Goal: Task Accomplishment & Management: Manage account settings

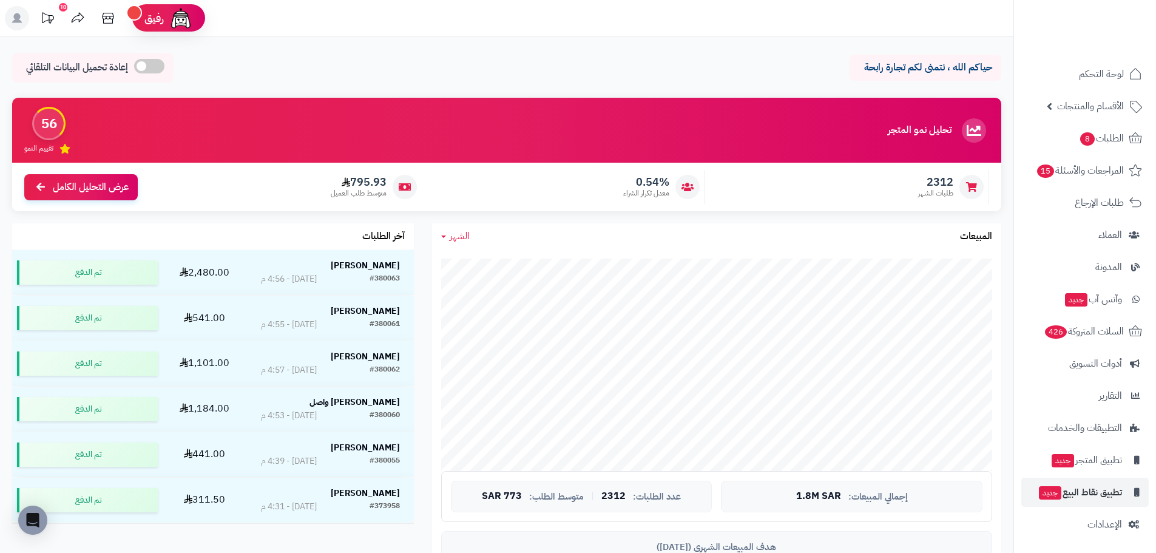
scroll to position [2, 0]
click at [1085, 519] on link "الإعدادات" at bounding box center [1084, 522] width 127 height 29
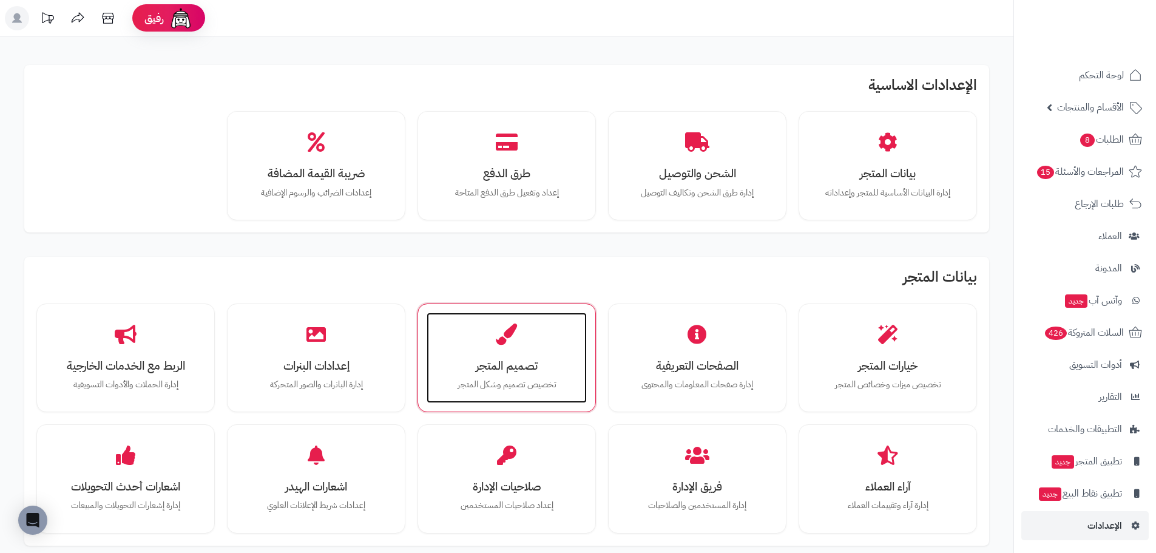
click at [519, 339] on div "تصميم المتجر تخصيص تصميم وشكل المتجر" at bounding box center [507, 357] width 160 height 91
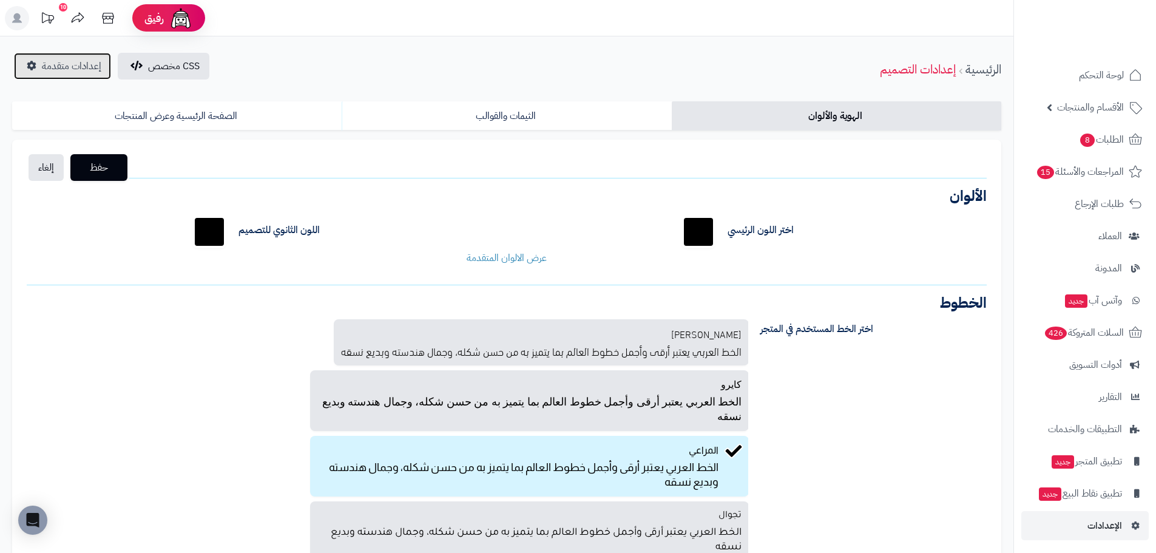
click at [26, 61] on link "إعدادات متقدمة" at bounding box center [62, 66] width 97 height 27
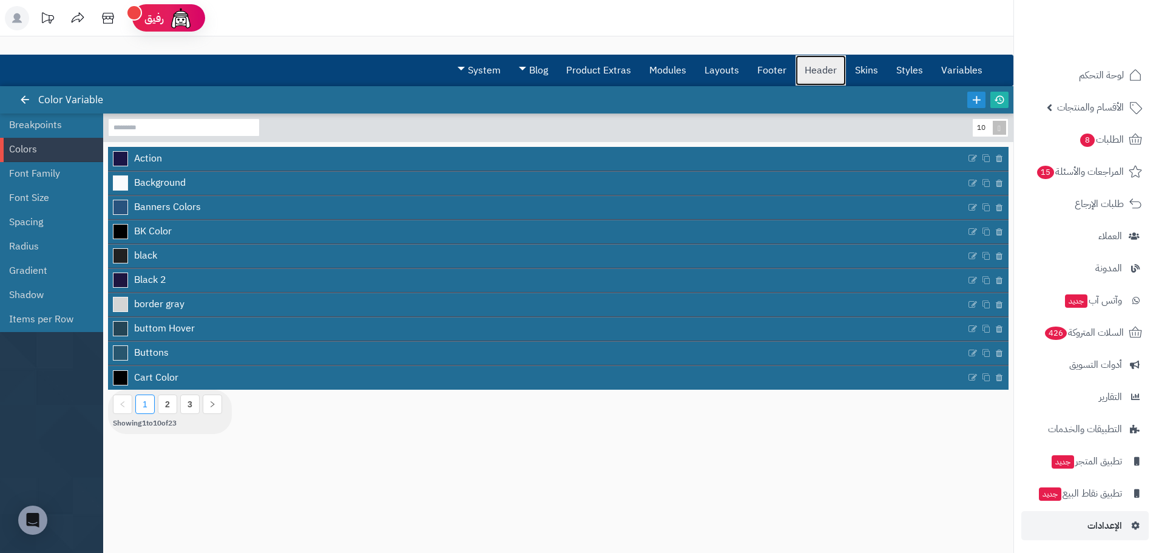
click at [808, 68] on link "Header" at bounding box center [820, 70] width 50 height 30
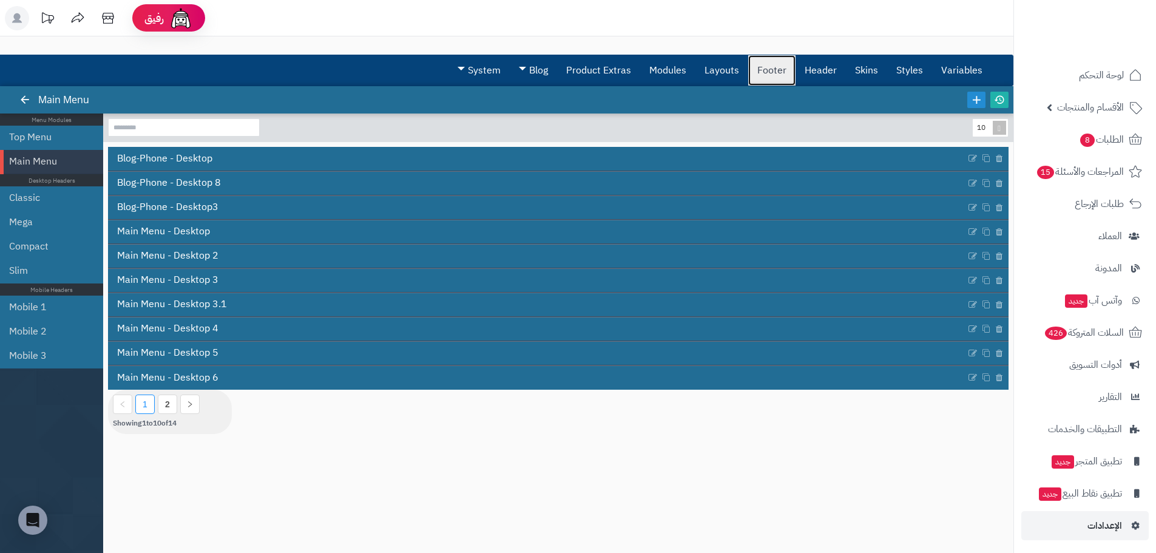
click at [779, 73] on link "Footer" at bounding box center [771, 70] width 47 height 30
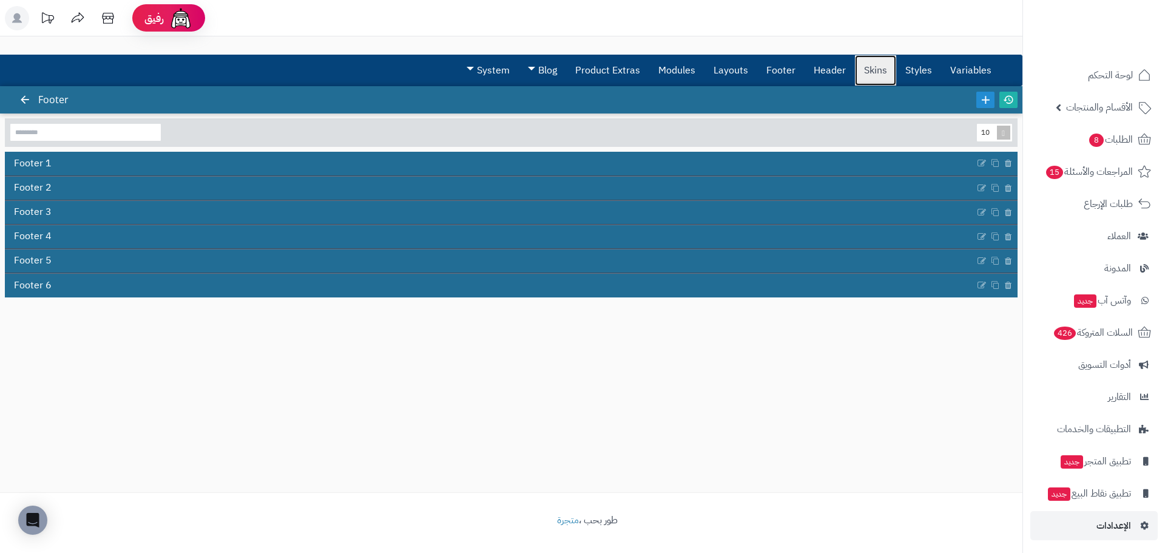
click at [868, 73] on link "Skins" at bounding box center [875, 70] width 41 height 30
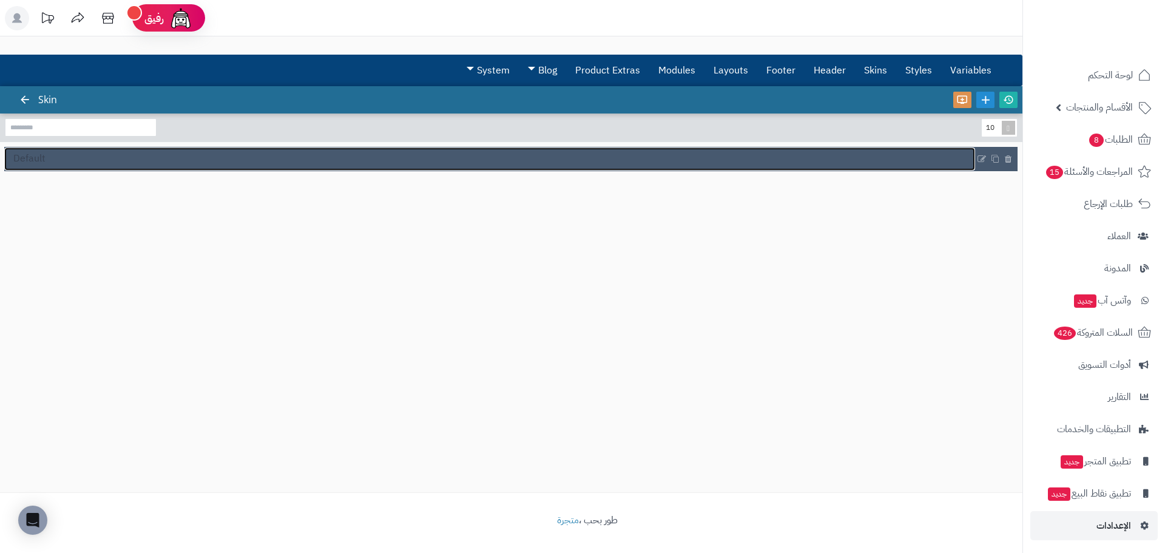
click at [40, 157] on span "Default" at bounding box center [29, 159] width 32 height 14
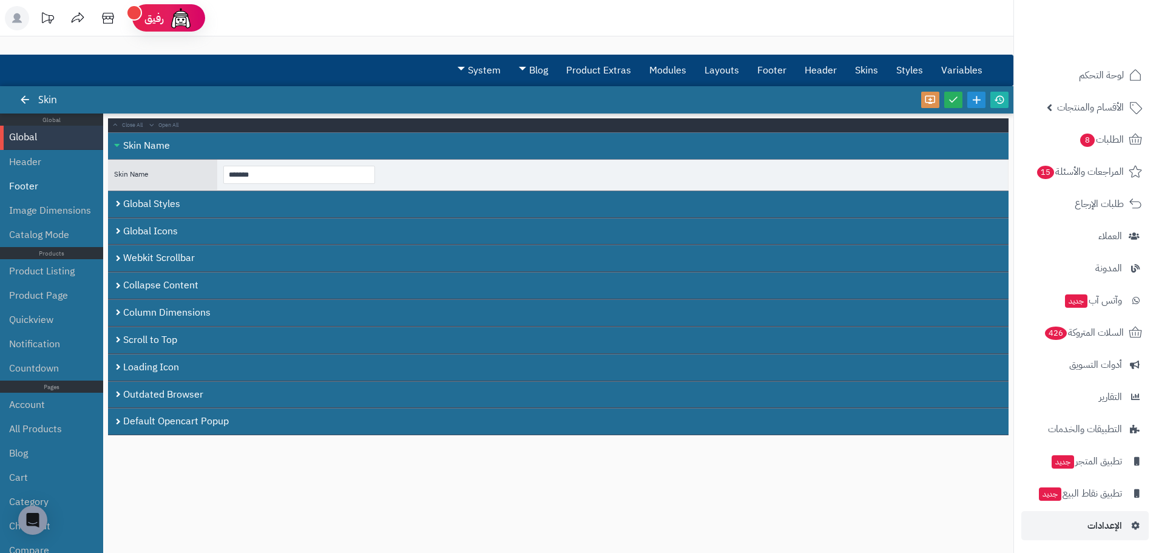
click at [48, 183] on li "Footer" at bounding box center [51, 186] width 103 height 24
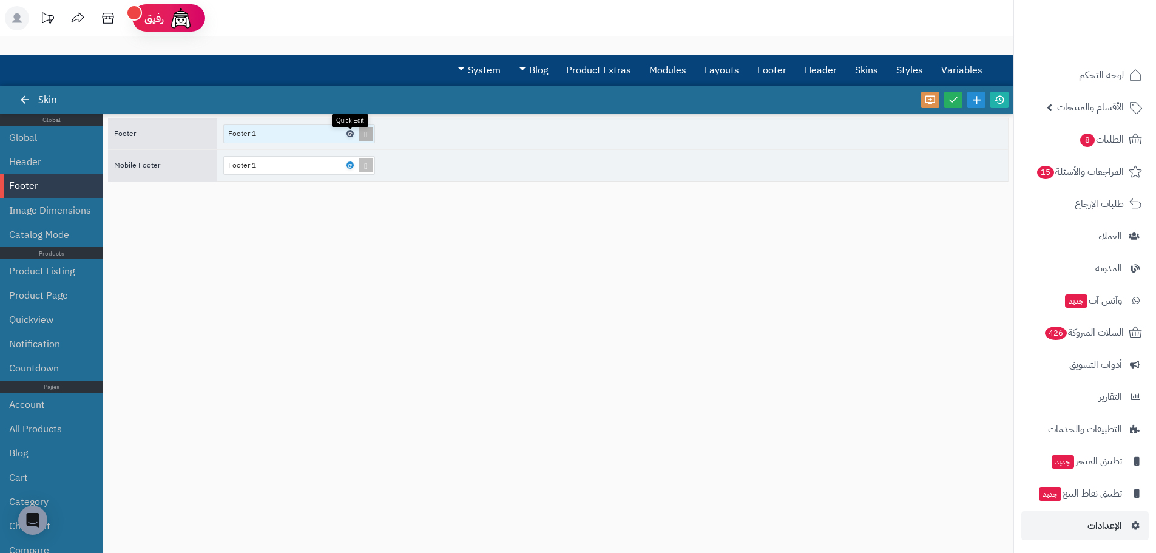
click at [351, 131] on icon at bounding box center [350, 133] width 4 height 5
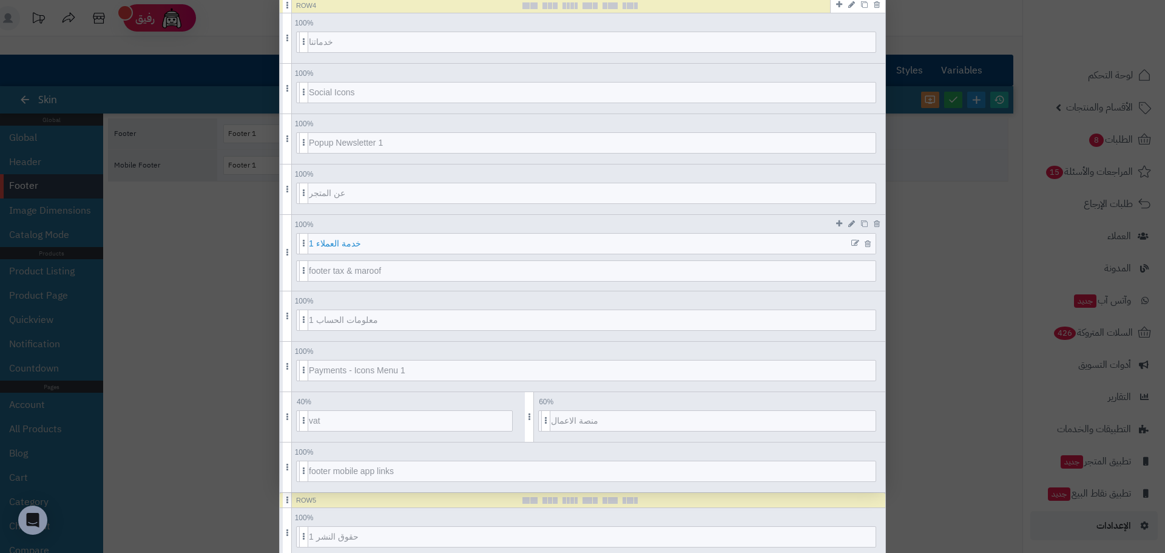
scroll to position [572, 0]
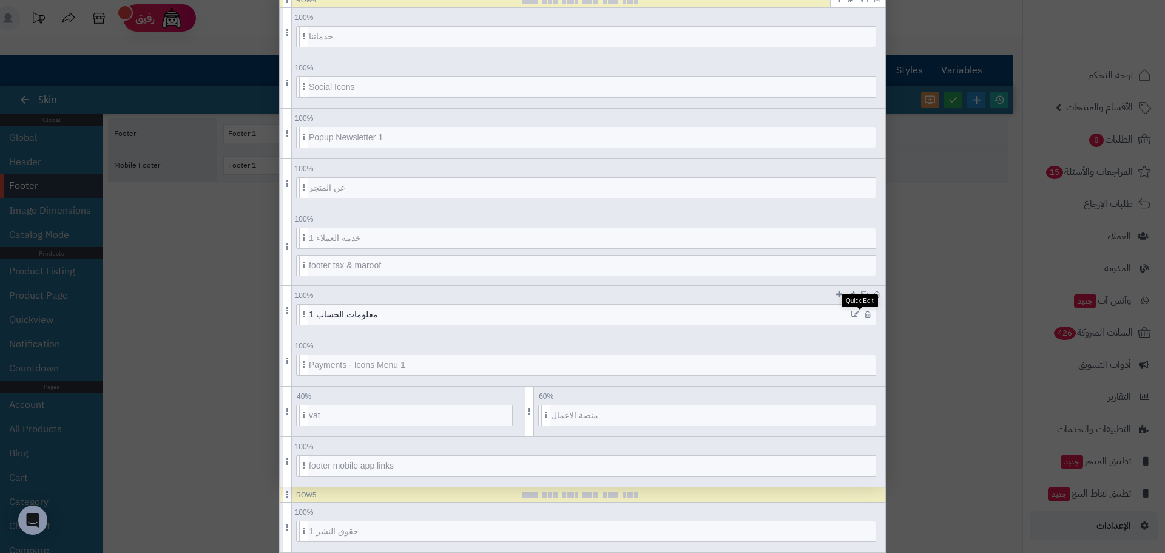
click at [859, 312] on icon at bounding box center [855, 314] width 8 height 8
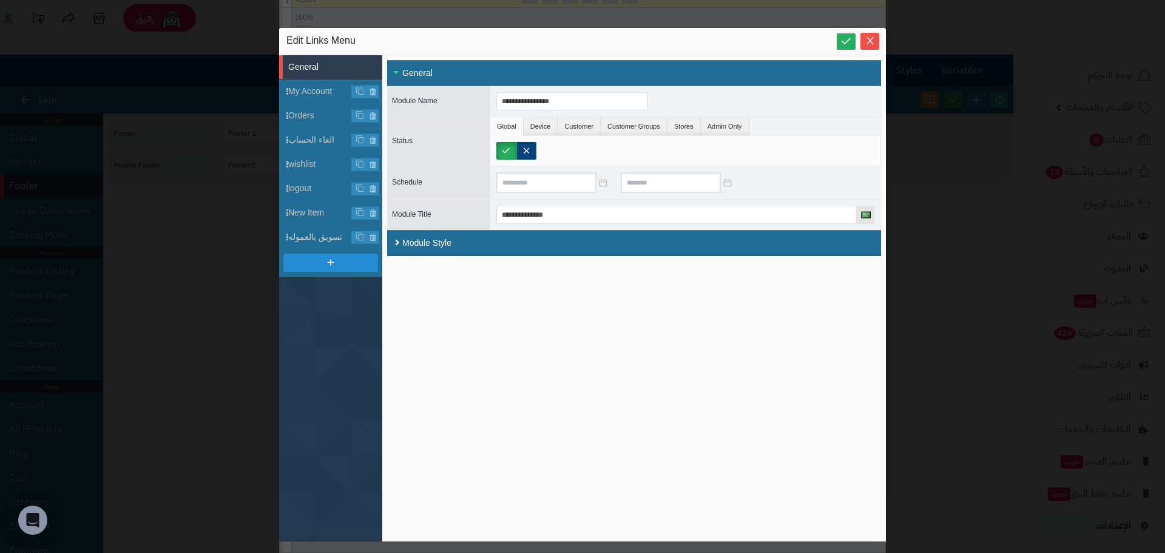
click at [217, 277] on div "**********" at bounding box center [582, 276] width 1165 height 553
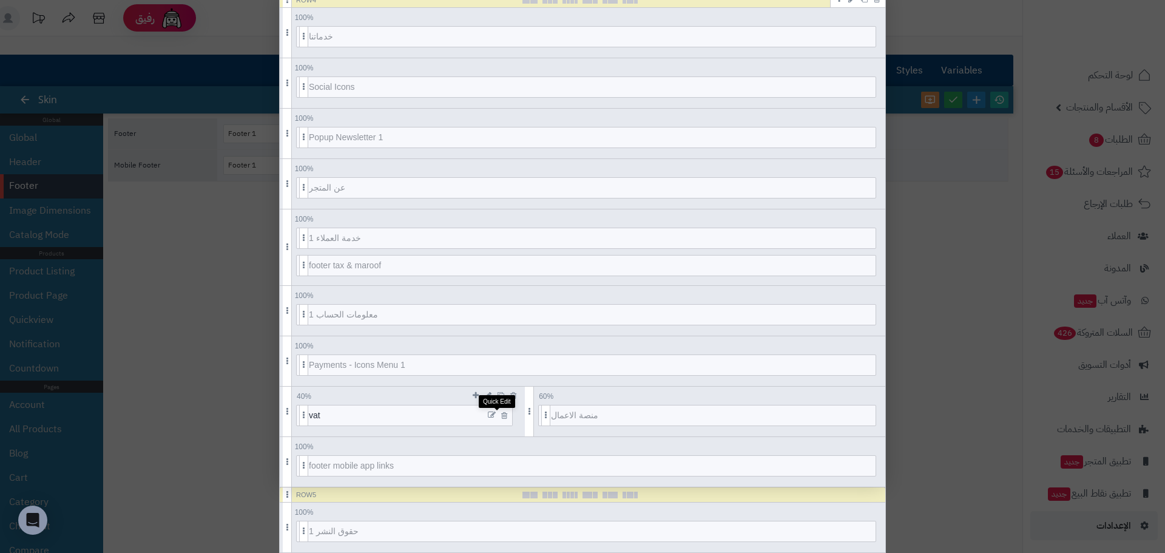
click at [493, 416] on icon at bounding box center [492, 415] width 8 height 8
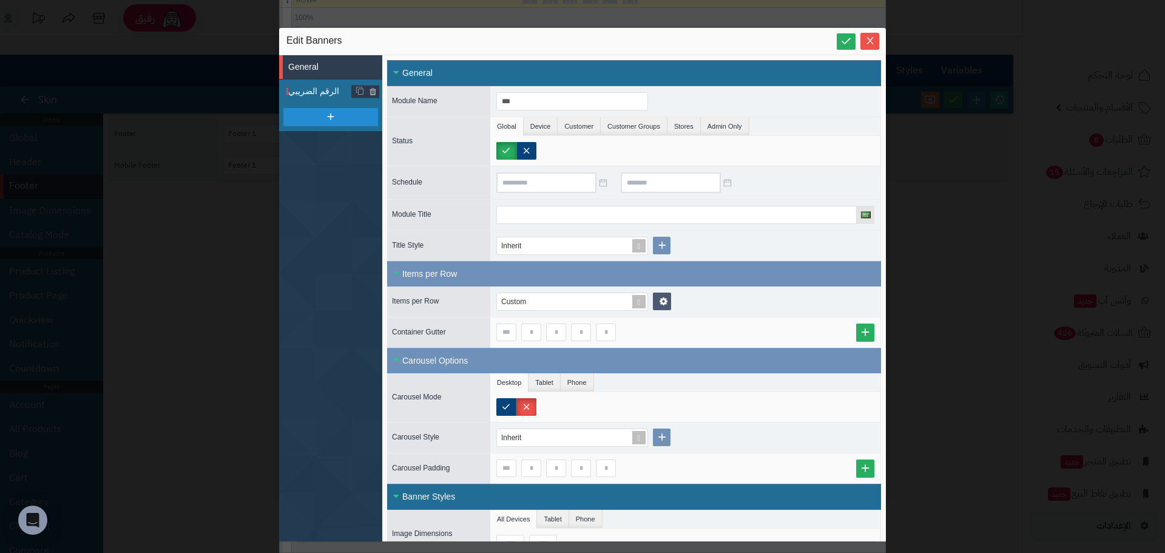
click at [312, 93] on span "الرقم الضريبي" at bounding box center [335, 91] width 94 height 13
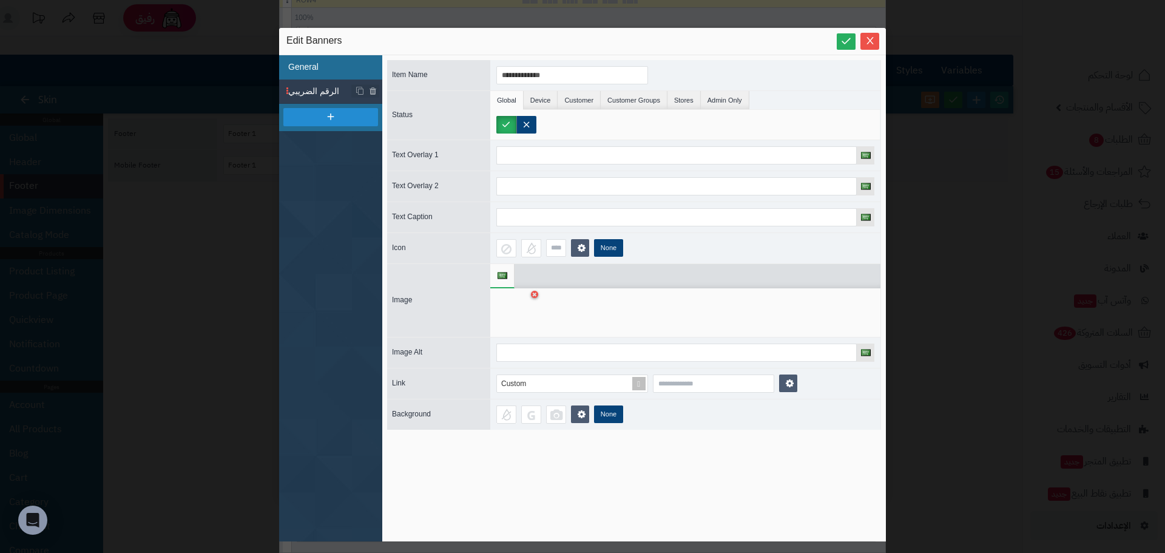
click at [322, 69] on li "General" at bounding box center [330, 67] width 103 height 24
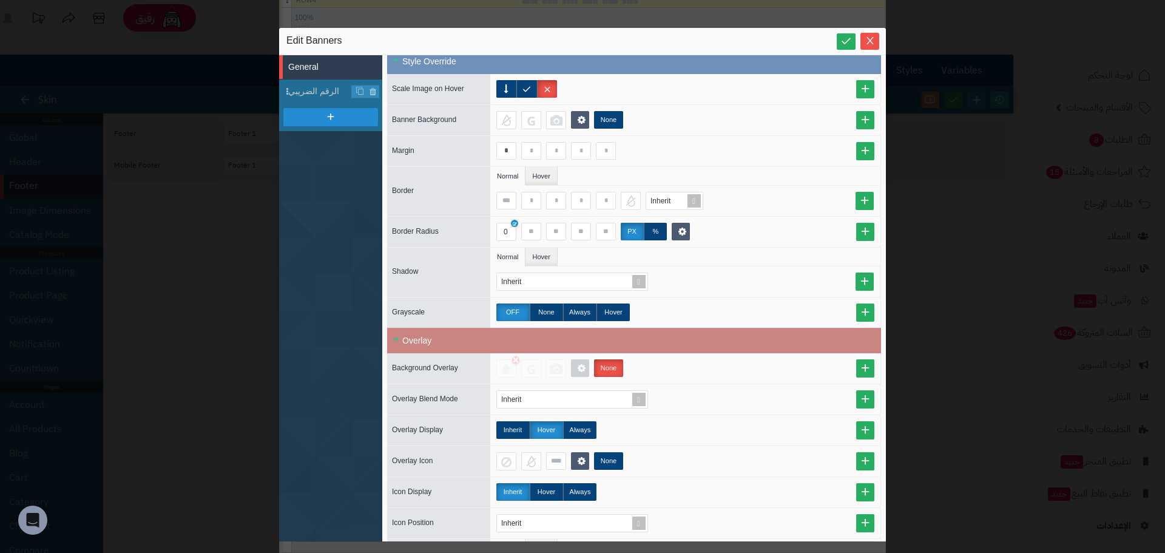
scroll to position [668, 0]
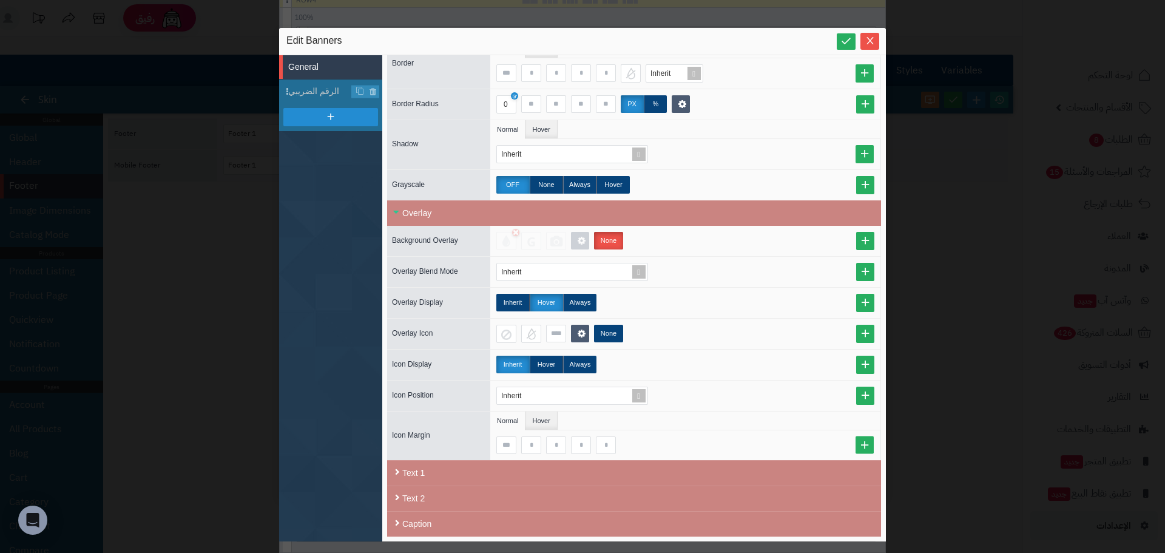
click at [138, 348] on div "sentinelStart Edit Banners General الرقم الضريبي Close All Open All General Mod…" at bounding box center [582, 276] width 1165 height 553
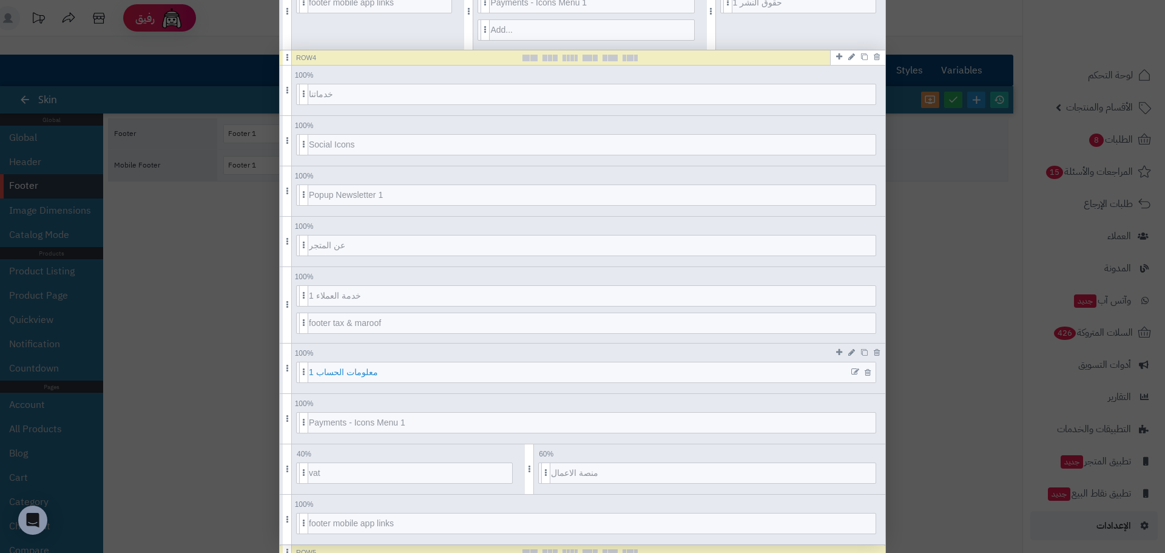
scroll to position [511, 0]
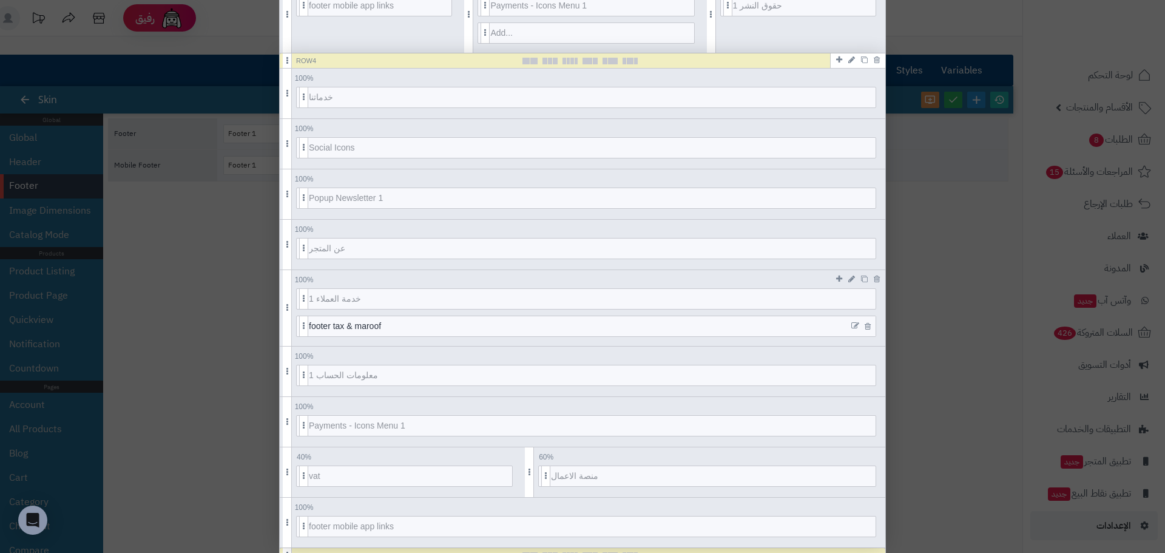
click at [855, 326] on link at bounding box center [855, 326] width 9 height 9
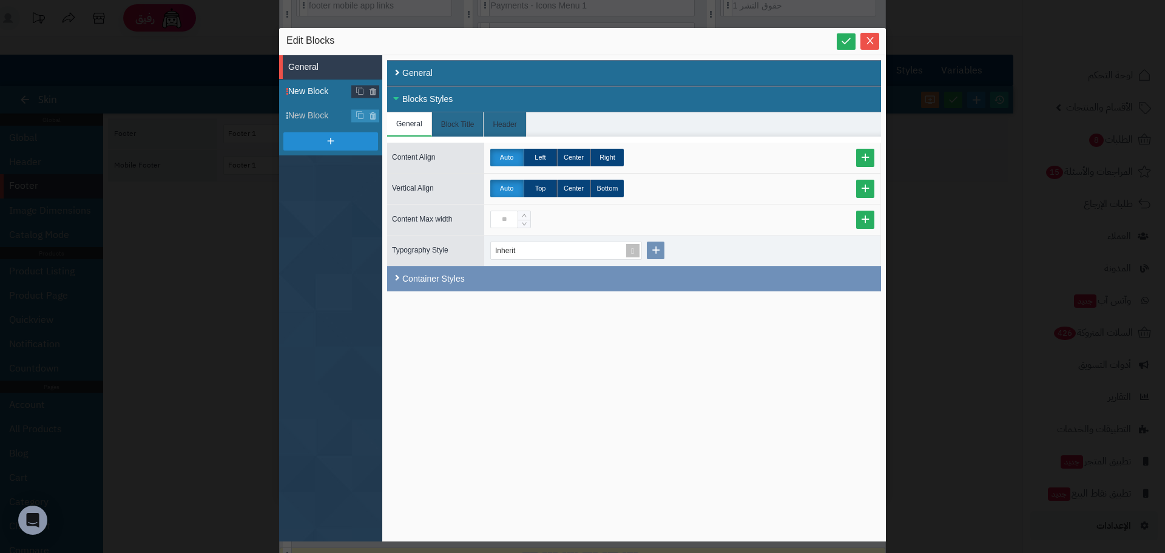
click at [310, 89] on span "New Block" at bounding box center [335, 91] width 94 height 13
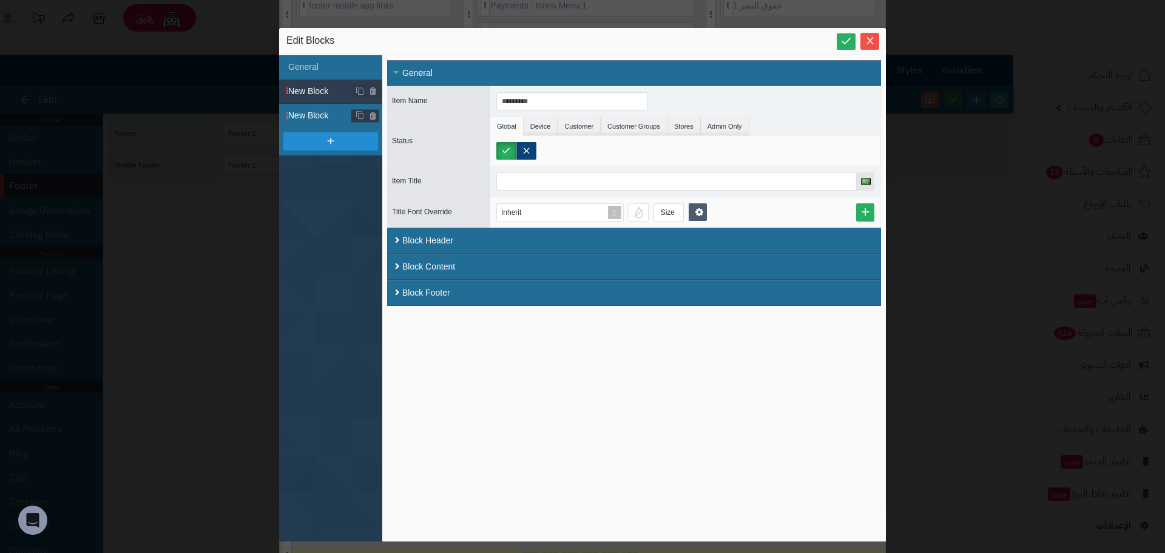
click at [318, 112] on span "New Block" at bounding box center [335, 115] width 94 height 13
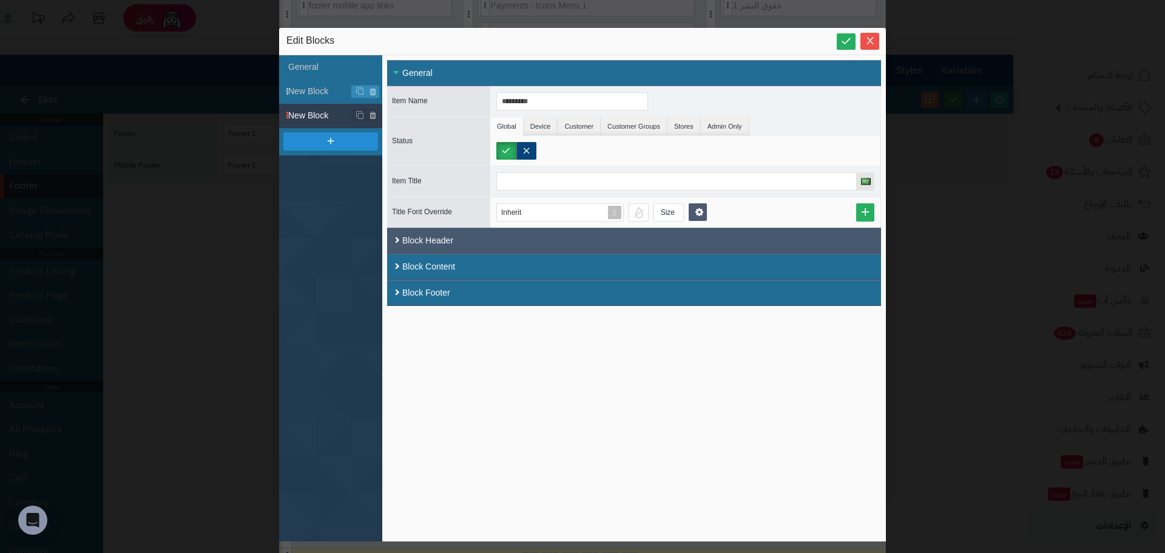
click at [464, 238] on div "Block Header" at bounding box center [634, 241] width 494 height 26
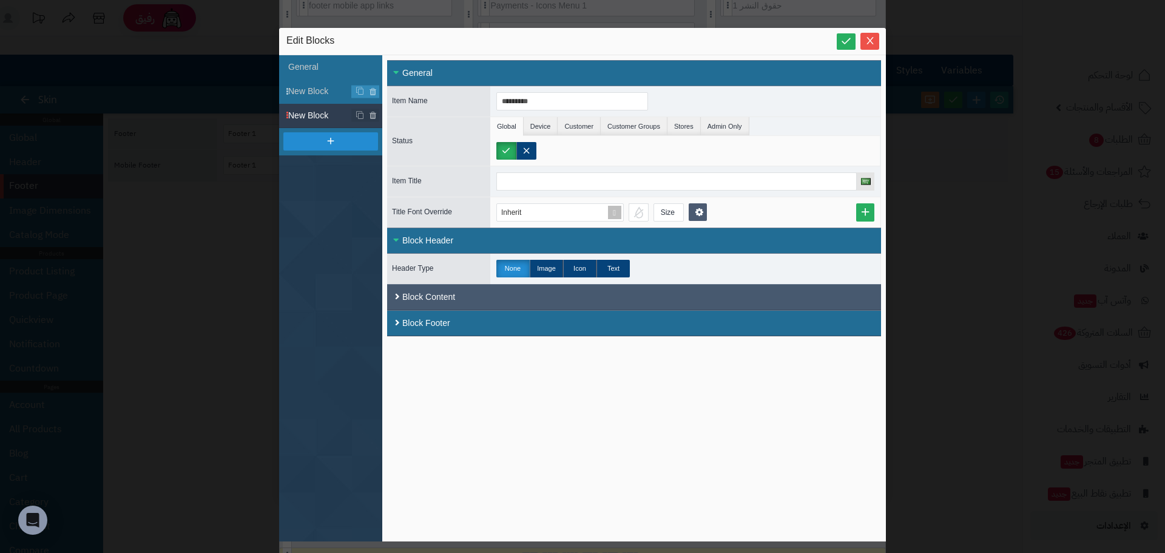
click at [482, 293] on div "Block Content" at bounding box center [634, 297] width 494 height 26
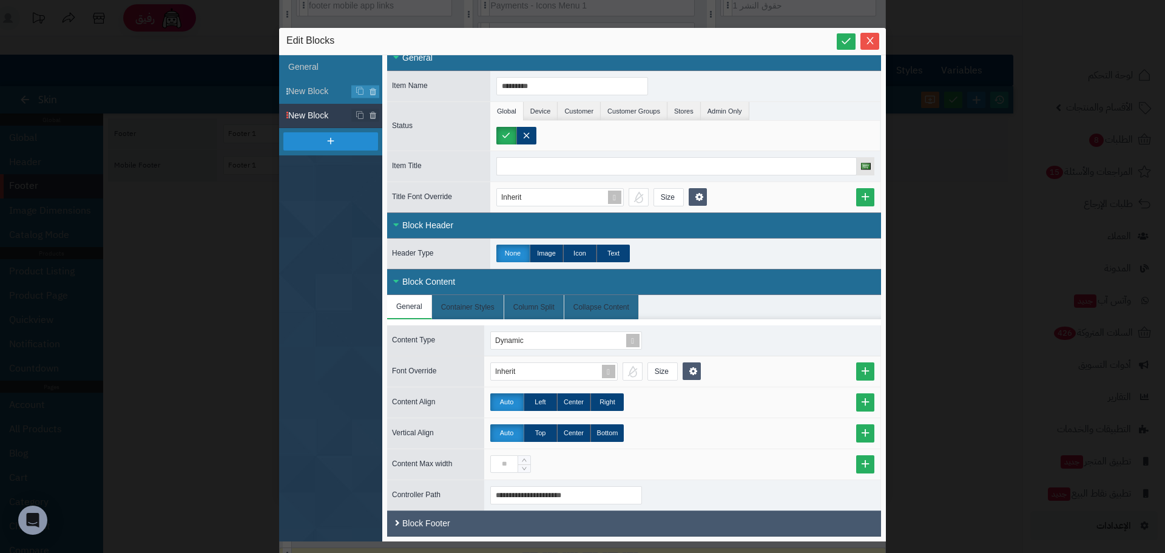
click at [457, 530] on div "Block Footer" at bounding box center [634, 523] width 494 height 26
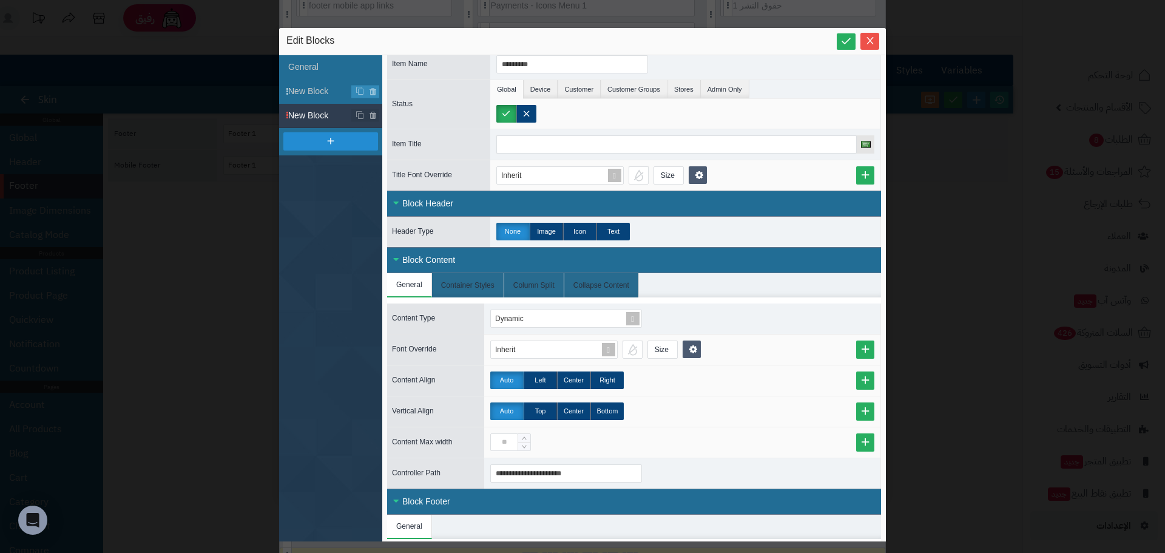
scroll to position [76, 0]
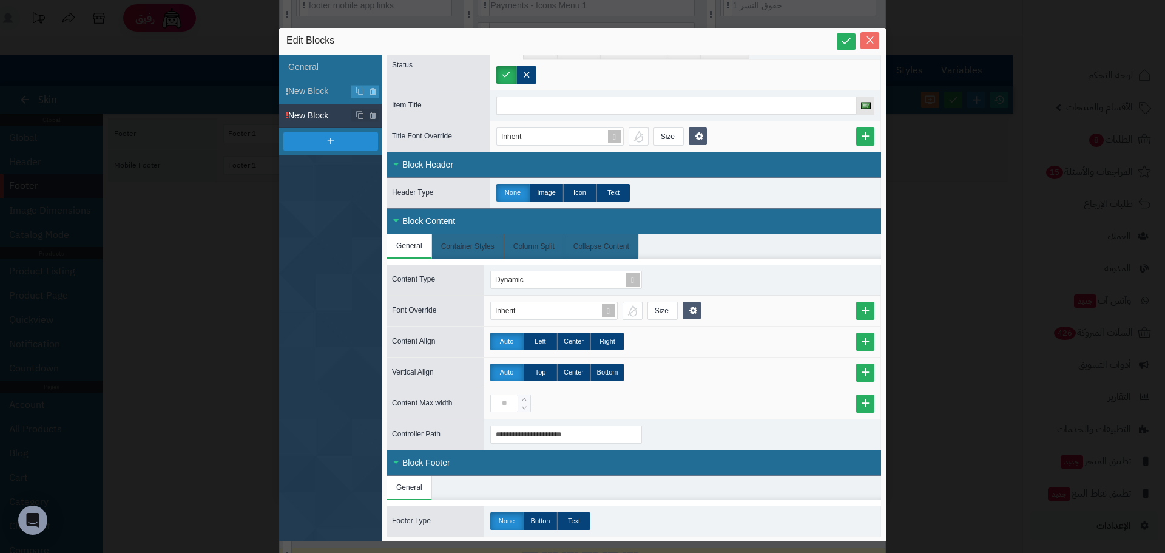
click at [872, 38] on icon "Close" at bounding box center [869, 39] width 7 height 7
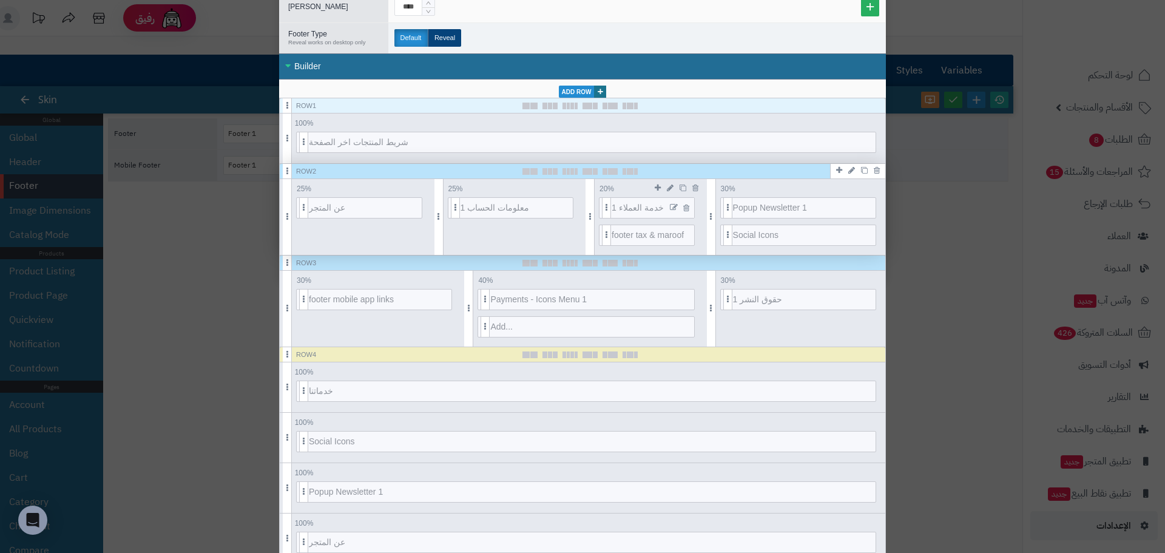
scroll to position [208, 0]
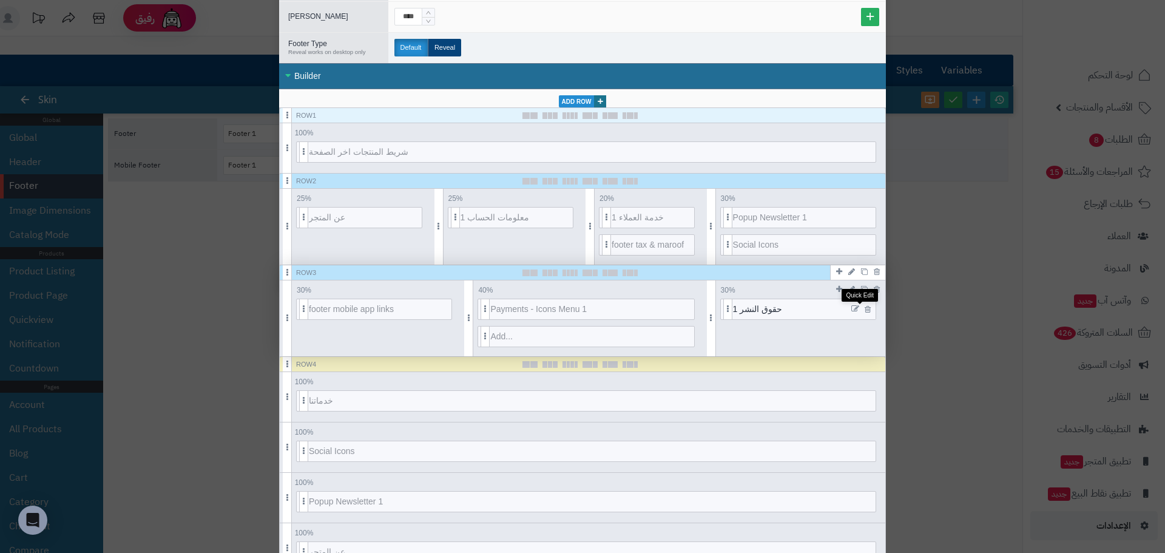
click at [859, 309] on icon at bounding box center [855, 309] width 8 height 8
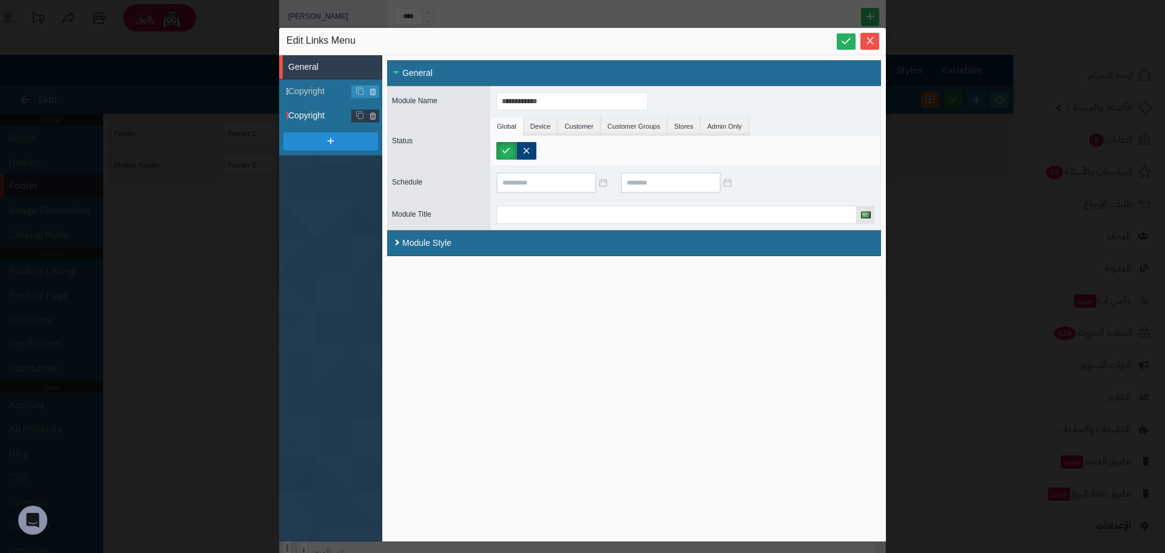
click at [320, 114] on span "Copyright" at bounding box center [335, 115] width 94 height 13
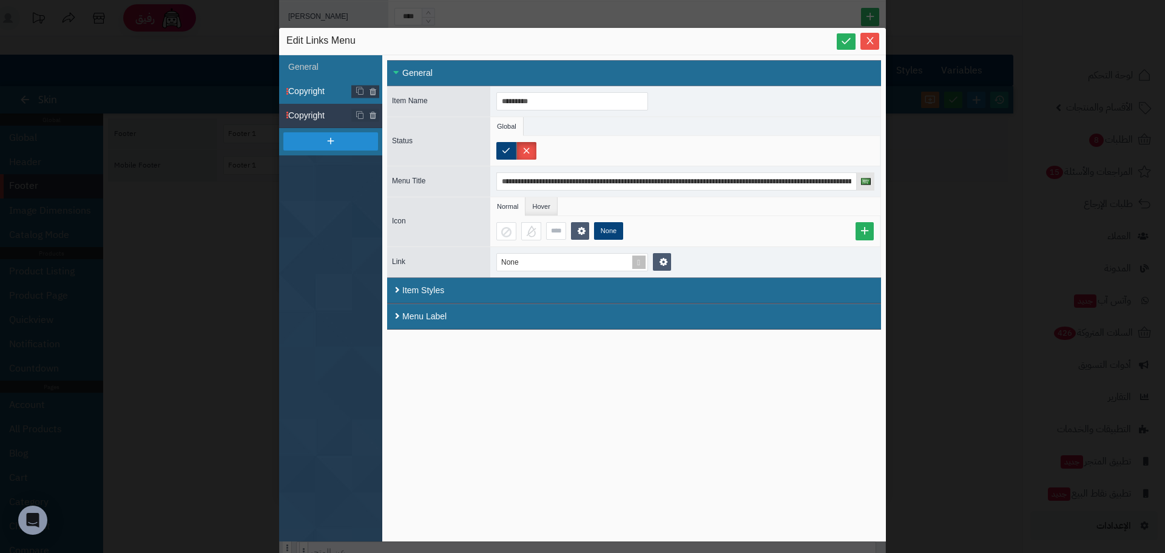
click at [320, 89] on span "Copyright" at bounding box center [335, 91] width 94 height 13
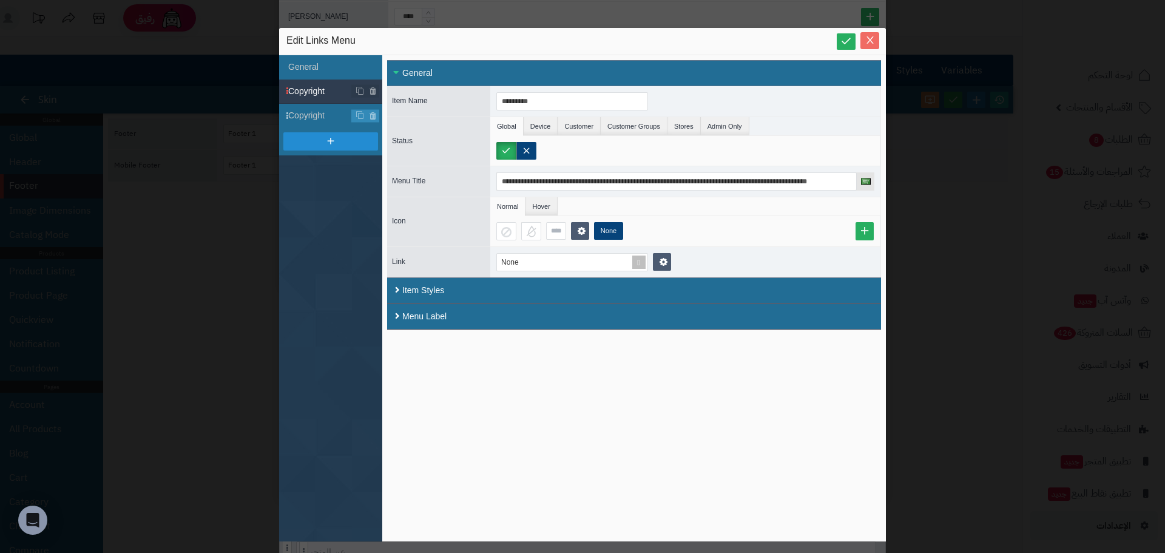
click at [866, 39] on icon "Close" at bounding box center [870, 40] width 10 height 10
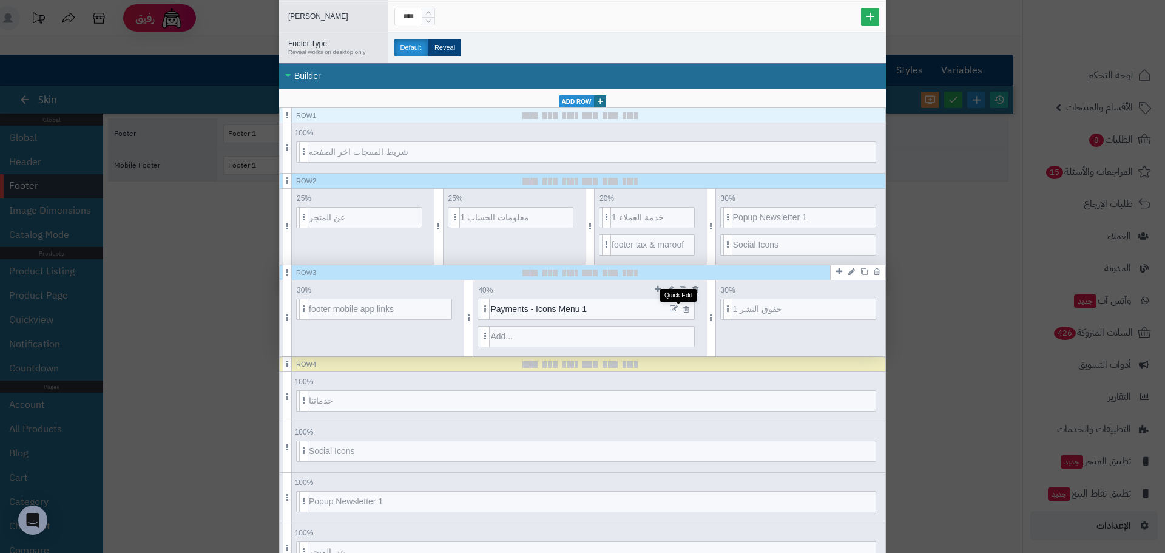
click at [678, 305] on icon at bounding box center [674, 309] width 8 height 8
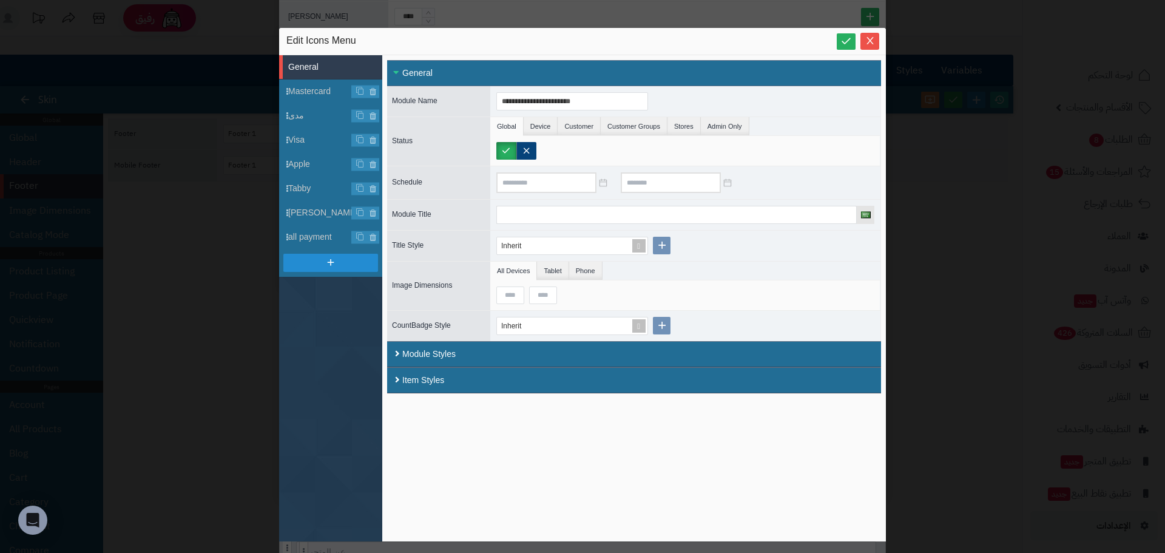
click at [235, 276] on div "**********" at bounding box center [582, 276] width 1165 height 553
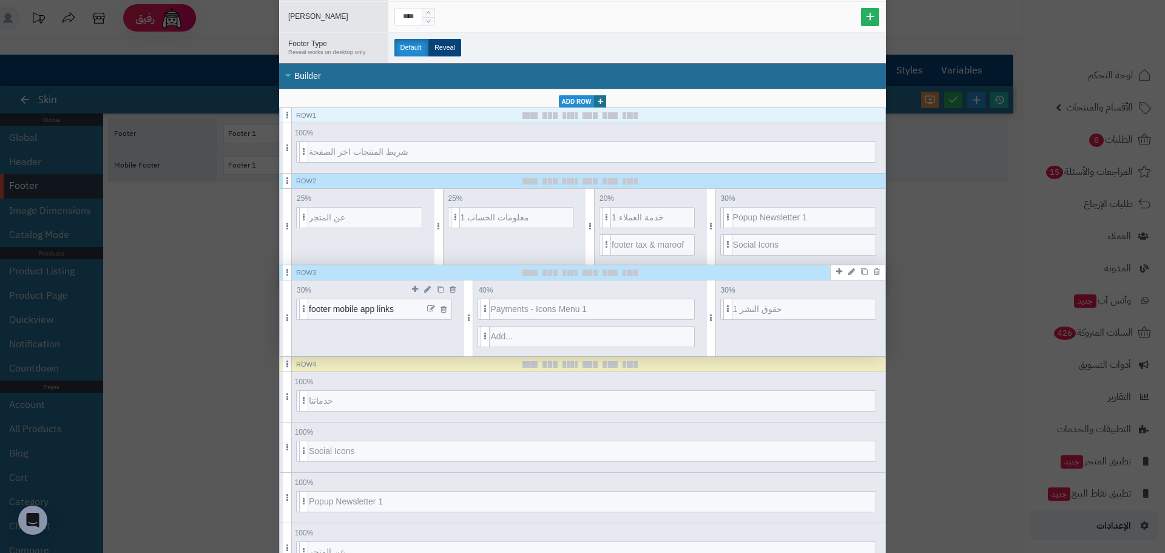
click at [430, 307] on div at bounding box center [437, 309] width 29 height 20
click at [434, 309] on icon at bounding box center [431, 309] width 8 height 8
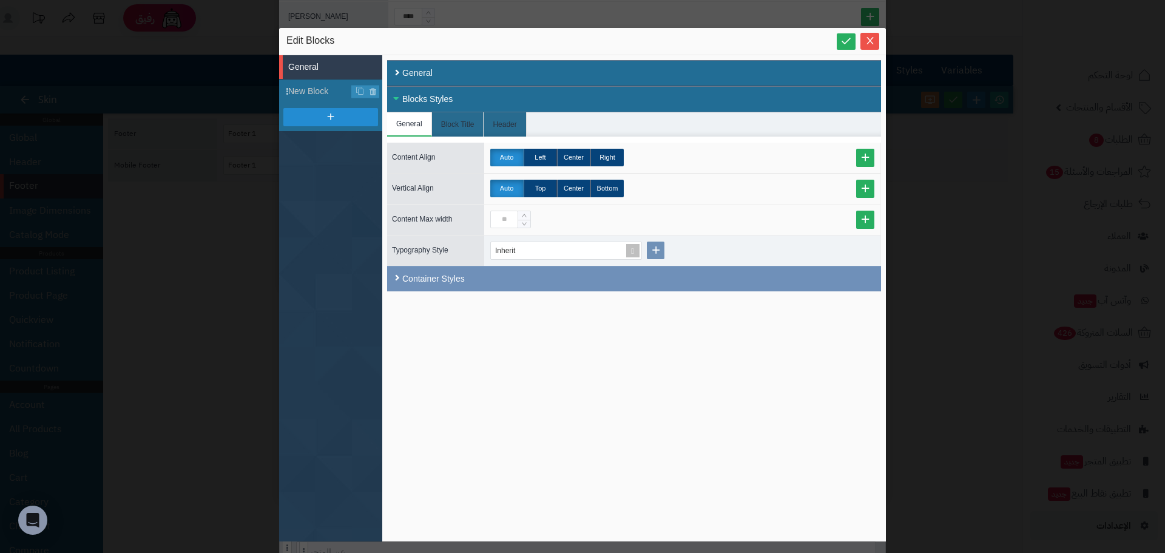
click at [413, 90] on div "Blocks Styles" at bounding box center [634, 99] width 494 height 26
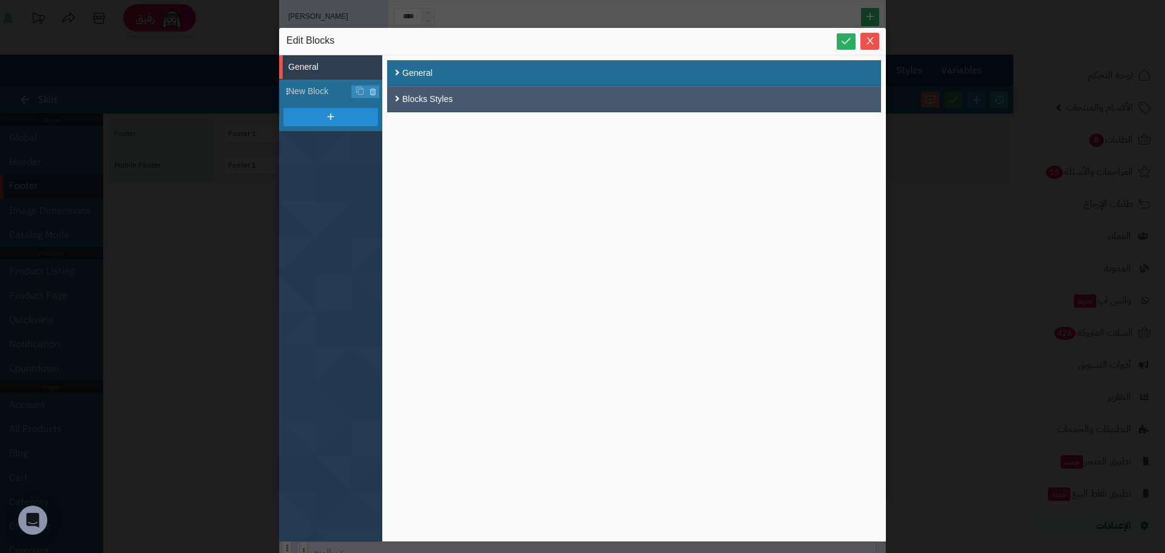
click at [413, 90] on div "Blocks Styles" at bounding box center [634, 99] width 494 height 26
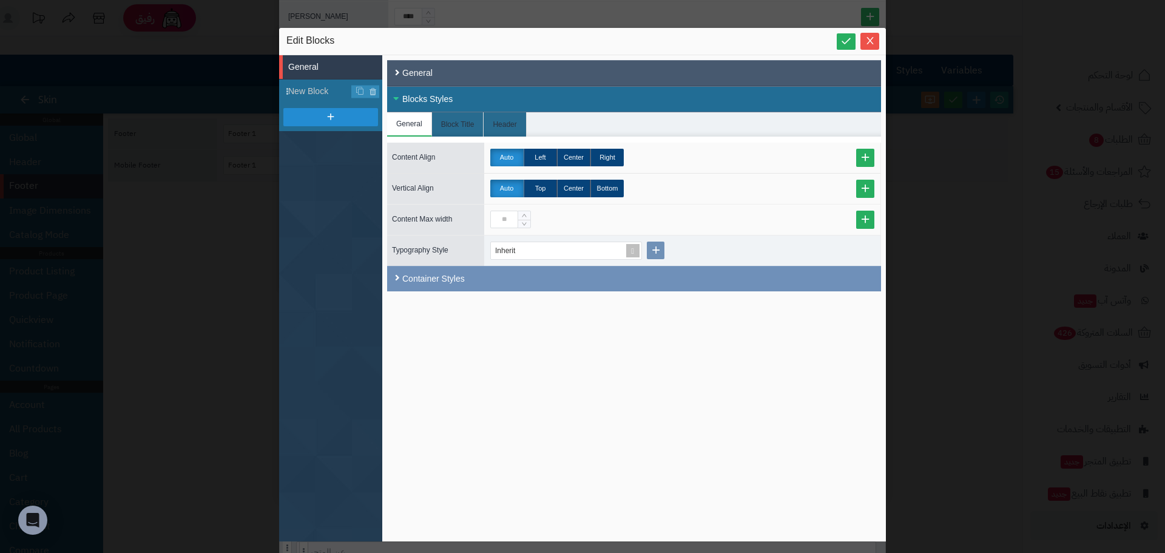
click at [422, 69] on div "General" at bounding box center [634, 73] width 494 height 26
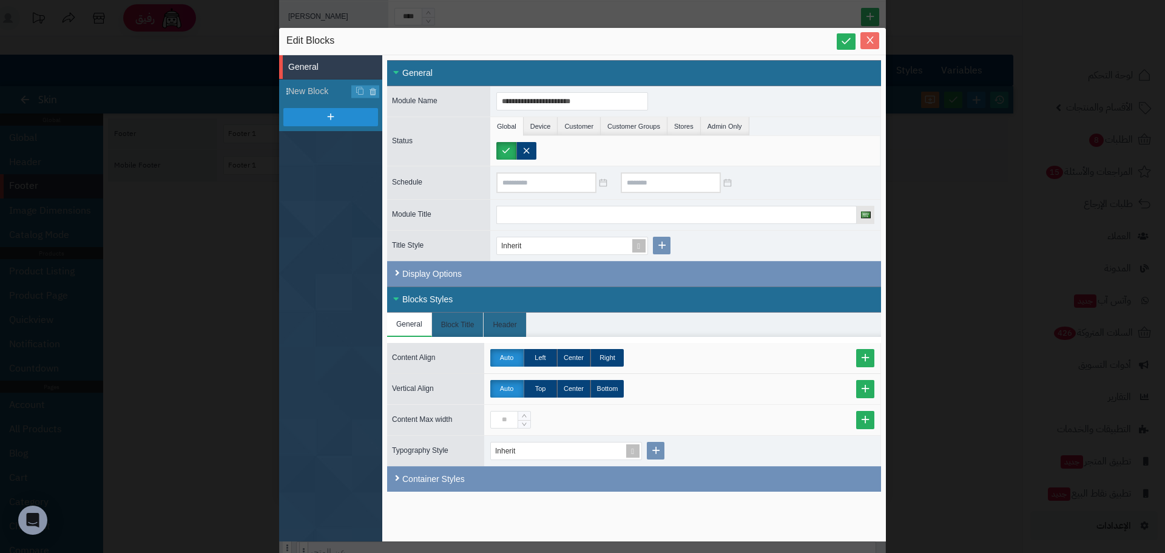
click at [868, 42] on icon "Close" at bounding box center [870, 40] width 10 height 10
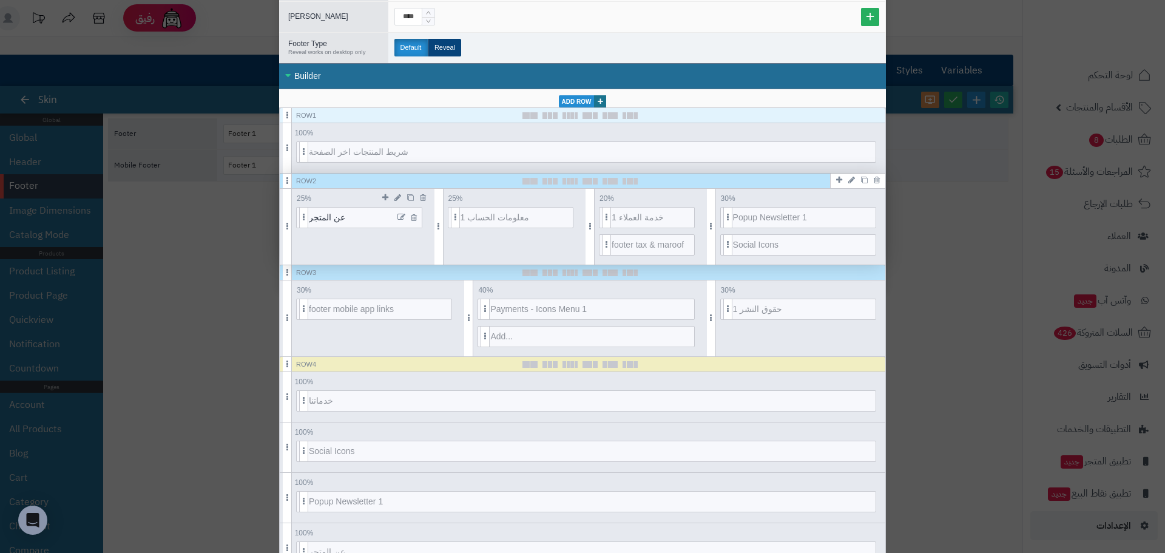
click at [405, 214] on icon at bounding box center [401, 217] width 8 height 8
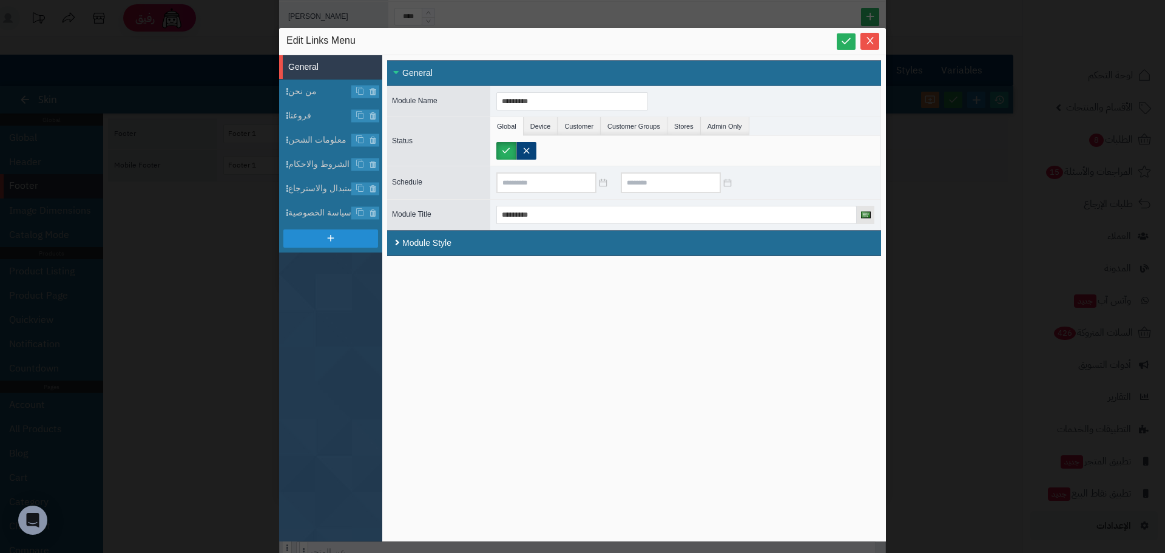
click at [222, 227] on div "sentinelStart Edit Links Menu General من نحن فروعنا معلومات الشحن الشروط والاحك…" at bounding box center [582, 276] width 1165 height 553
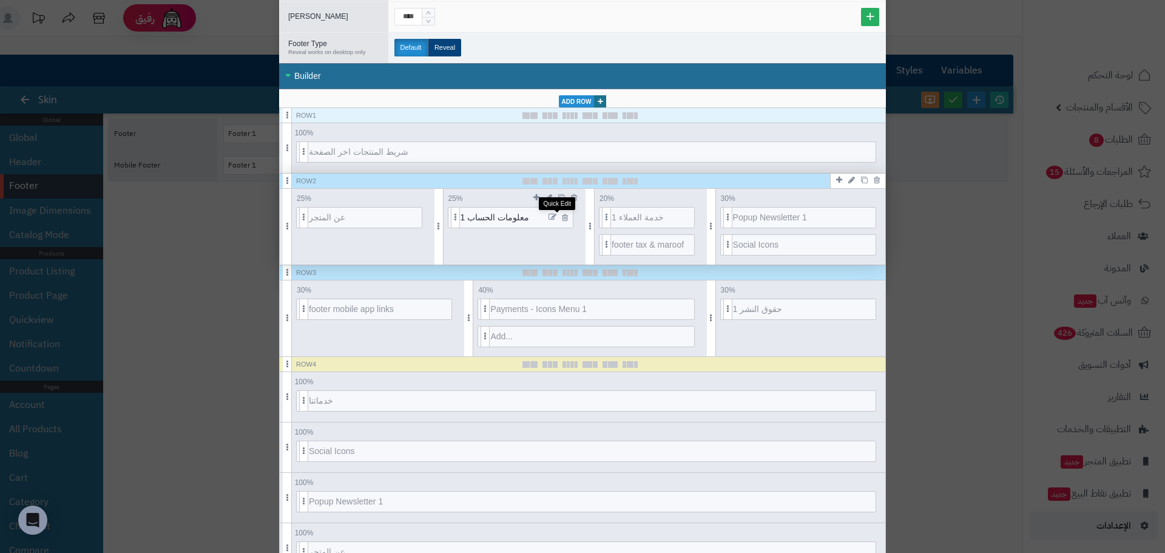
click at [553, 218] on icon at bounding box center [552, 217] width 8 height 8
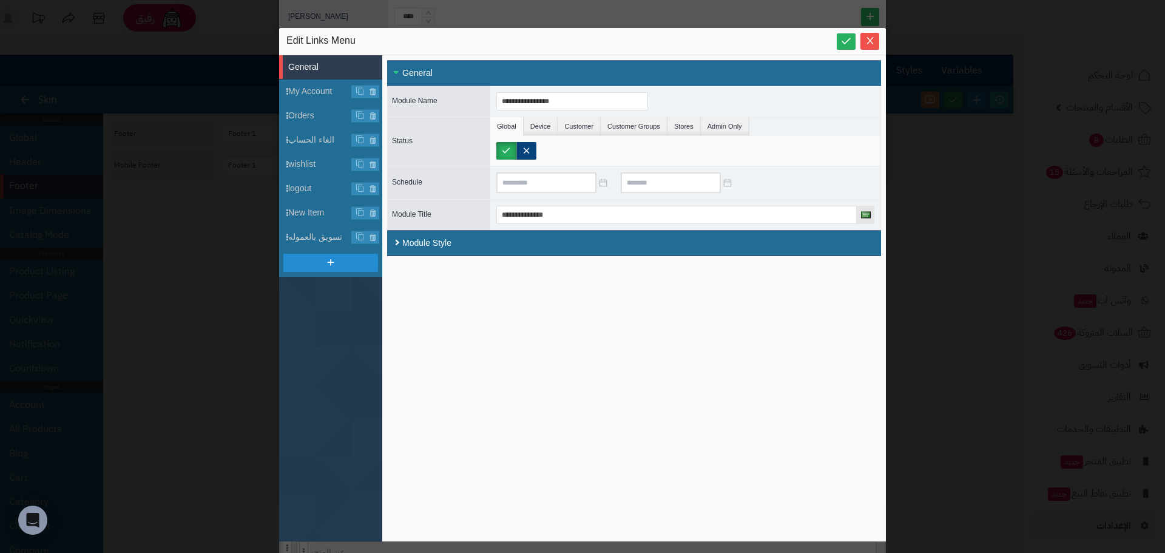
click at [217, 199] on div "**********" at bounding box center [582, 276] width 1165 height 553
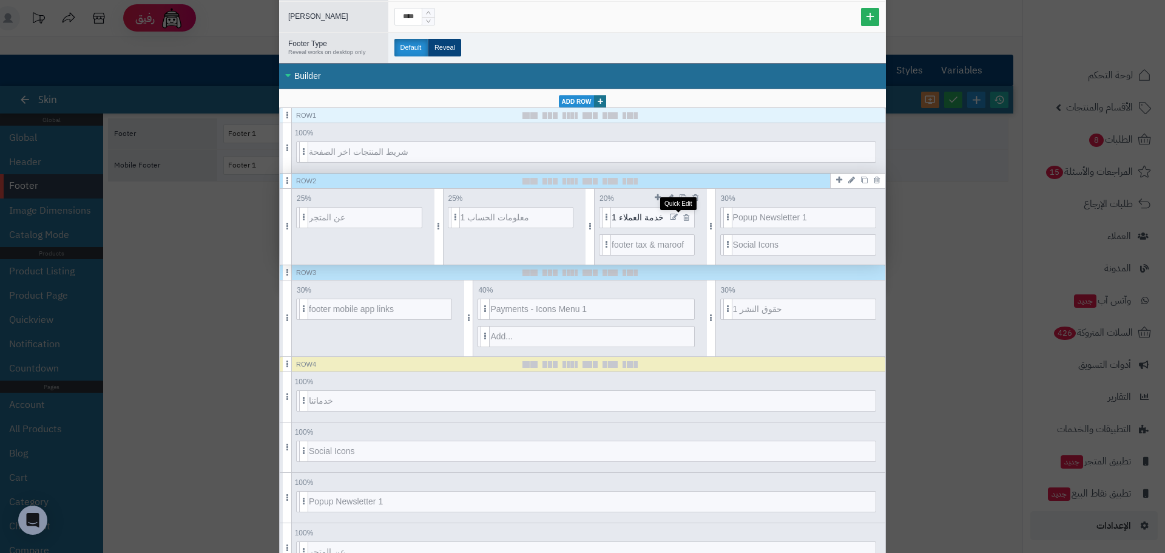
click at [678, 214] on icon at bounding box center [674, 217] width 8 height 8
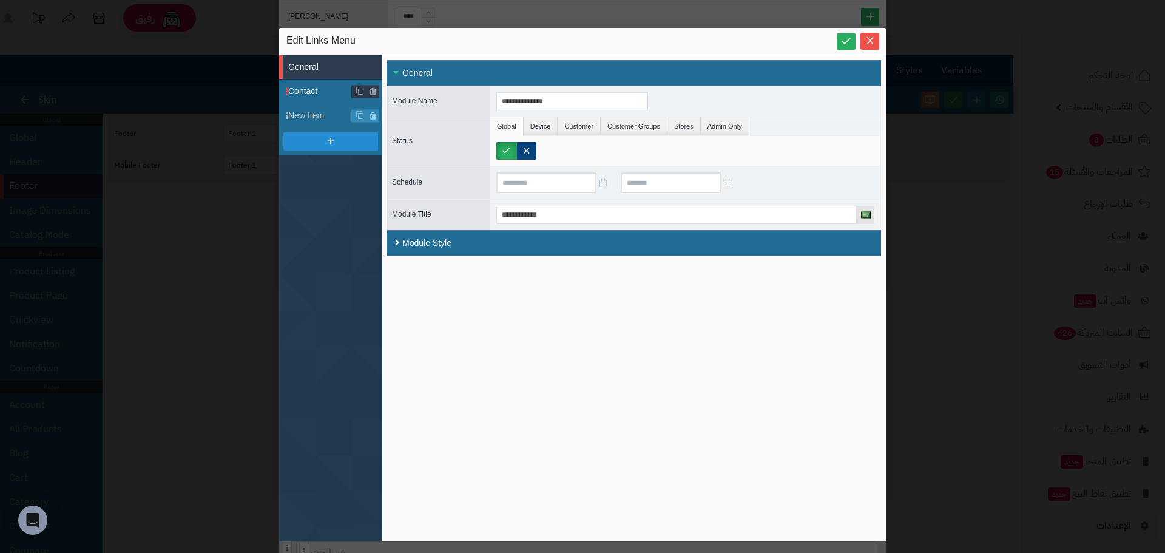
click at [308, 86] on span "Contact" at bounding box center [335, 91] width 94 height 13
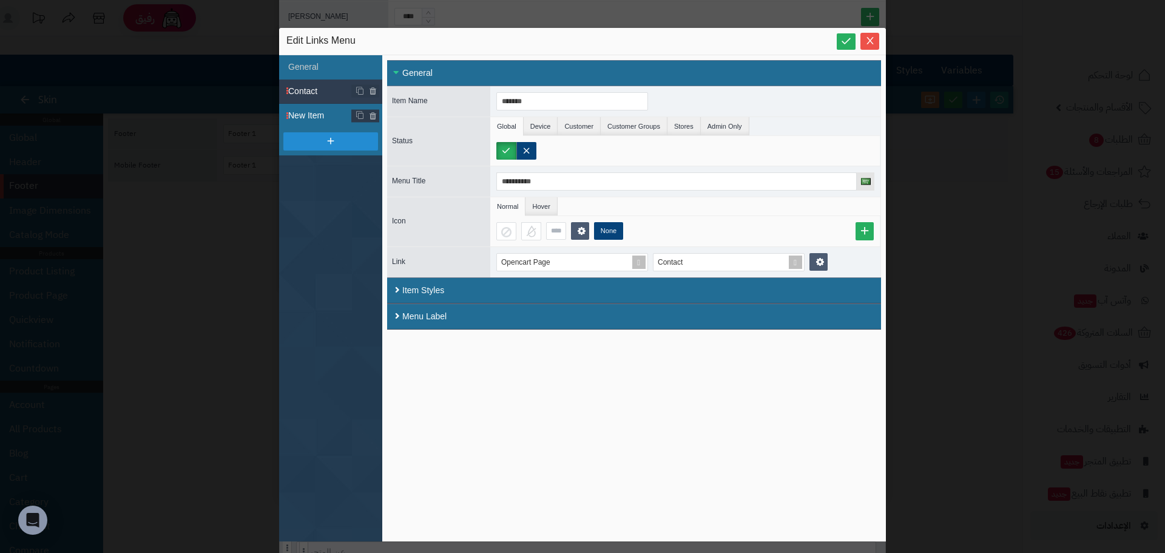
click at [312, 112] on span "New Item" at bounding box center [335, 115] width 94 height 13
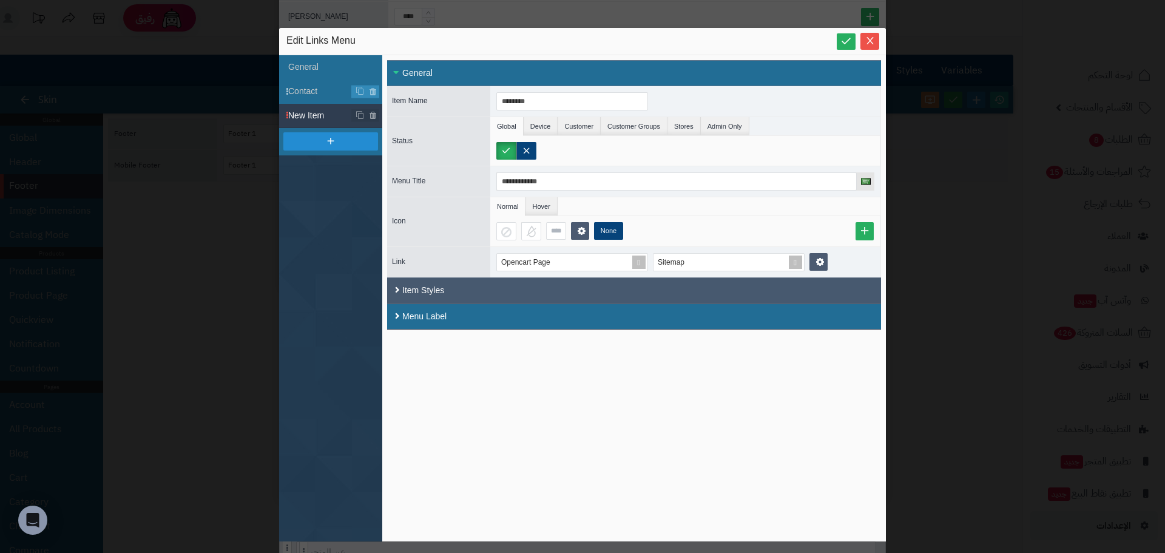
click at [493, 289] on div "Item Styles" at bounding box center [634, 290] width 494 height 26
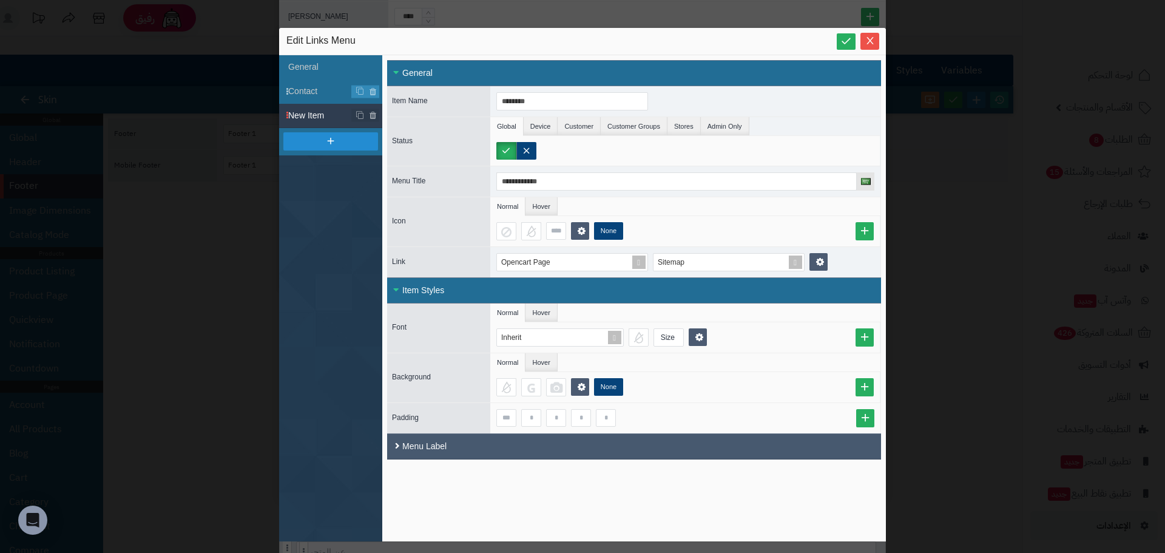
click at [468, 448] on div "Menu Label" at bounding box center [634, 446] width 494 height 26
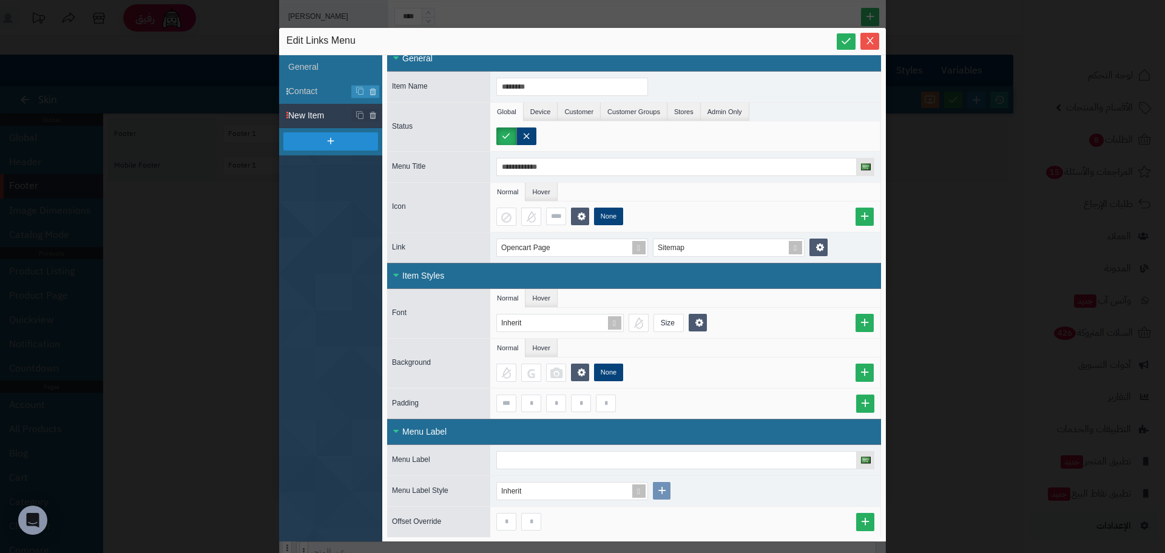
scroll to position [15, 0]
click at [316, 113] on span "New Item" at bounding box center [335, 115] width 94 height 13
click at [316, 95] on span "Contact" at bounding box center [335, 91] width 94 height 13
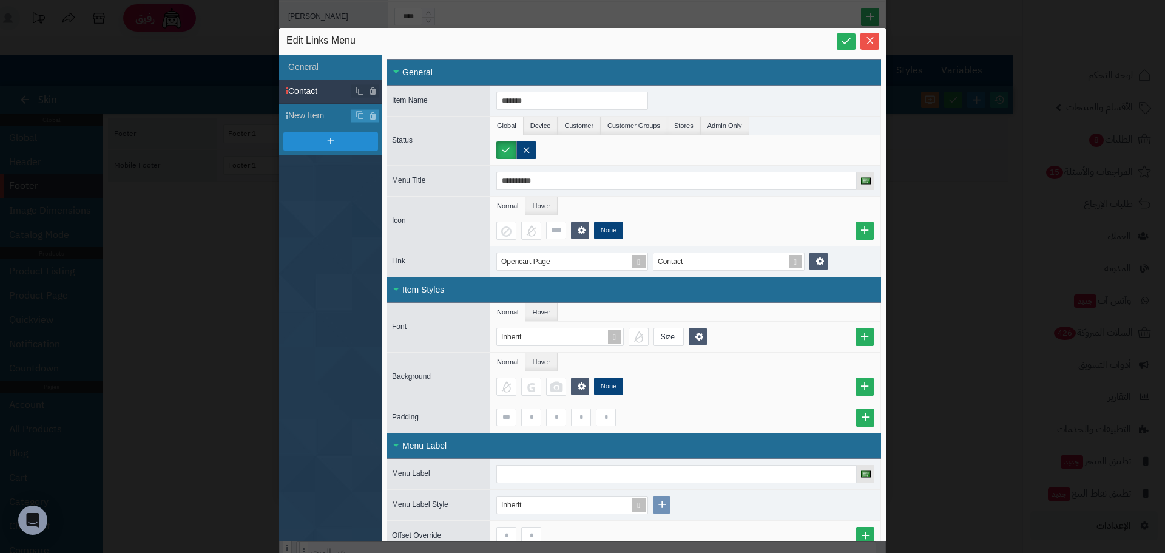
scroll to position [0, 0]
click at [868, 35] on icon "Close" at bounding box center [870, 40] width 10 height 10
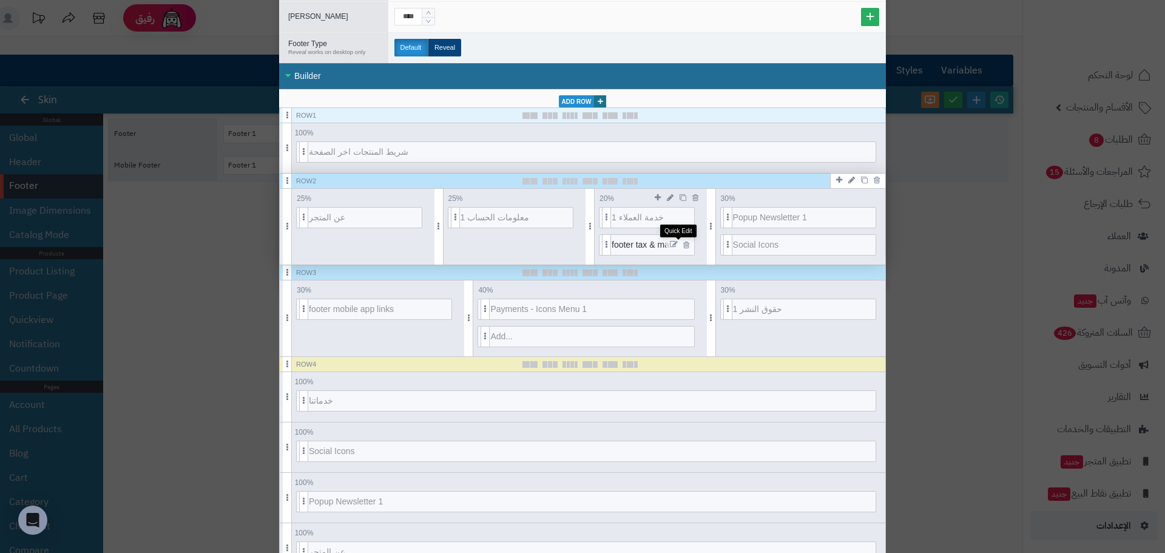
click at [678, 245] on icon at bounding box center [674, 244] width 8 height 8
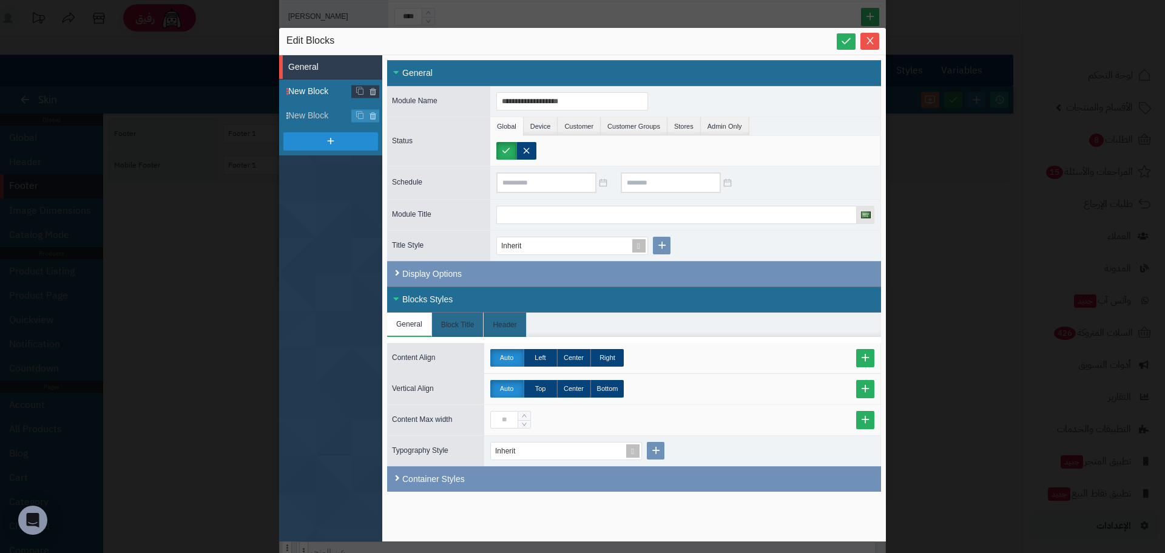
click at [315, 89] on span "New Block" at bounding box center [335, 91] width 94 height 13
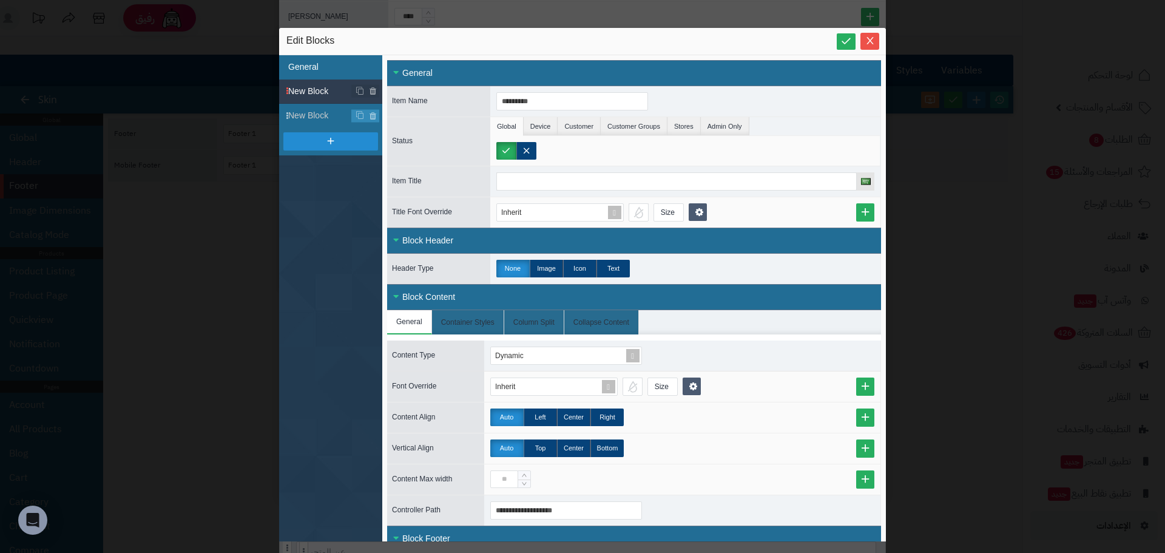
click at [327, 70] on li "General" at bounding box center [330, 67] width 103 height 24
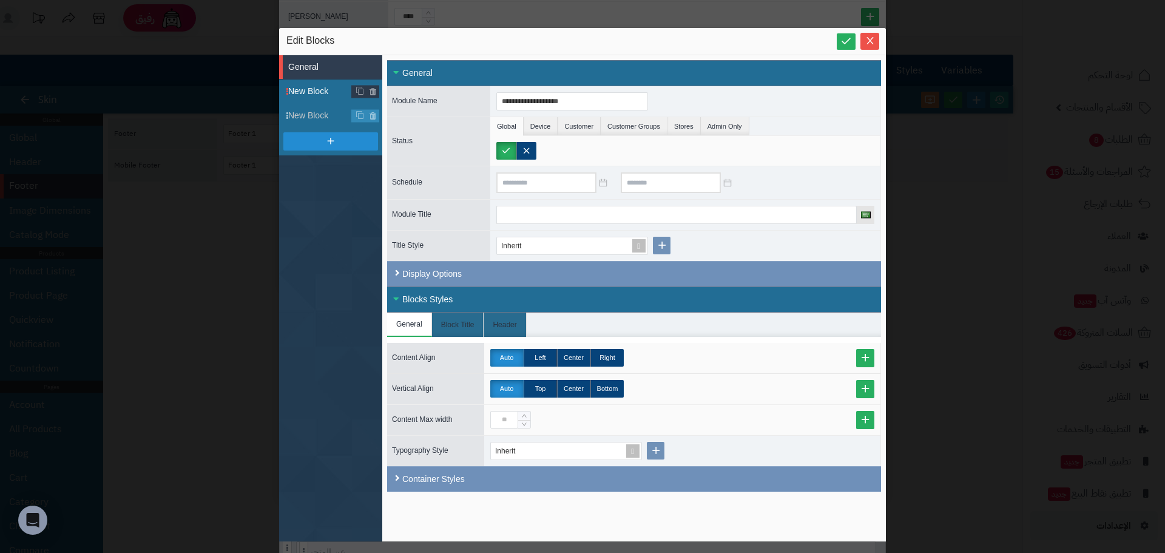
click at [307, 96] on span "New Block" at bounding box center [335, 91] width 94 height 13
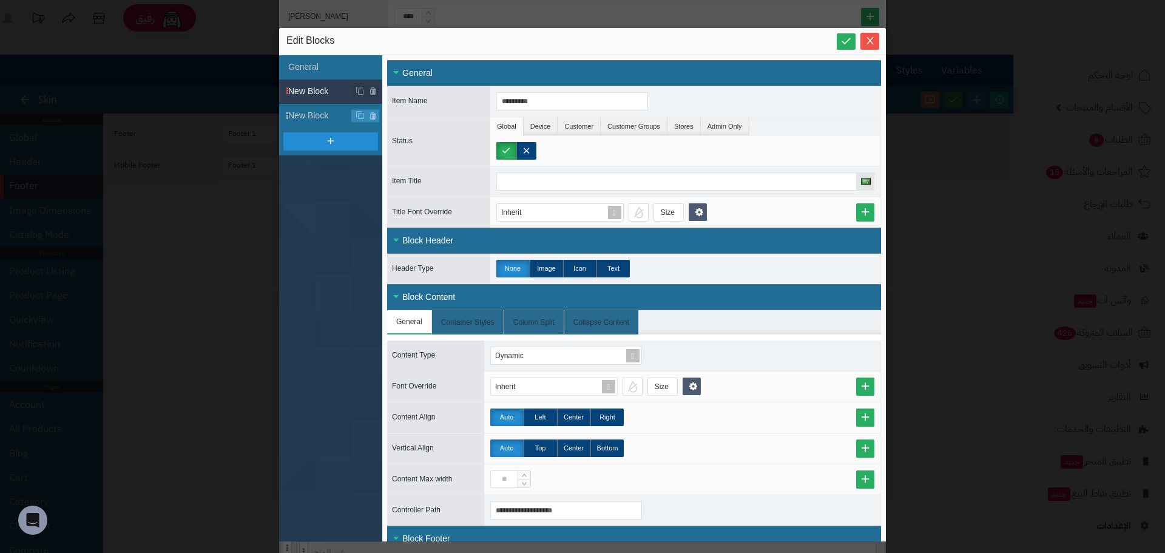
click at [397, 238] on div "Block Header" at bounding box center [634, 241] width 494 height 26
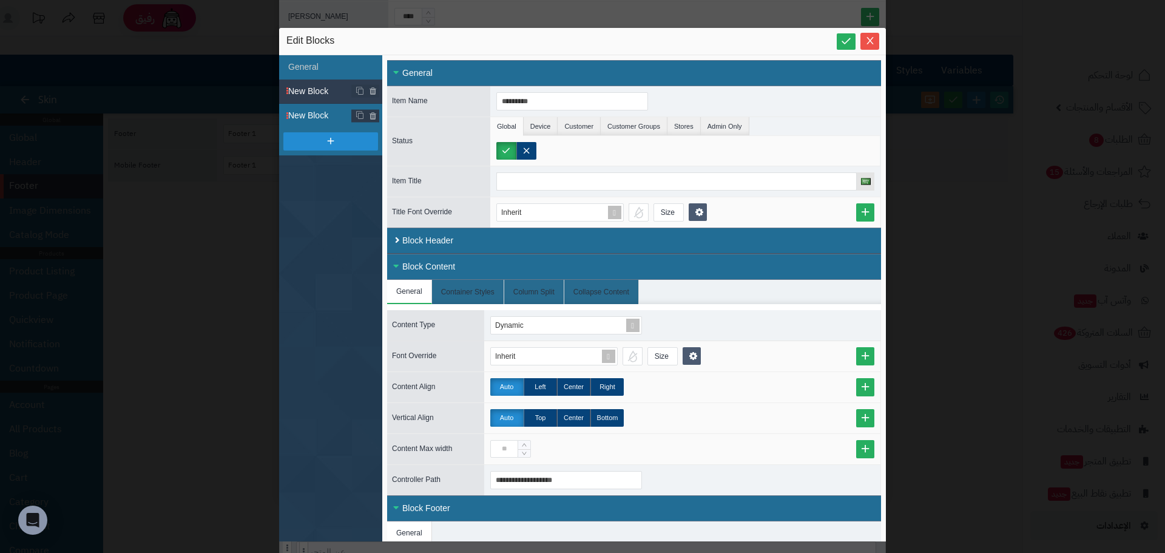
click at [301, 119] on span "New Block" at bounding box center [335, 115] width 94 height 13
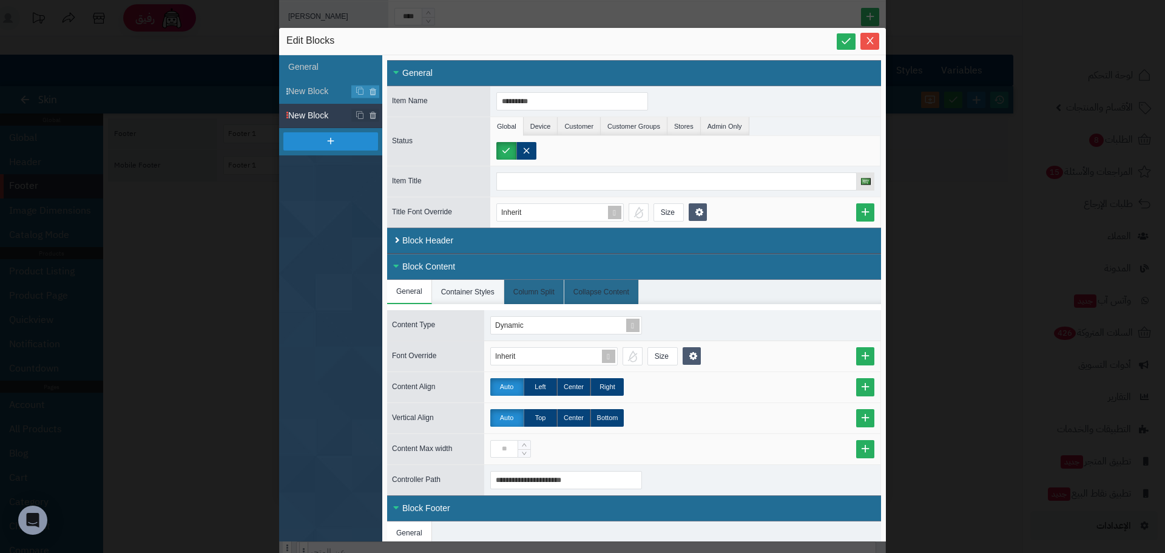
click at [467, 295] on li "Container Styles" at bounding box center [468, 292] width 72 height 24
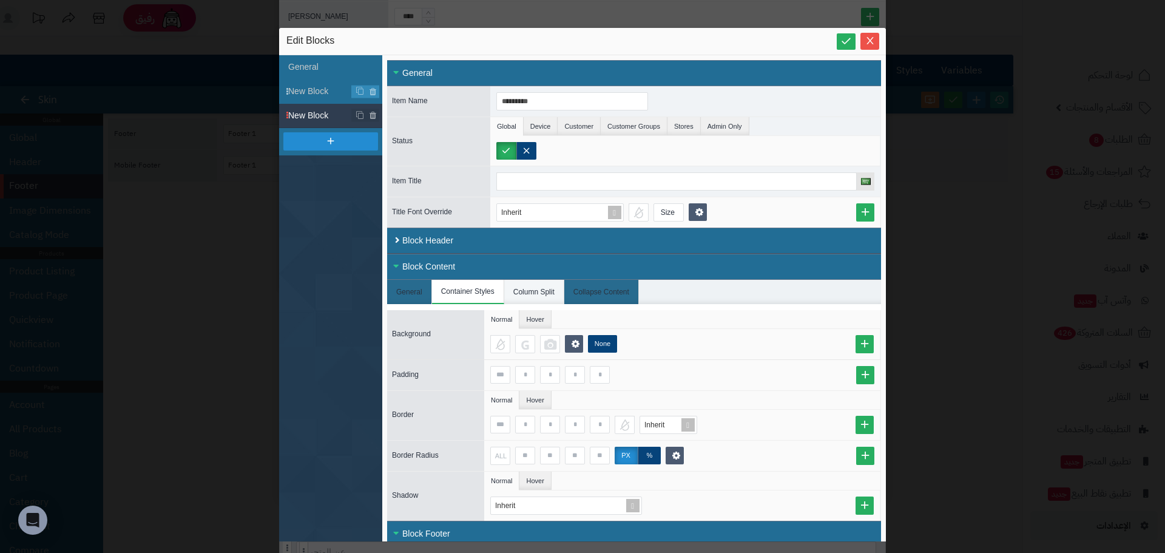
click at [533, 290] on li "Column Split" at bounding box center [534, 292] width 60 height 24
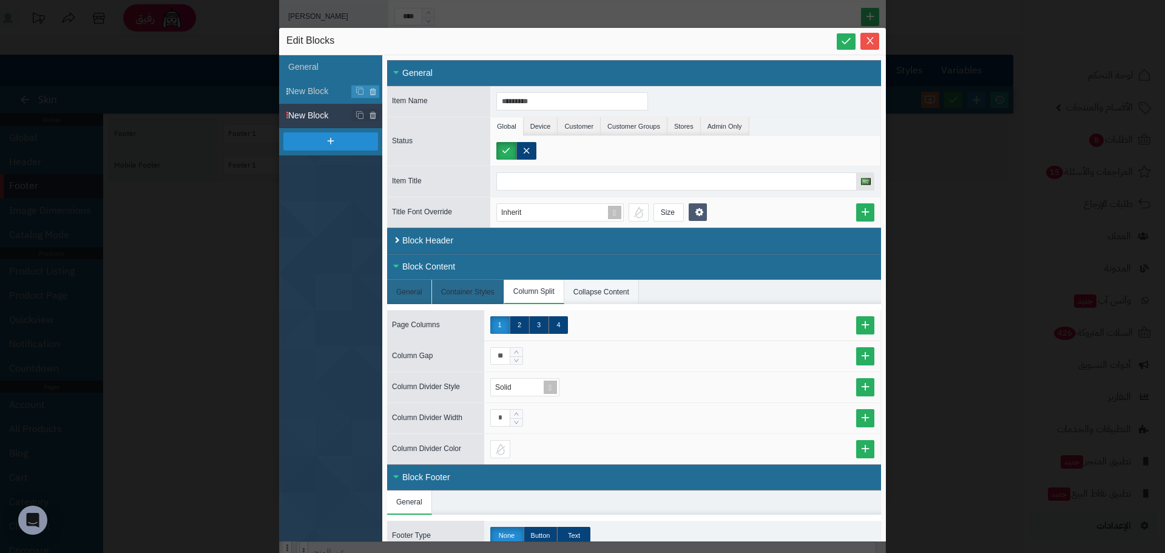
click at [603, 294] on li "Collapse Content" at bounding box center [601, 292] width 75 height 24
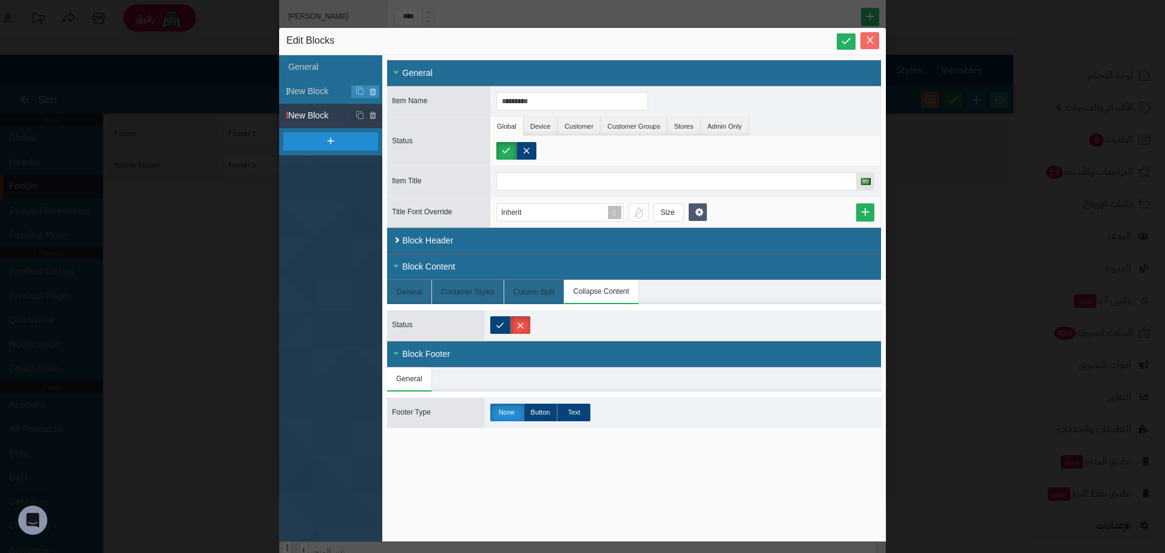
click at [871, 39] on icon "Close" at bounding box center [869, 39] width 7 height 7
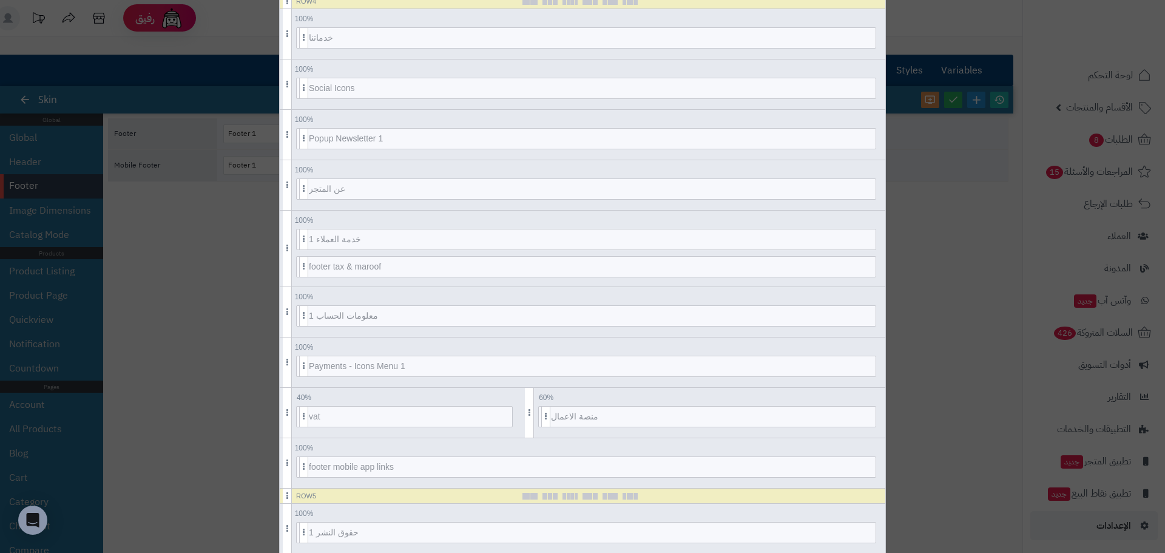
scroll to position [572, 0]
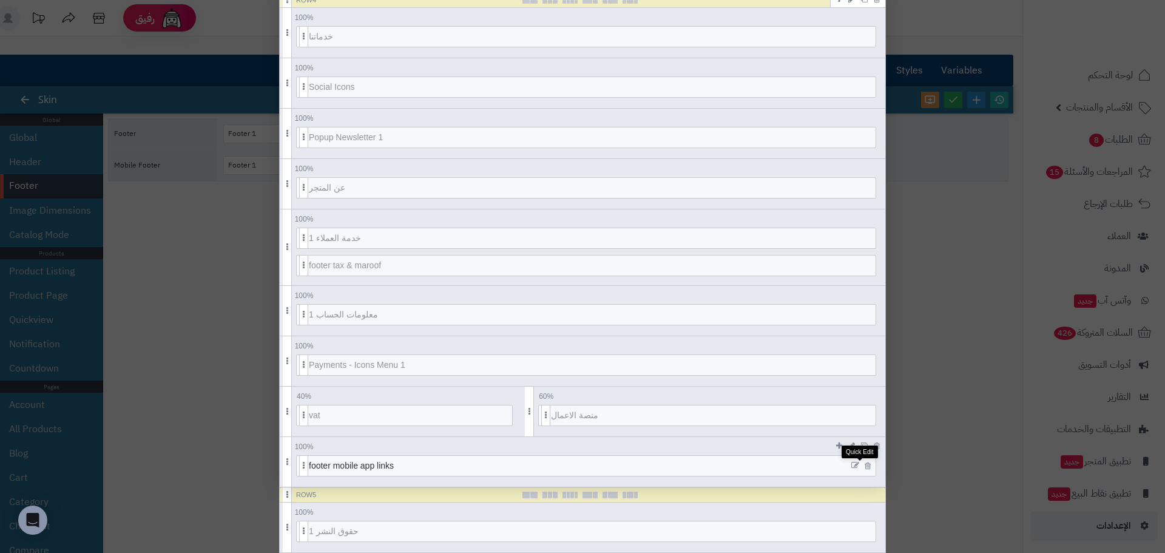
click at [856, 465] on icon at bounding box center [855, 465] width 8 height 8
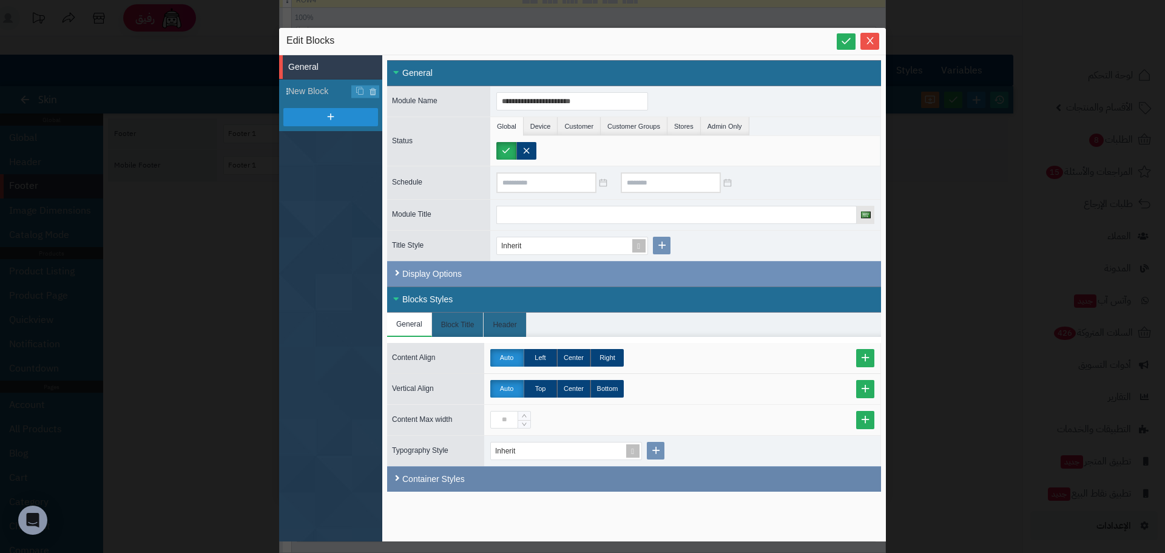
click at [430, 482] on div "Container Styles" at bounding box center [634, 478] width 494 height 25
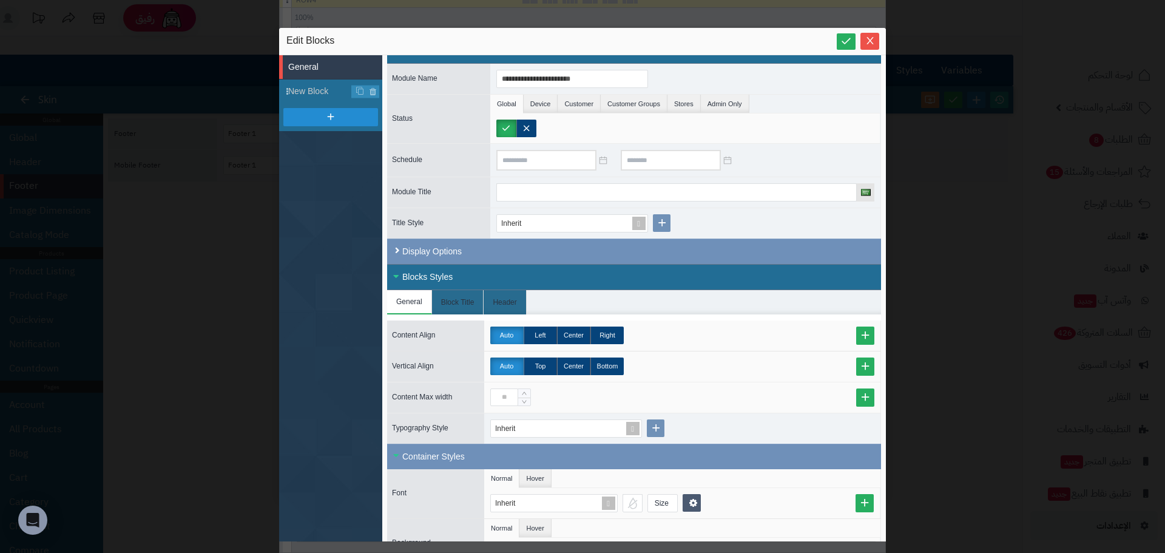
scroll to position [0, 0]
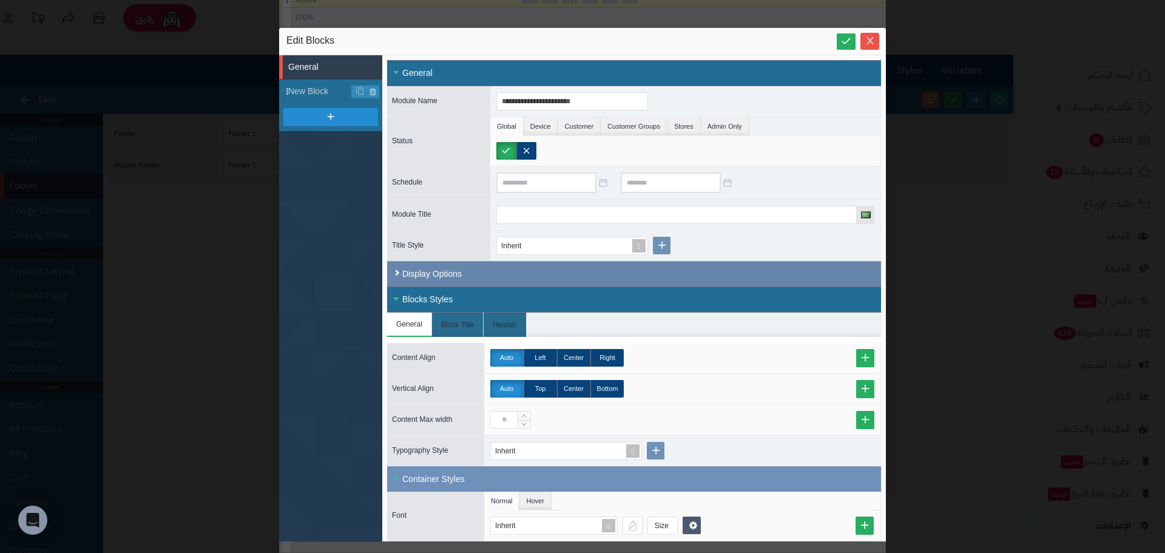
click at [392, 263] on div "Display Options" at bounding box center [634, 273] width 494 height 25
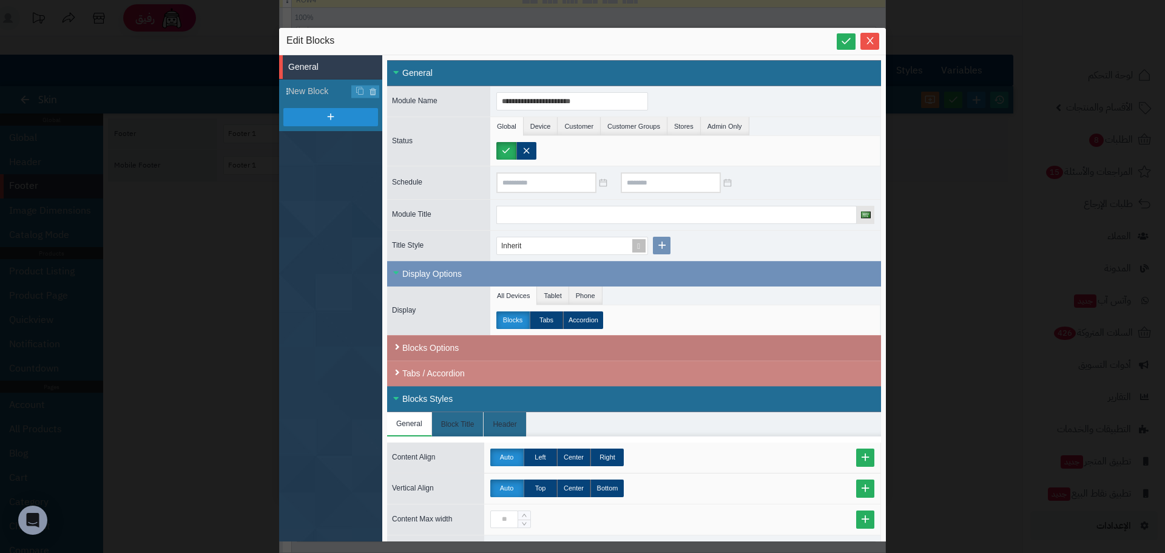
click at [447, 345] on div "Blocks Options" at bounding box center [634, 347] width 494 height 25
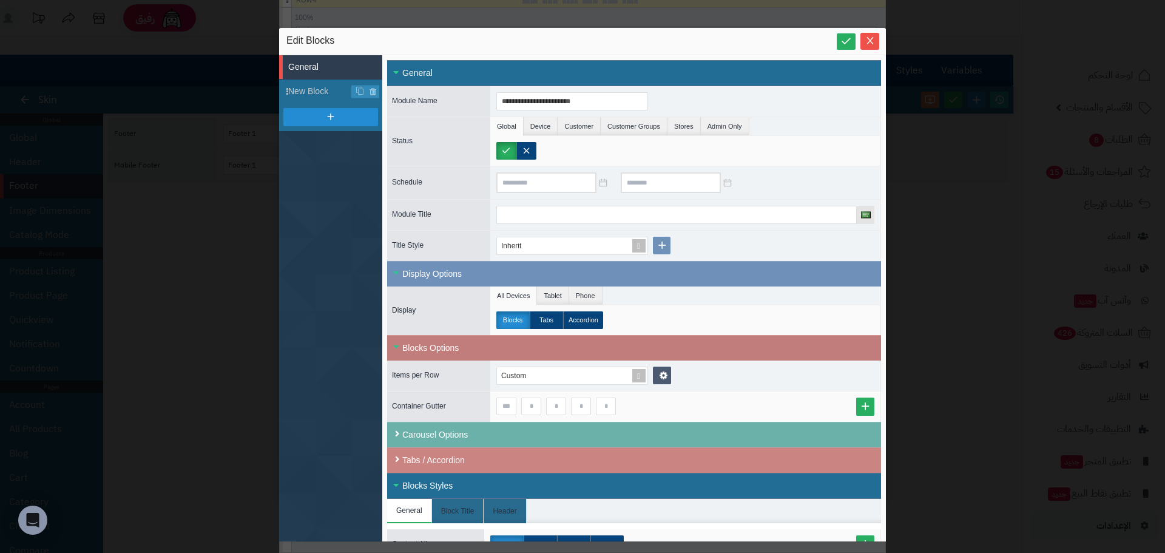
scroll to position [182, 0]
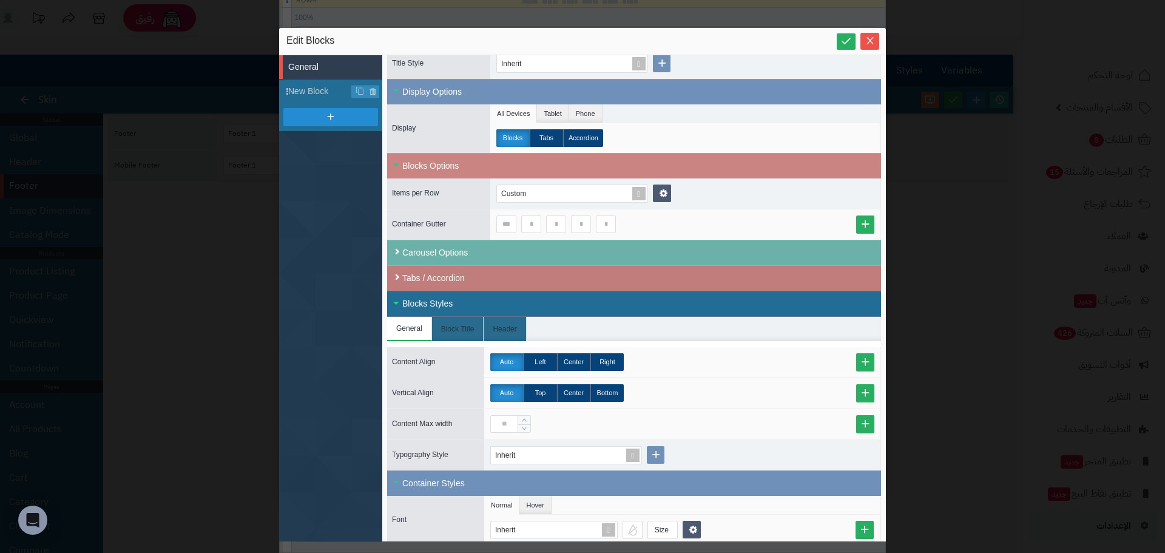
click at [448, 271] on div "Tabs / Accordion" at bounding box center [634, 277] width 494 height 25
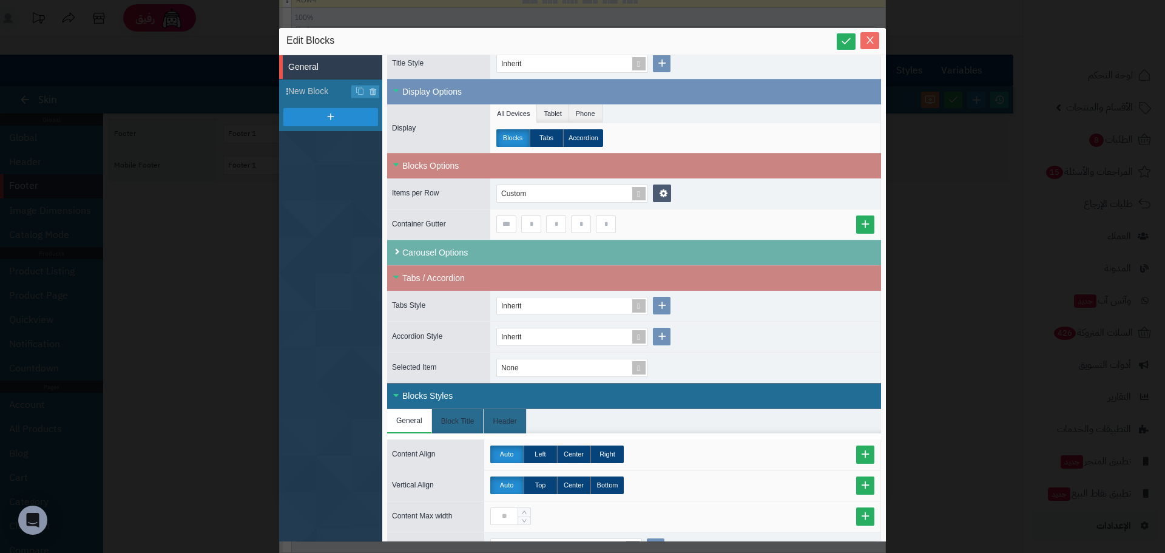
click at [869, 41] on icon "Close" at bounding box center [869, 39] width 7 height 7
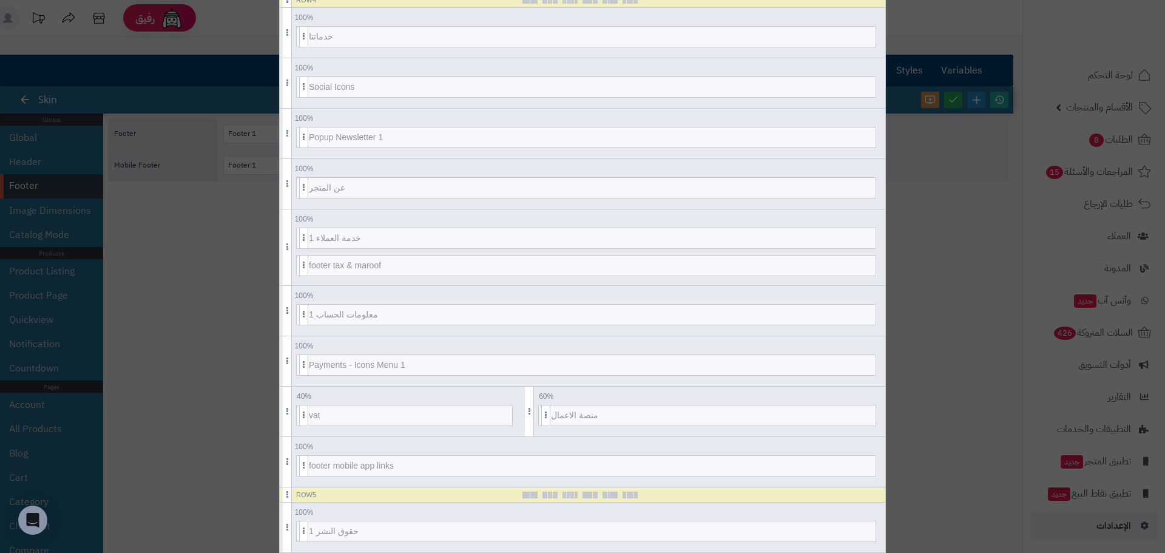
click at [938, 240] on div "sentinelStart Edit Footer Footer Name ******** Background None Margin Padding *…" at bounding box center [582, 276] width 1165 height 553
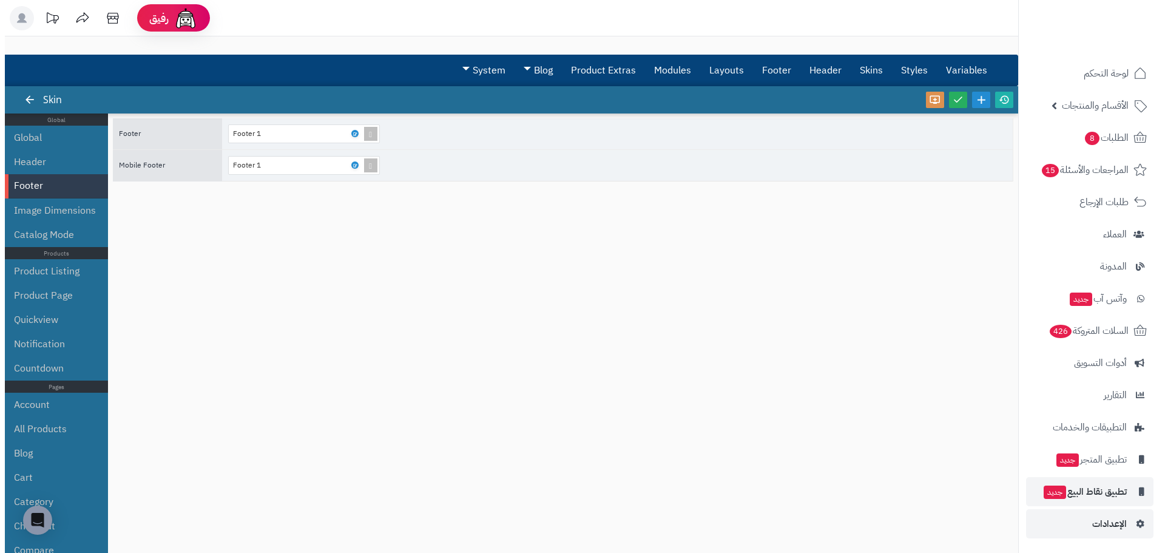
scroll to position [2, 0]
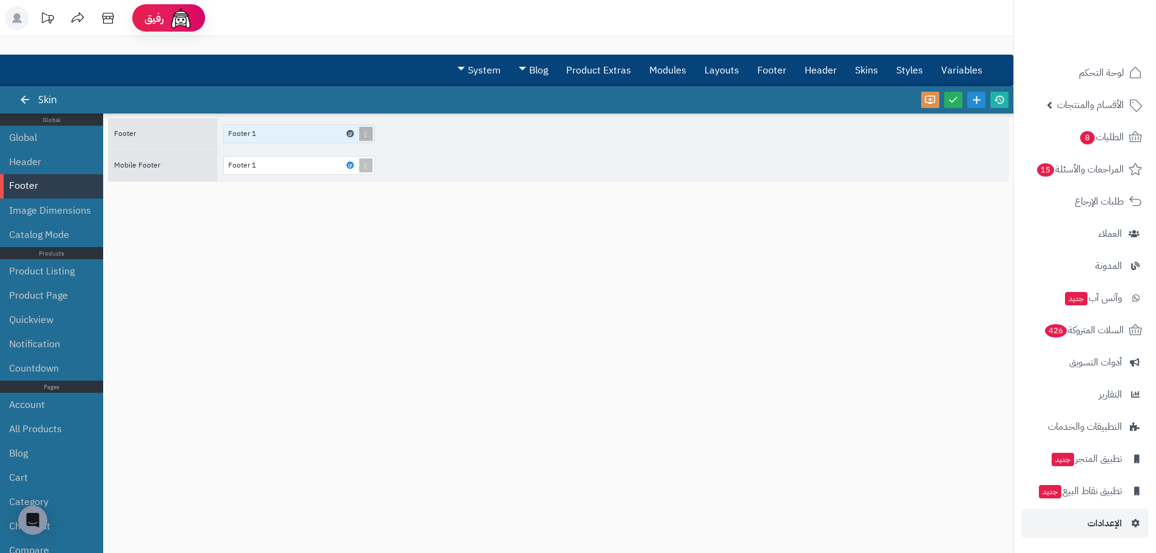
click at [351, 134] on icon at bounding box center [350, 133] width 4 height 5
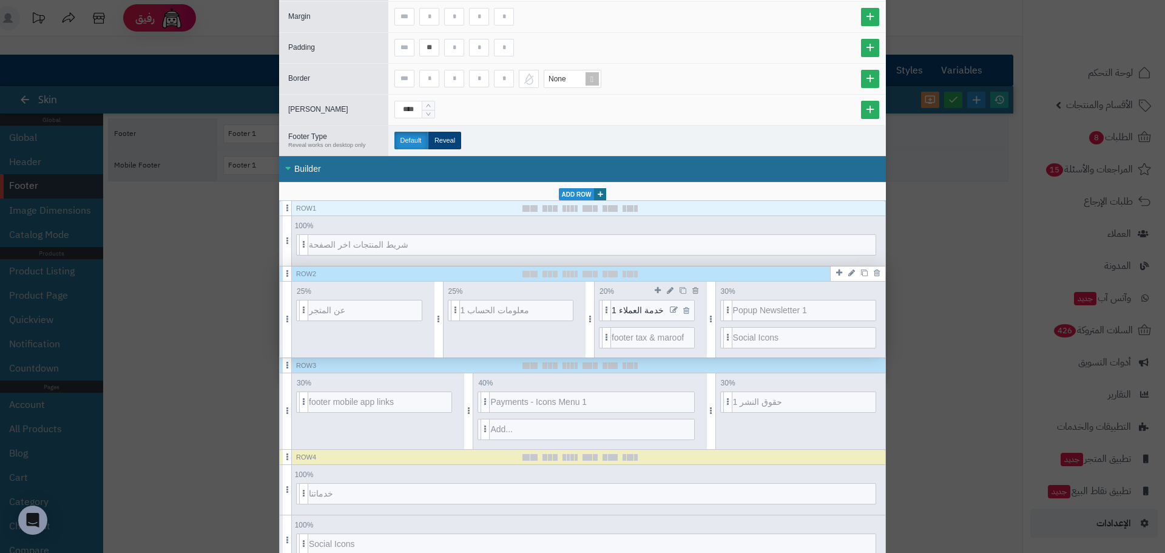
scroll to position [182, 0]
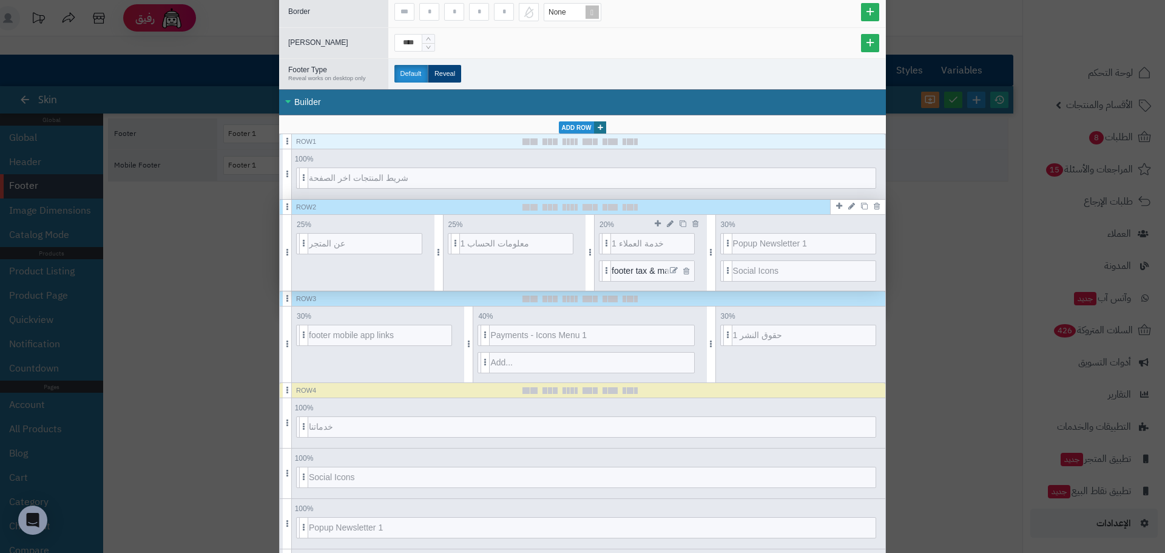
click at [675, 268] on icon at bounding box center [674, 270] width 8 height 8
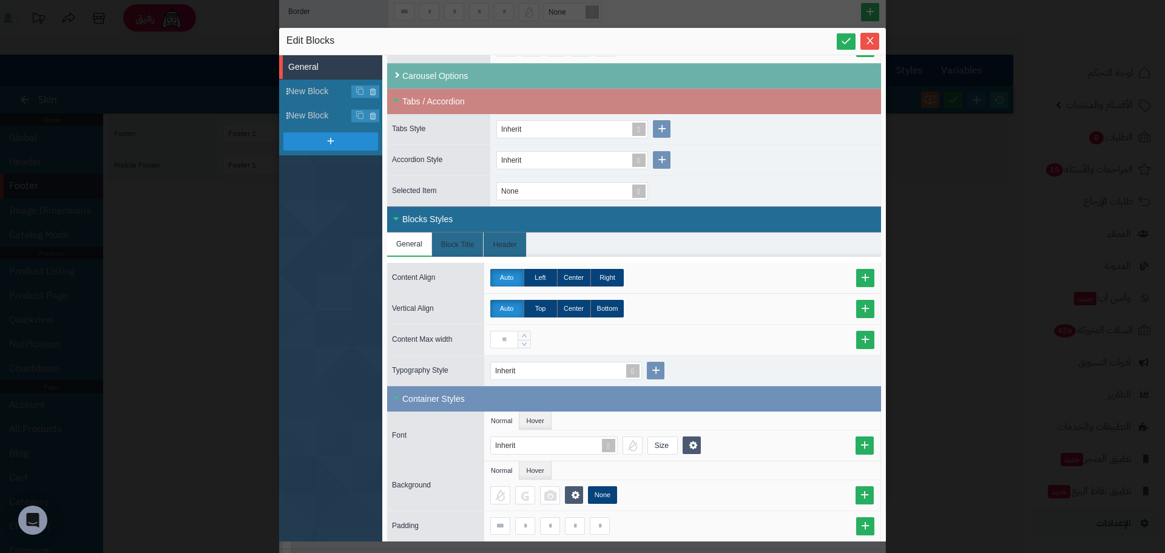
scroll to position [364, 0]
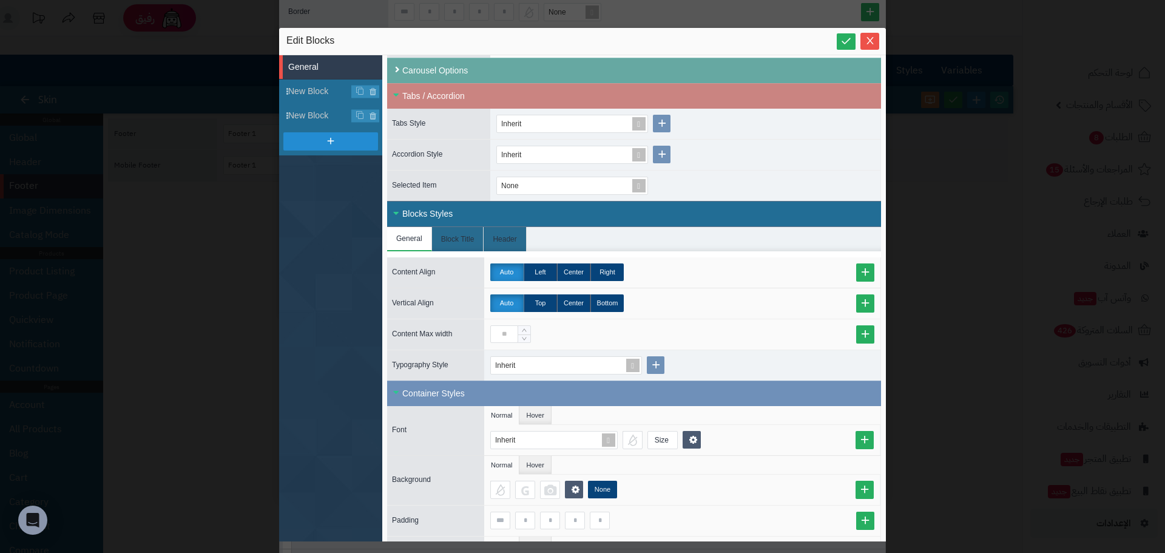
click at [455, 74] on div "Carousel Options" at bounding box center [634, 70] width 494 height 25
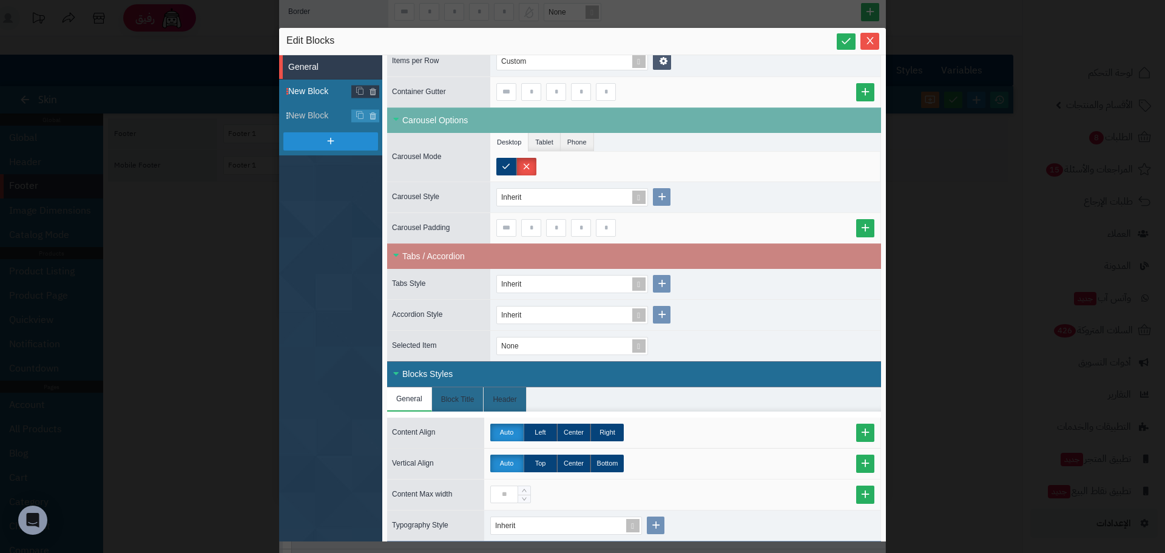
scroll to position [302, 0]
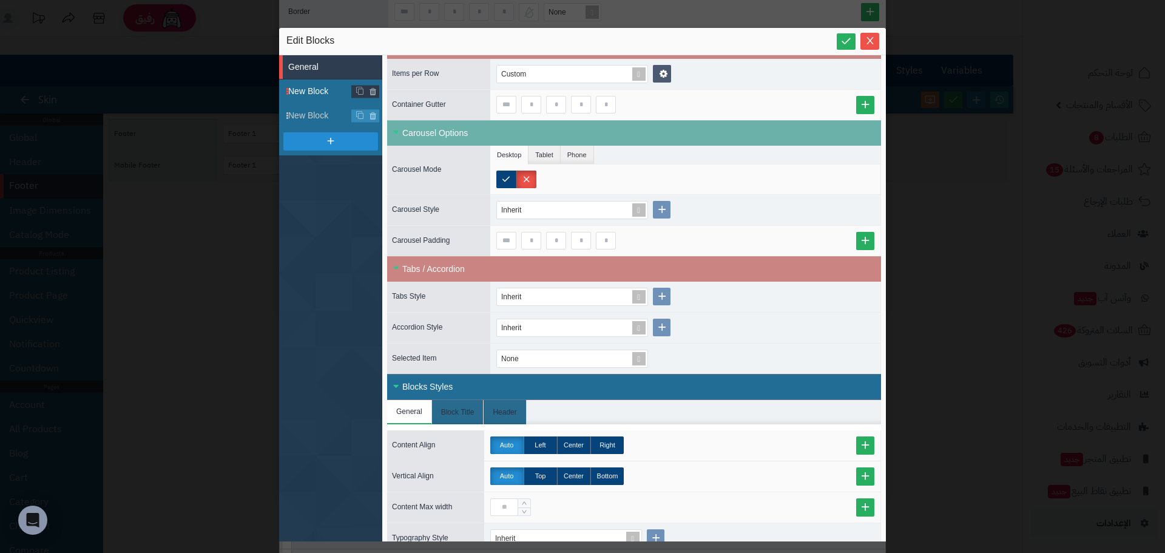
click at [328, 98] on li "New Block" at bounding box center [330, 91] width 103 height 24
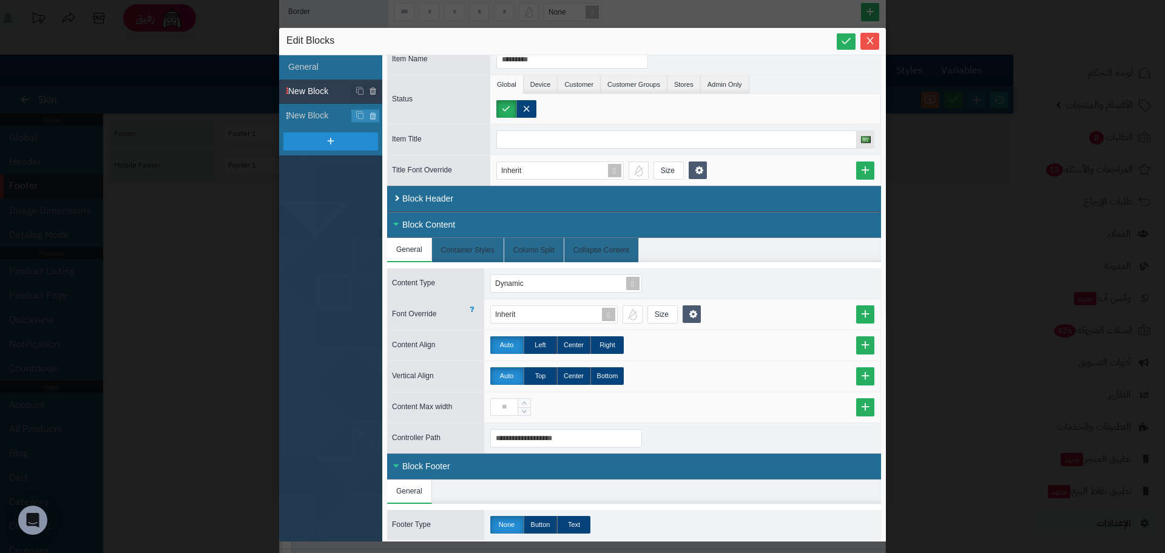
scroll to position [46, 0]
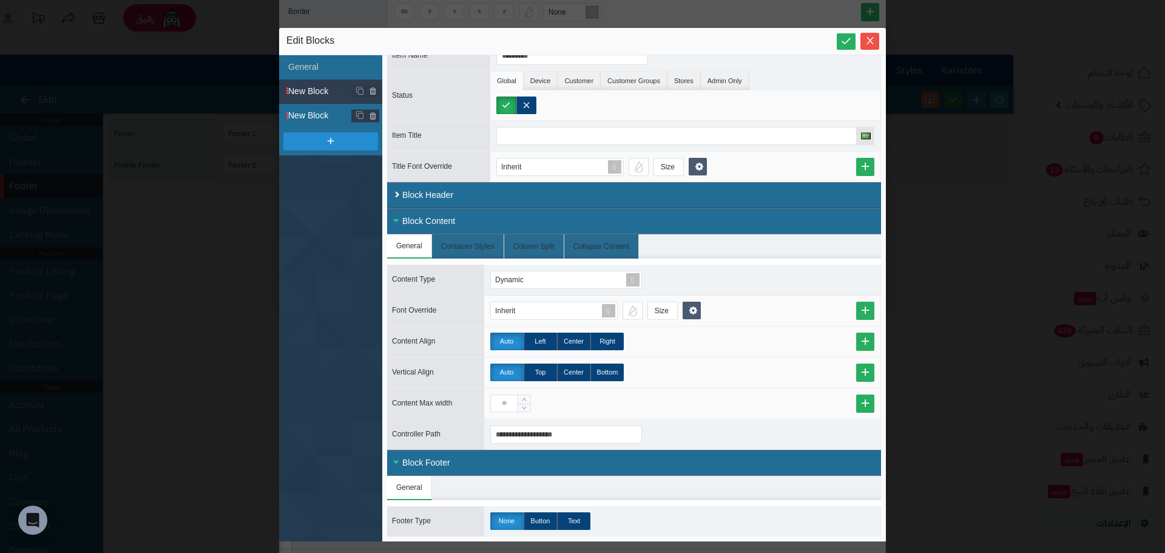
click at [309, 118] on span "New Block" at bounding box center [335, 115] width 94 height 13
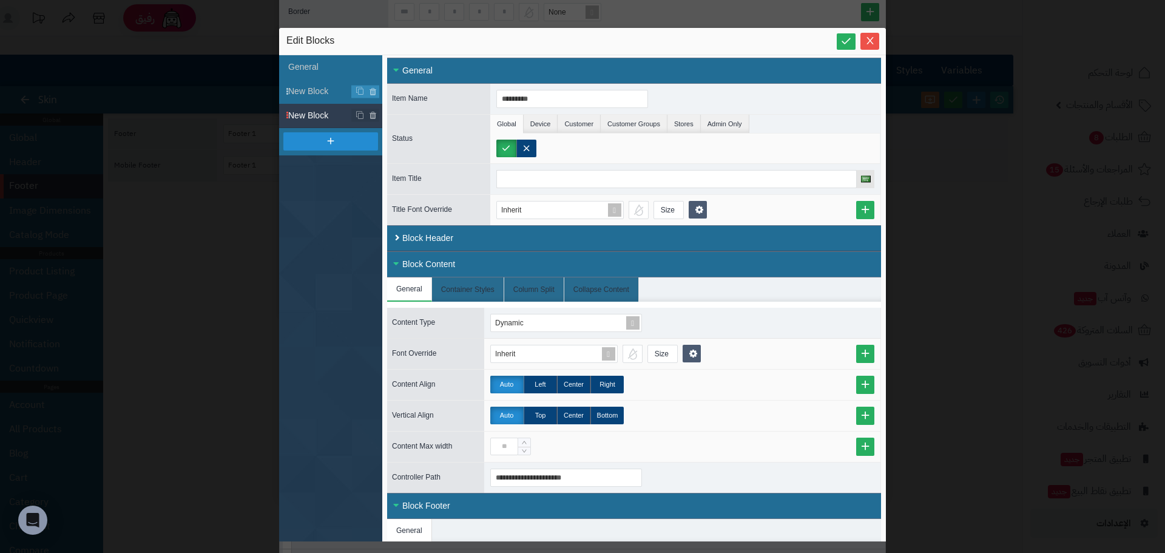
scroll to position [0, 0]
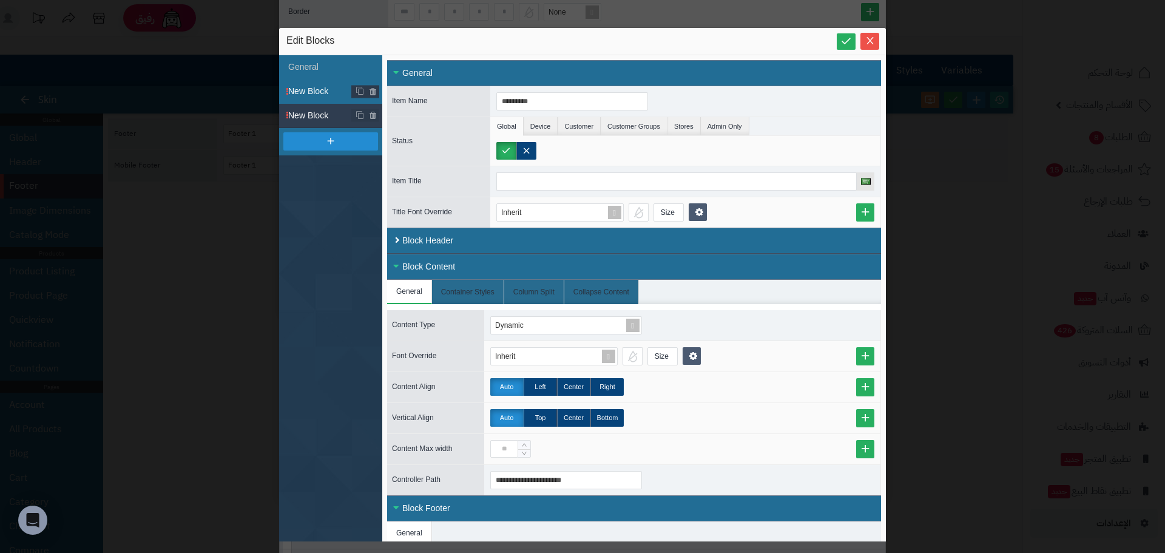
click at [311, 94] on span "New Block" at bounding box center [335, 91] width 94 height 13
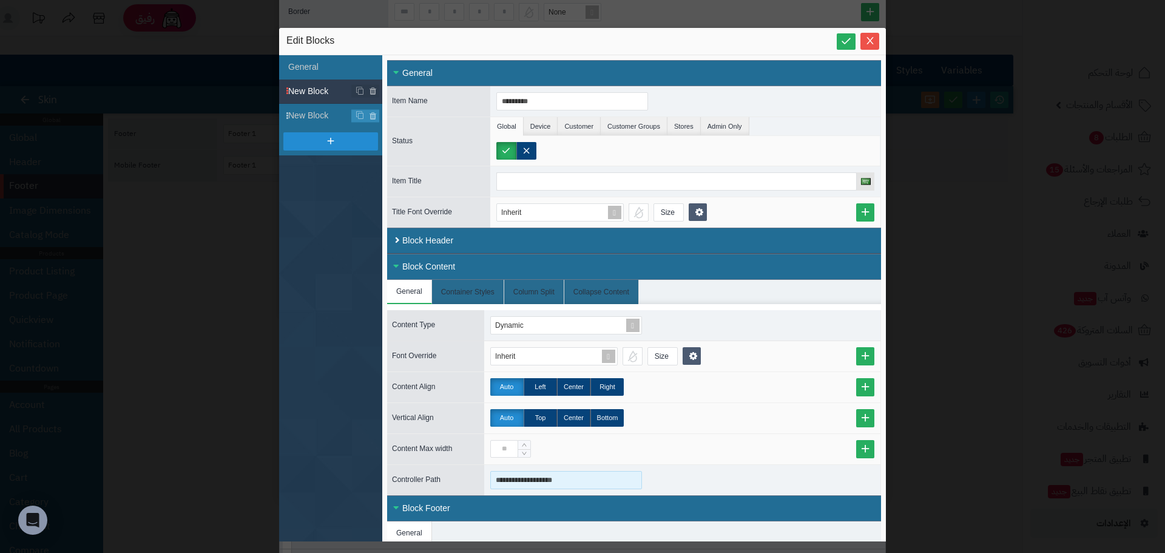
click at [578, 481] on input "**********" at bounding box center [566, 480] width 152 height 18
click at [595, 485] on input "**********" at bounding box center [566, 480] width 152 height 18
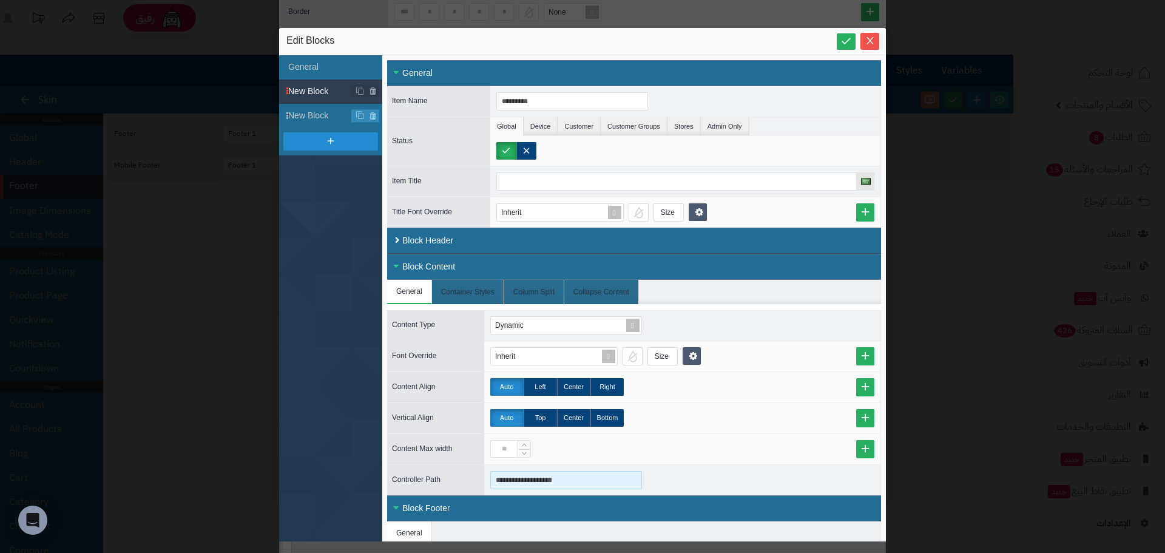
click at [595, 485] on input "**********" at bounding box center [566, 480] width 152 height 18
click at [610, 480] on input "**********" at bounding box center [566, 480] width 152 height 18
click at [187, 354] on div "**********" at bounding box center [582, 276] width 1165 height 553
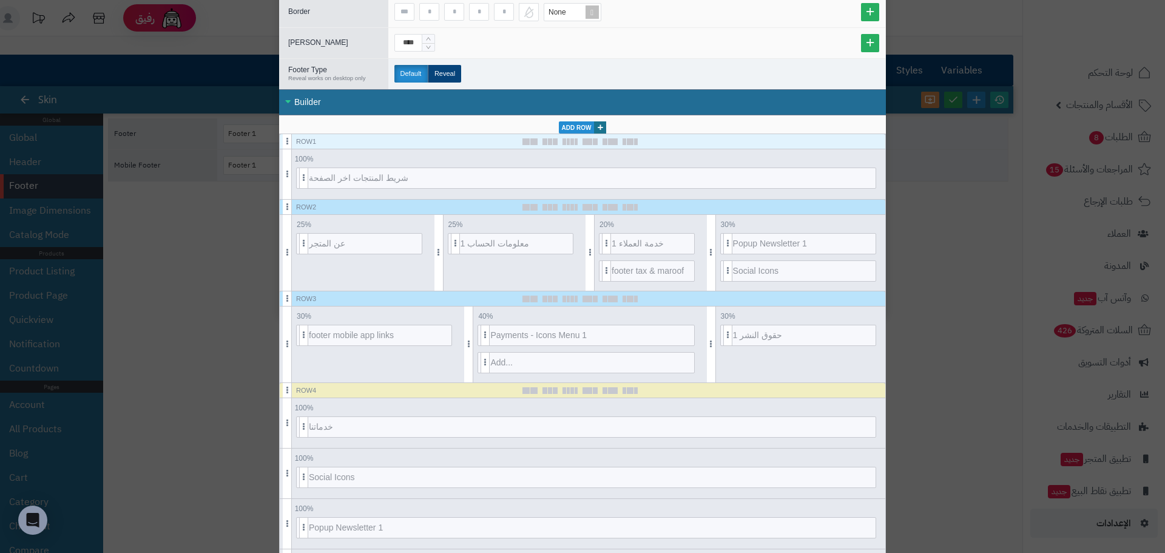
click at [189, 377] on div "sentinelStart Edit Footer Footer Name ******** Background None Margin Padding *…" at bounding box center [582, 276] width 1165 height 553
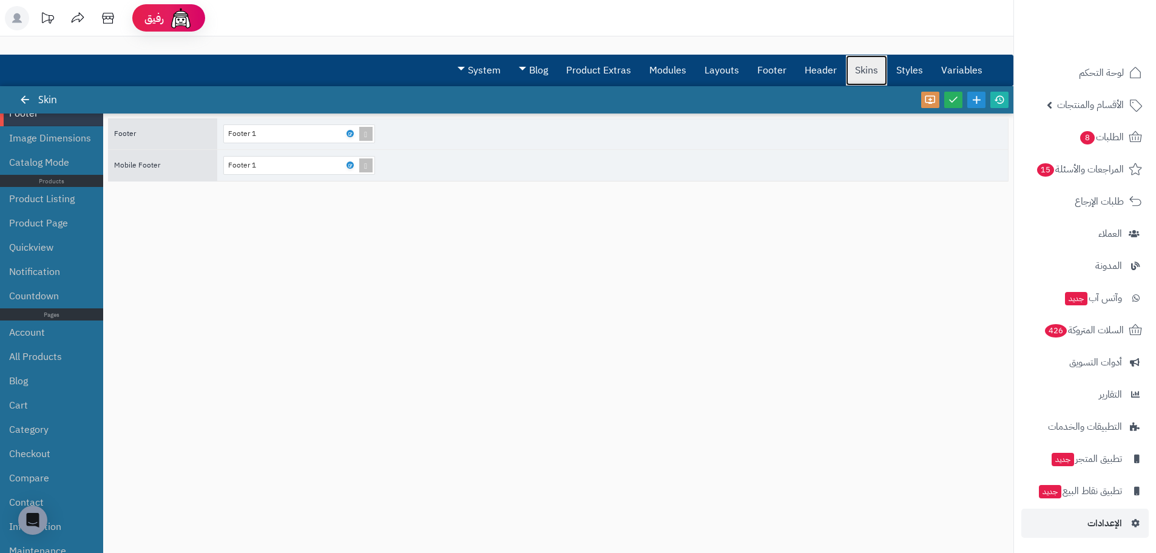
click at [865, 76] on link "Skins" at bounding box center [866, 70] width 41 height 30
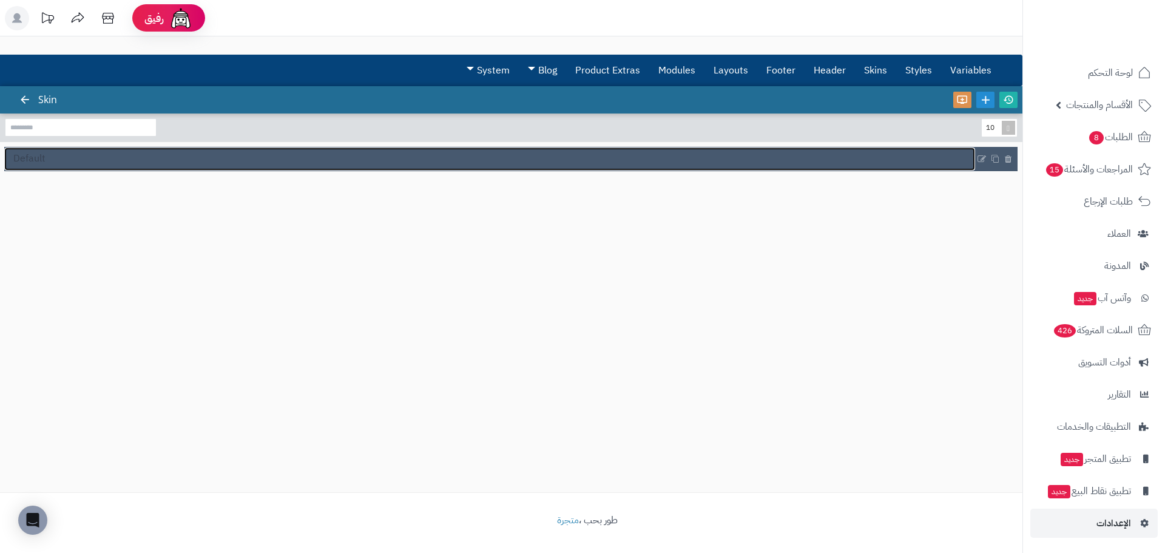
click at [112, 160] on link "Default" at bounding box center [489, 158] width 971 height 23
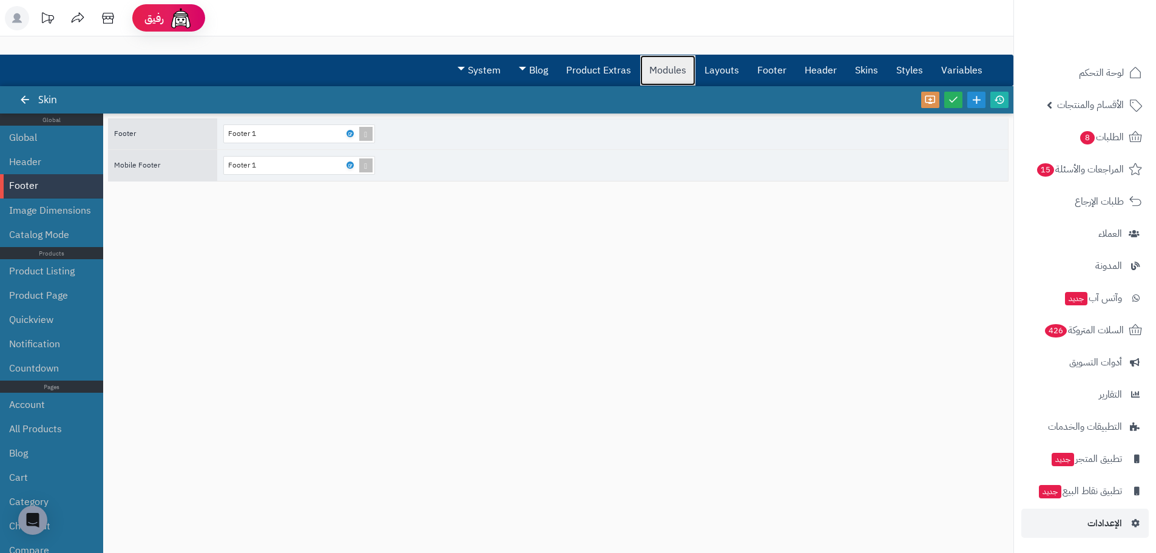
click at [668, 72] on link "Modules" at bounding box center [667, 70] width 55 height 30
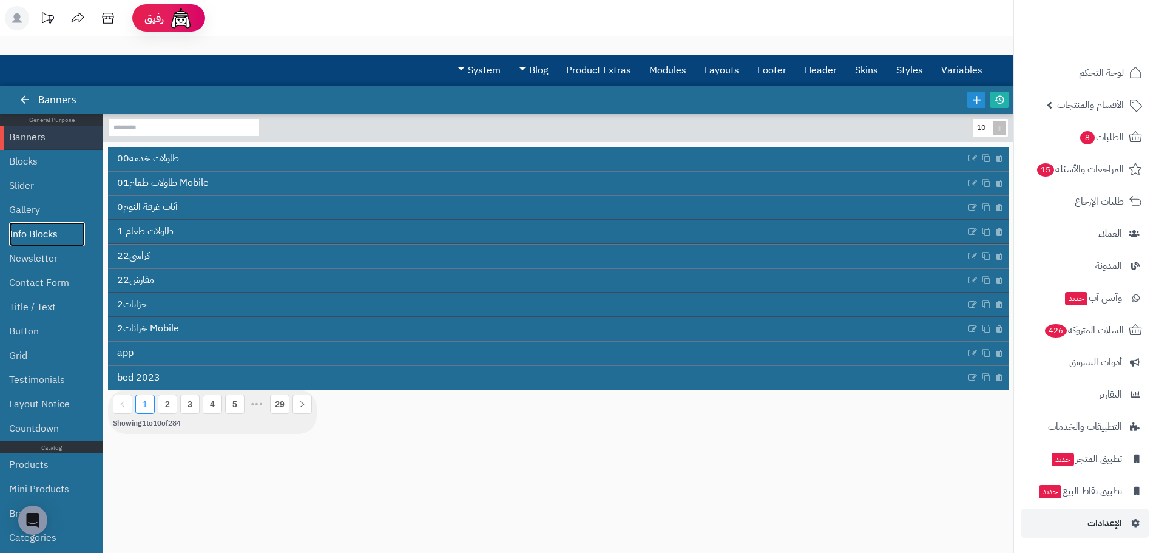
click at [62, 229] on link "Info Blocks" at bounding box center [47, 234] width 76 height 24
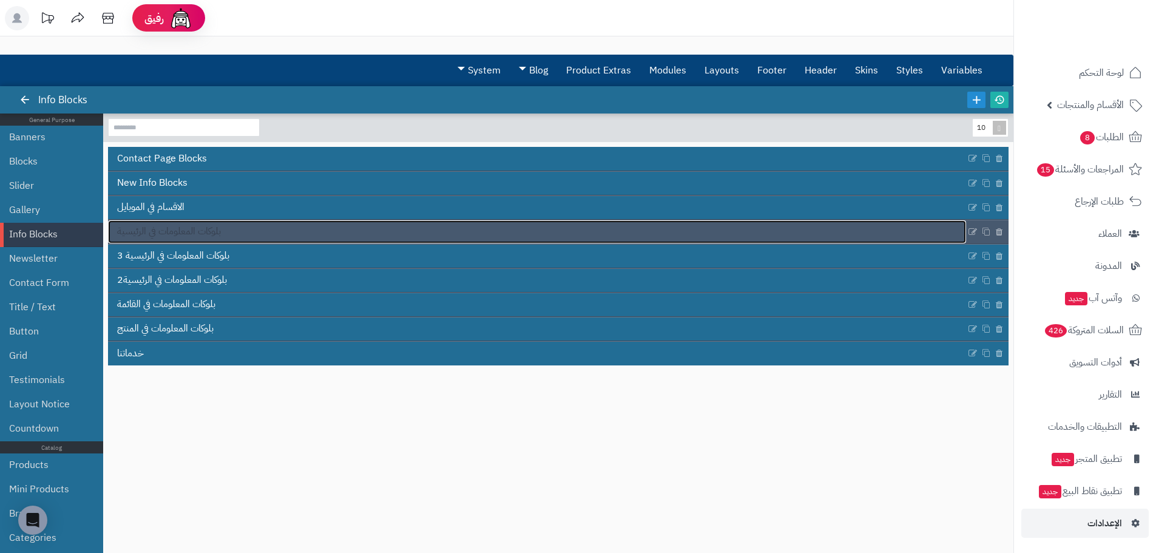
click at [234, 229] on link "بلوكات المعلومات في الرئيسية" at bounding box center [537, 231] width 858 height 23
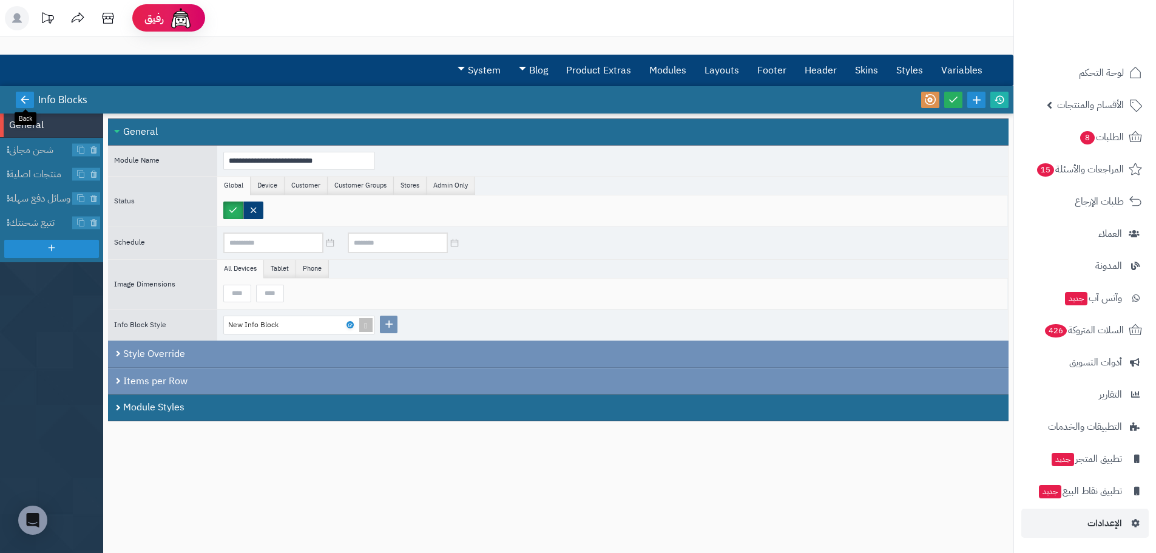
click at [24, 102] on icon at bounding box center [24, 99] width 11 height 11
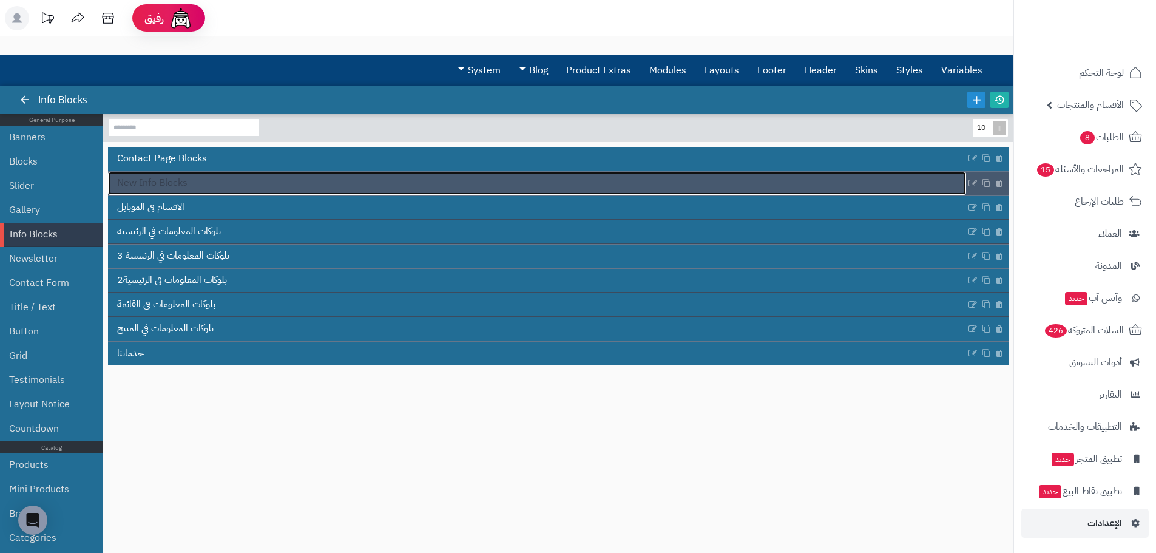
click at [215, 183] on link "New Info Blocks" at bounding box center [537, 183] width 858 height 23
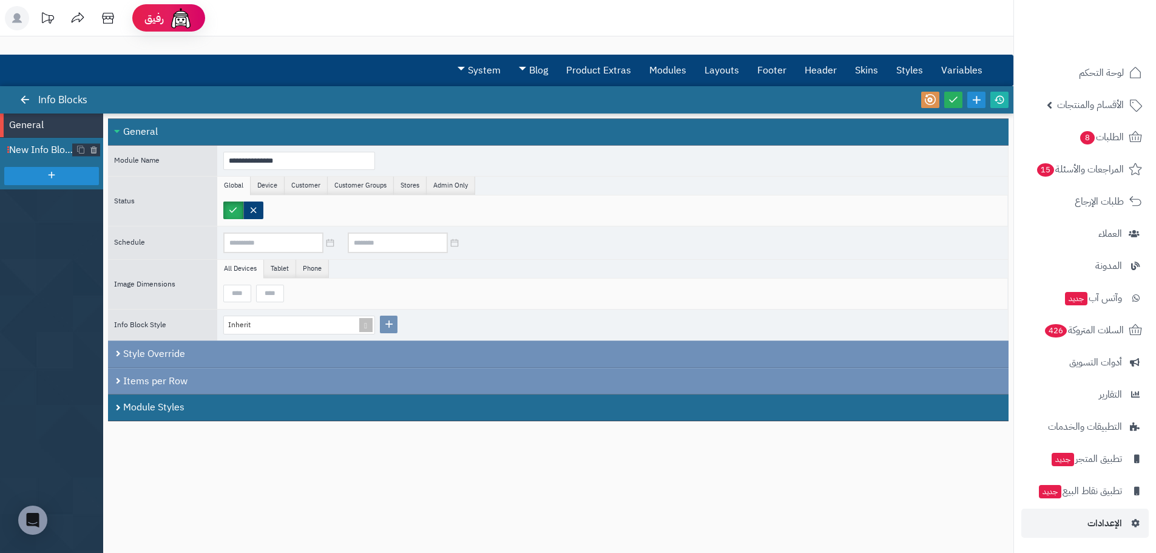
click at [25, 149] on span "New Info Block" at bounding box center [41, 150] width 64 height 14
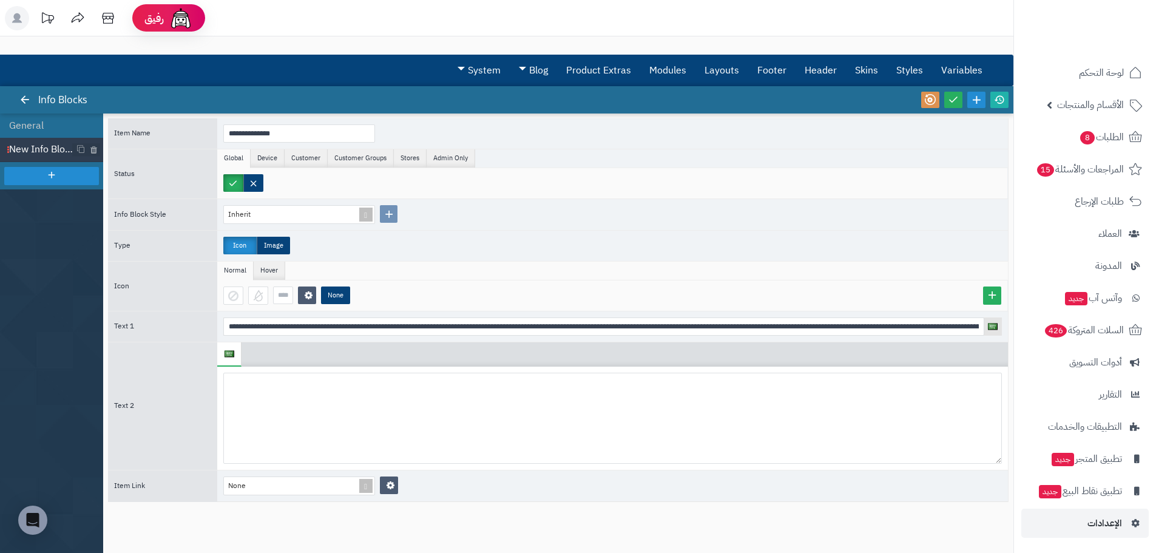
click at [12, 98] on div "3.0.48 Info Blocks" at bounding box center [506, 99] width 1013 height 27
click at [19, 98] on link at bounding box center [25, 100] width 18 height 16
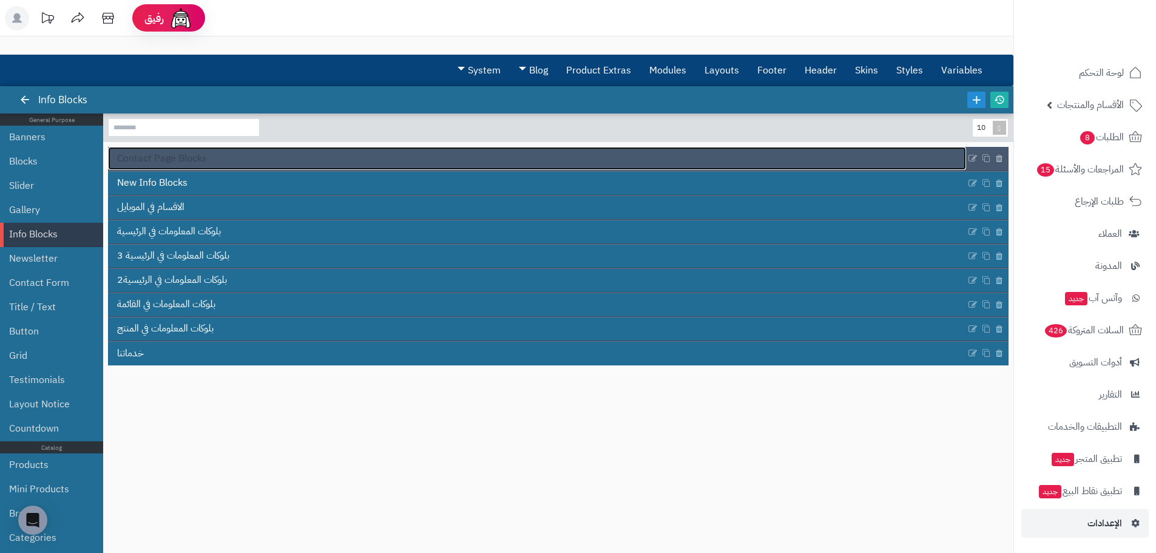
click at [241, 160] on link "Contact Page Blocks" at bounding box center [537, 158] width 858 height 23
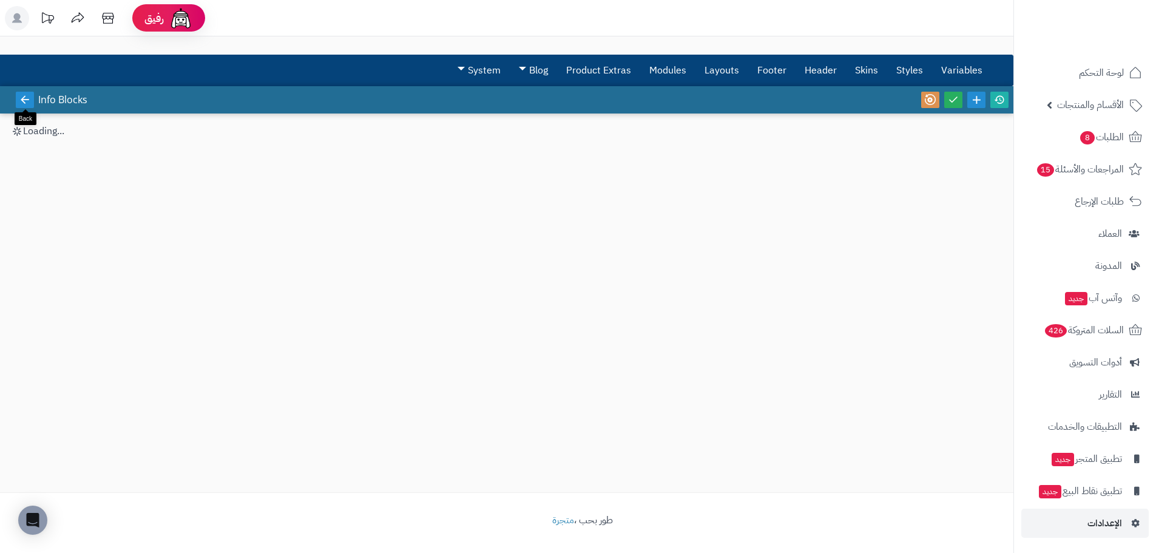
click at [25, 98] on icon at bounding box center [24, 99] width 11 height 11
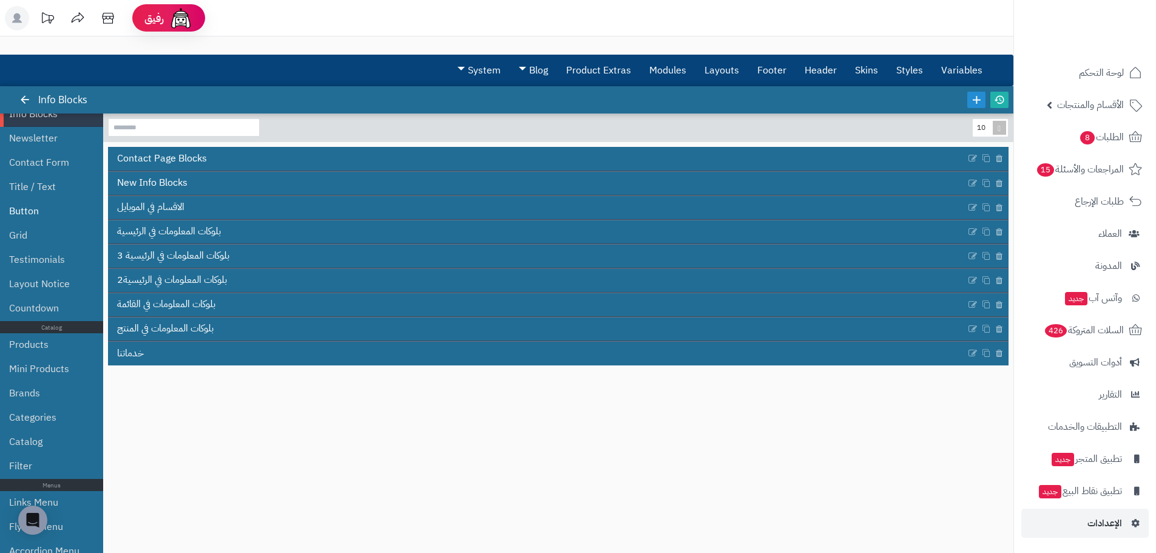
scroll to position [121, 0]
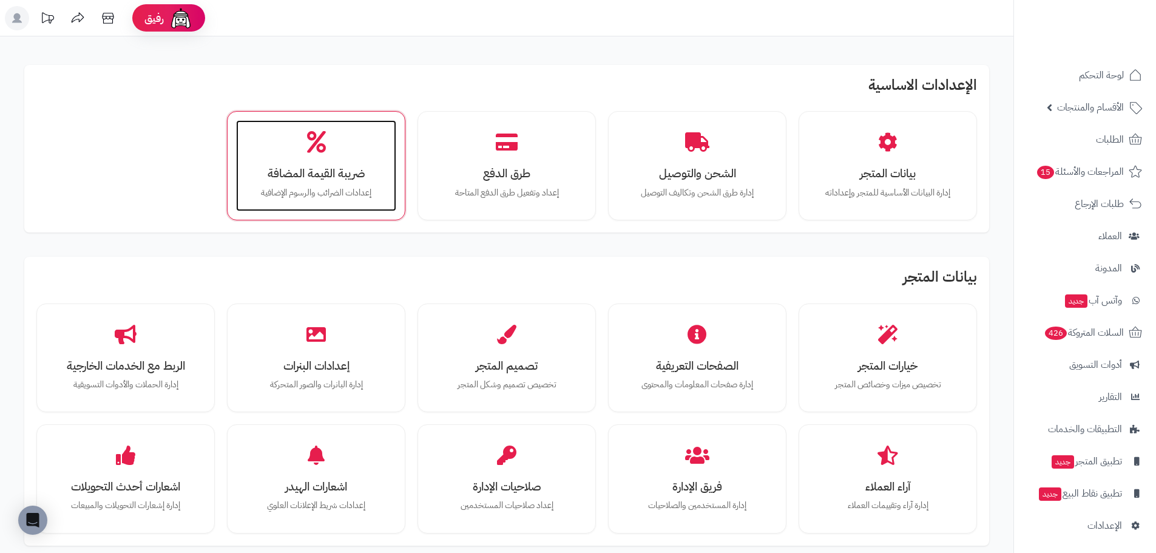
click at [309, 153] on div "ضريبة القيمة المضافة إعدادات الضرائب والرسوم الإضافية" at bounding box center [316, 165] width 160 height 91
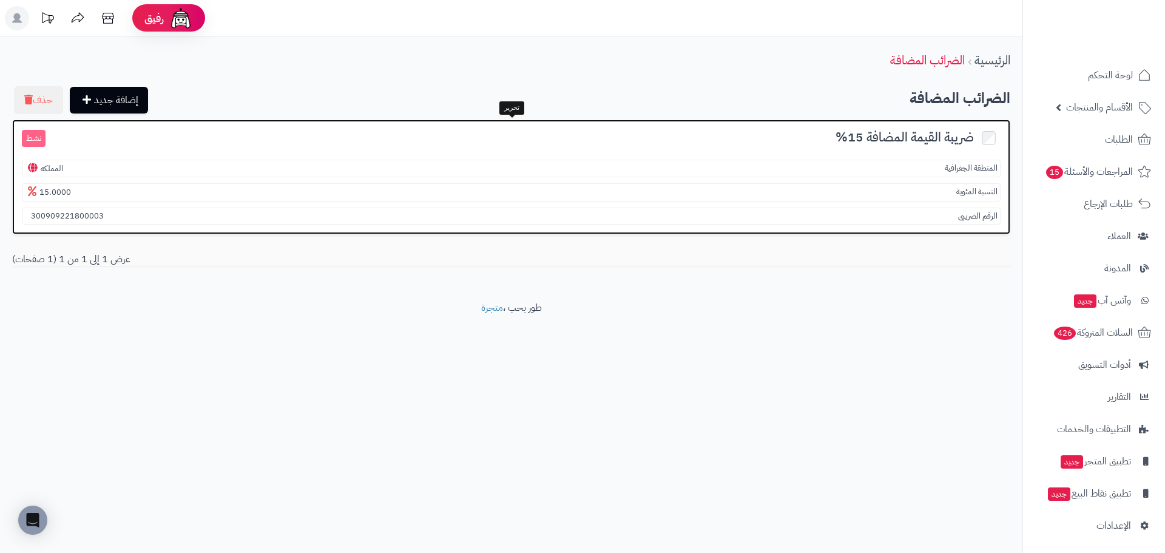
click at [141, 217] on section "الرقم الضريبى 300909221800003" at bounding box center [511, 216] width 979 height 18
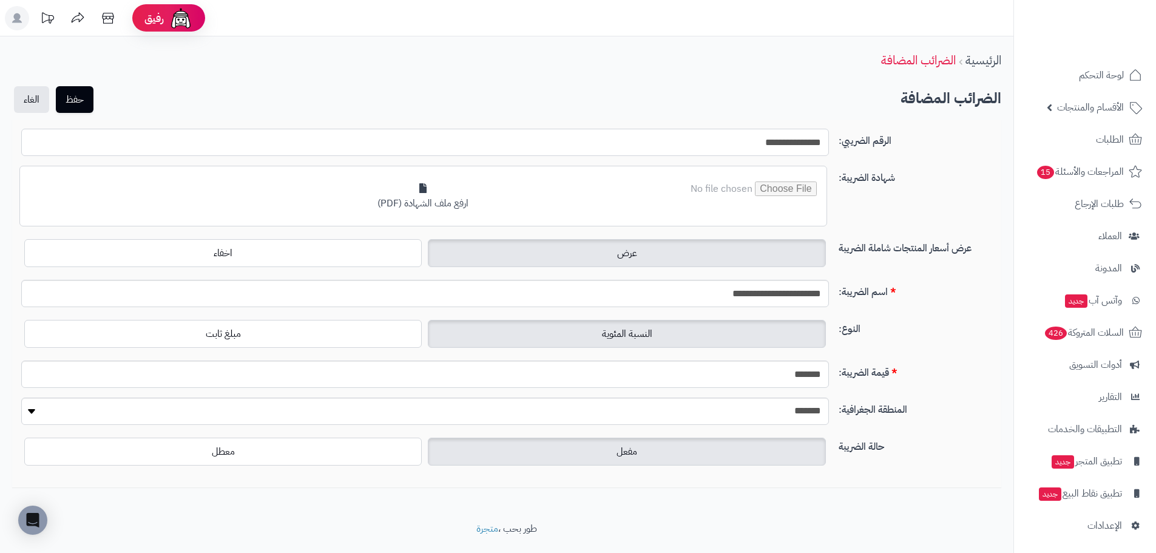
click at [746, 138] on input "**********" at bounding box center [425, 142] width 808 height 27
paste input "text"
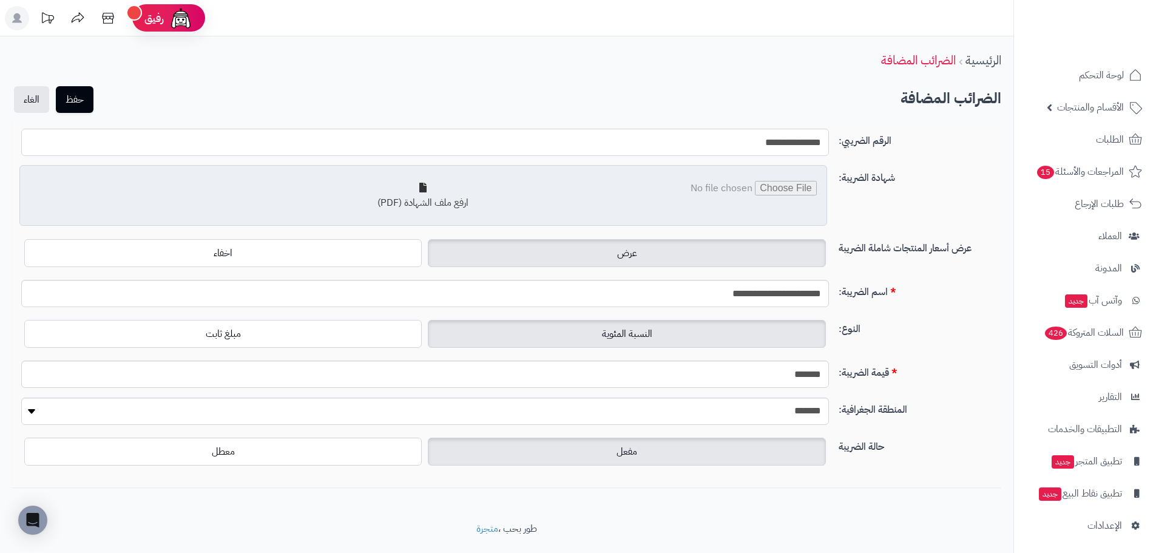
type input "**********"
click at [445, 203] on input "file" at bounding box center [413, 210] width 806 height 59
click at [525, 203] on input "file" at bounding box center [413, 210] width 806 height 59
type input "**********"
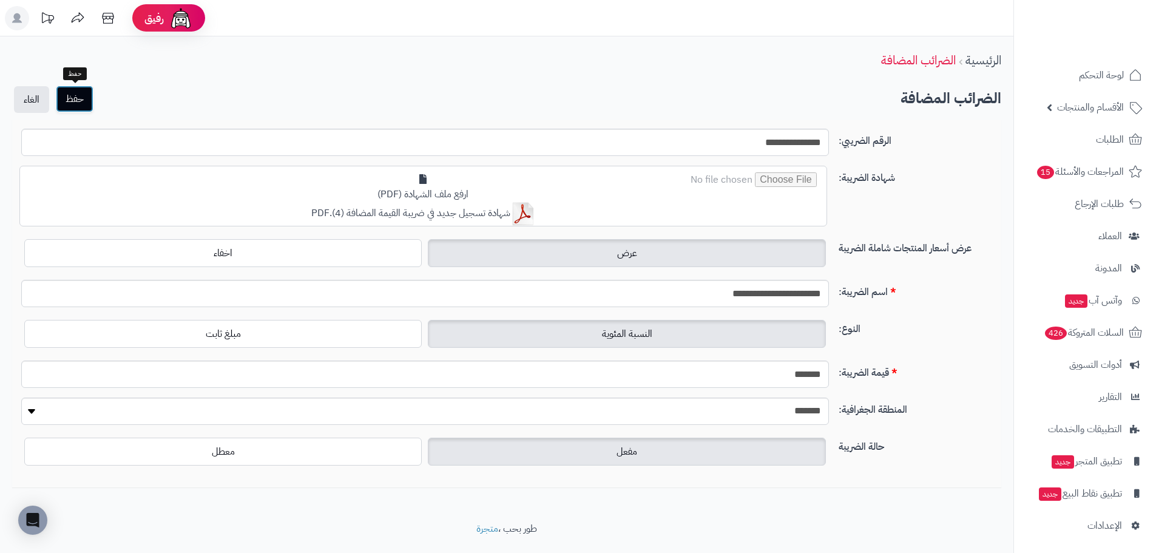
click at [76, 92] on button "حفظ" at bounding box center [75, 99] width 38 height 27
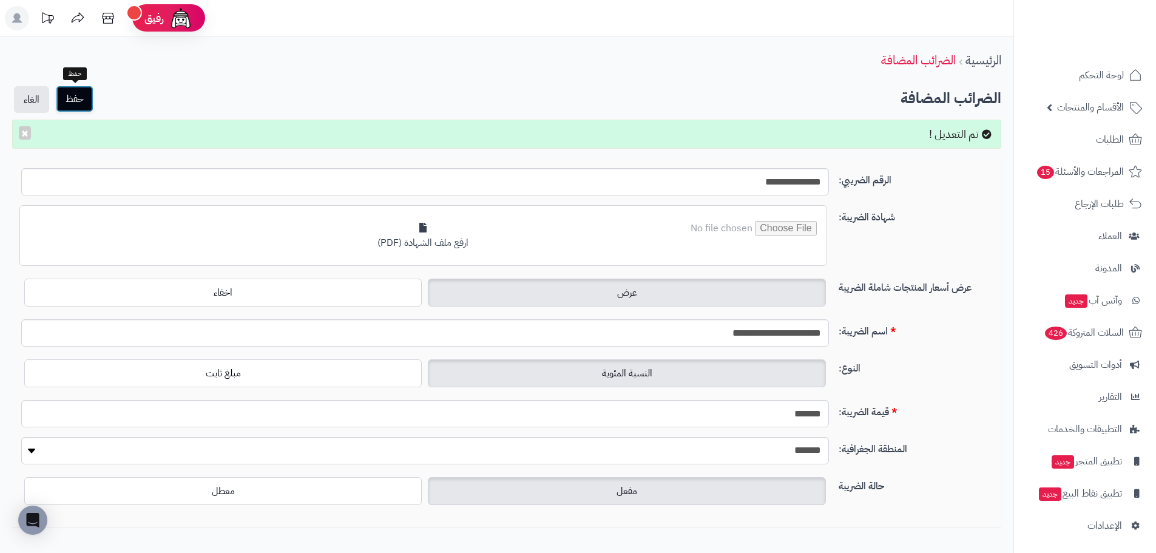
drag, startPoint x: 66, startPoint y: 104, endPoint x: 72, endPoint y: 103, distance: 6.1
click at [66, 104] on button "حفظ" at bounding box center [75, 99] width 38 height 27
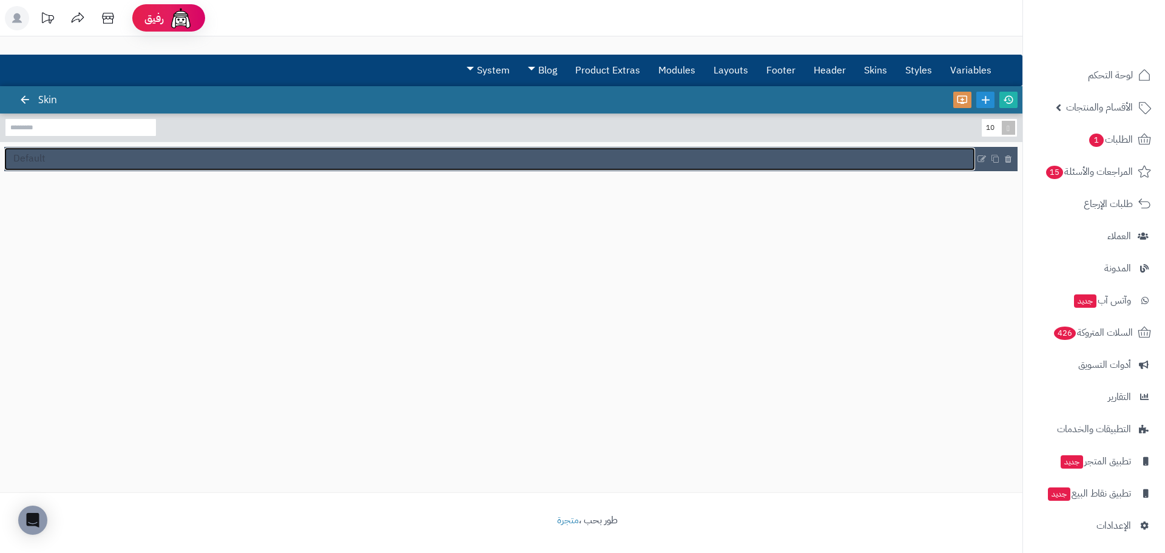
click at [76, 157] on link "Default" at bounding box center [489, 158] width 971 height 23
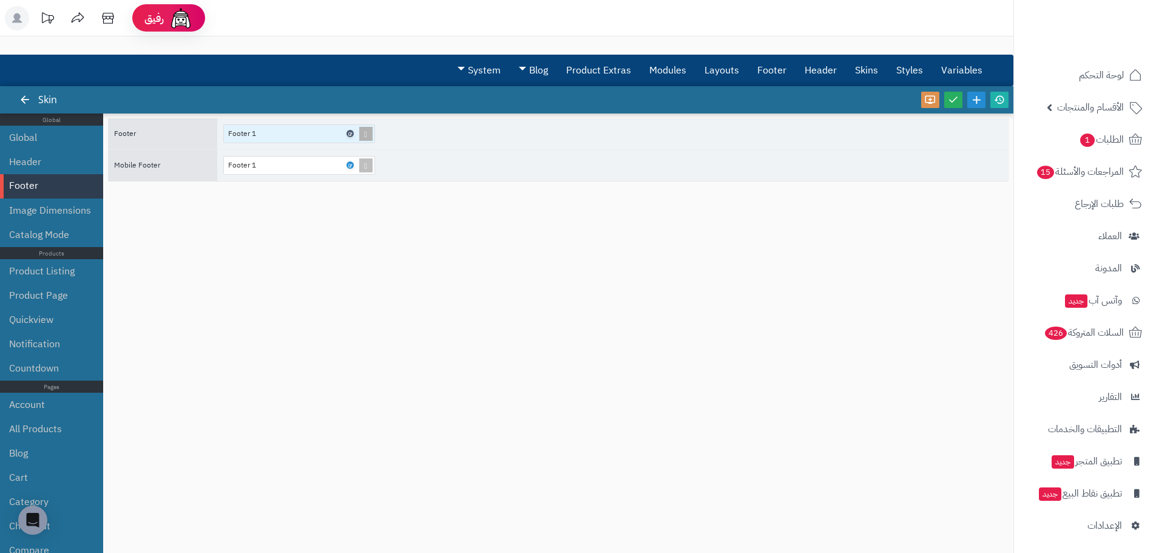
click at [348, 132] on icon at bounding box center [350, 133] width 4 height 5
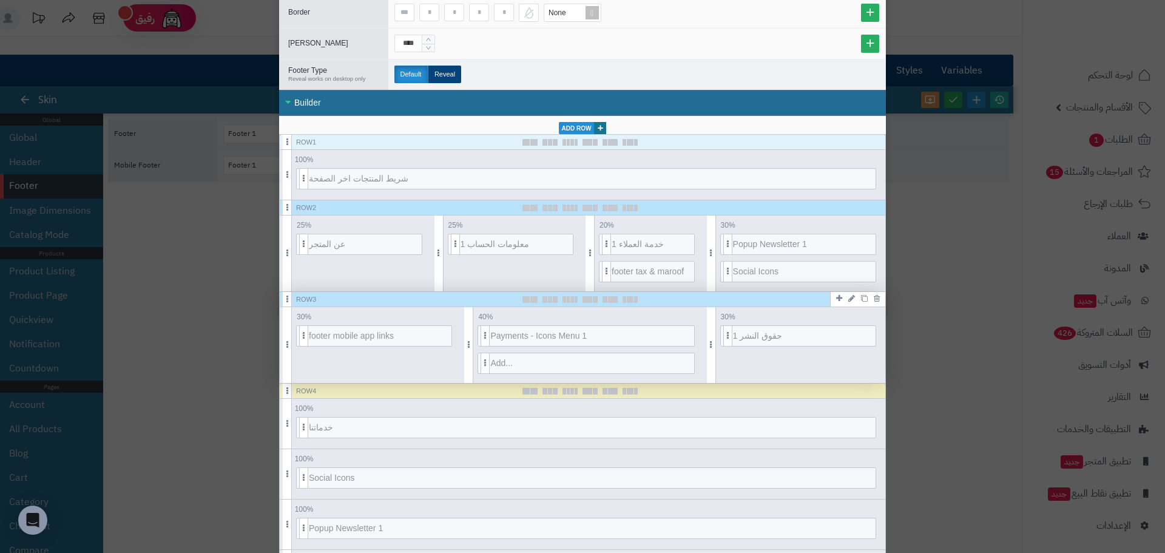
scroll to position [182, 0]
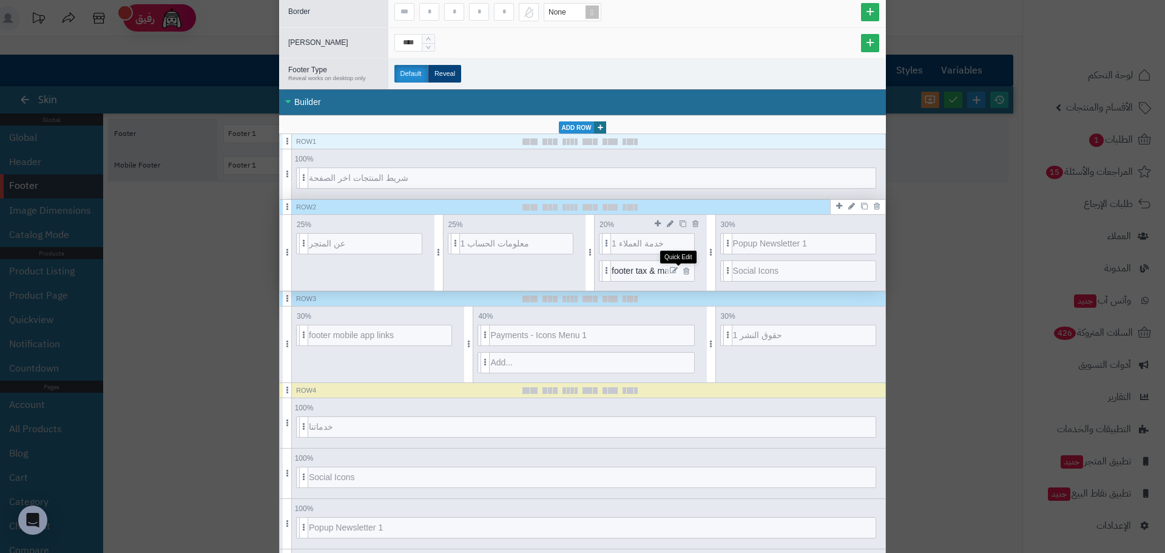
click at [677, 271] on icon at bounding box center [674, 270] width 8 height 8
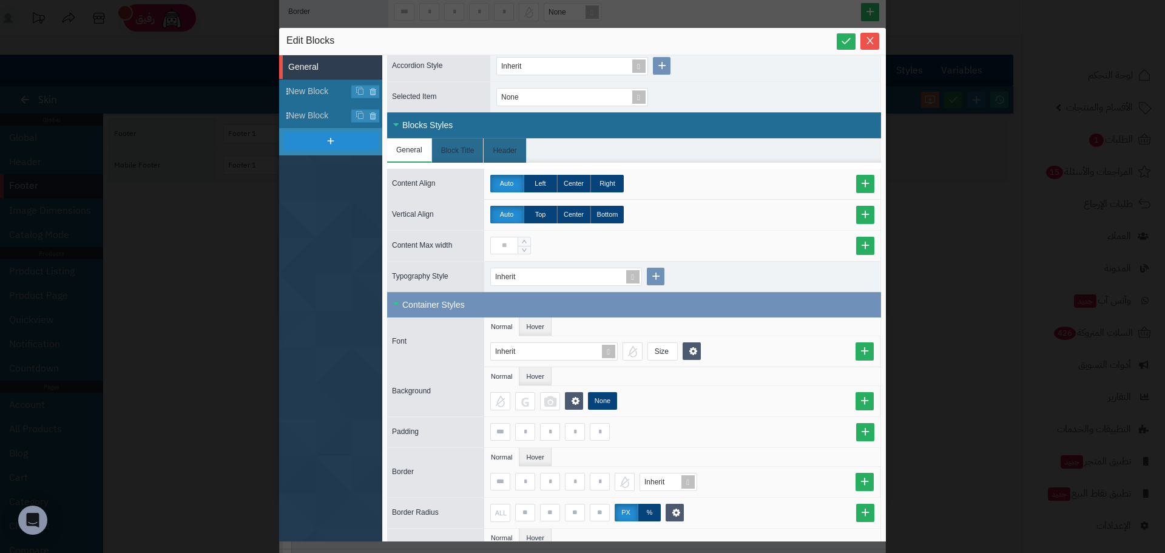
scroll to position [423, 0]
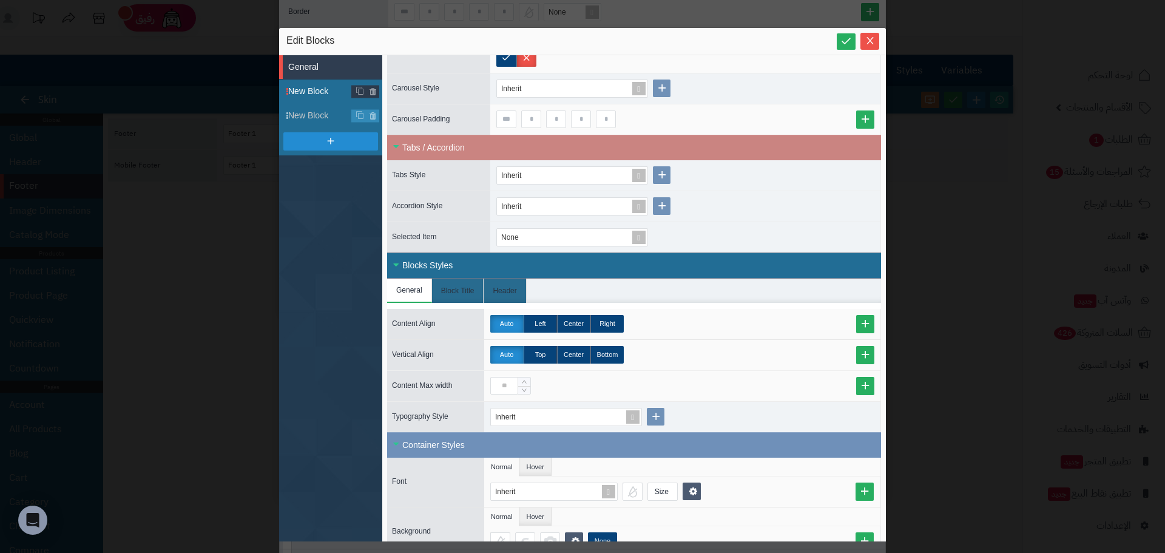
click at [308, 92] on span "New Block" at bounding box center [335, 91] width 94 height 13
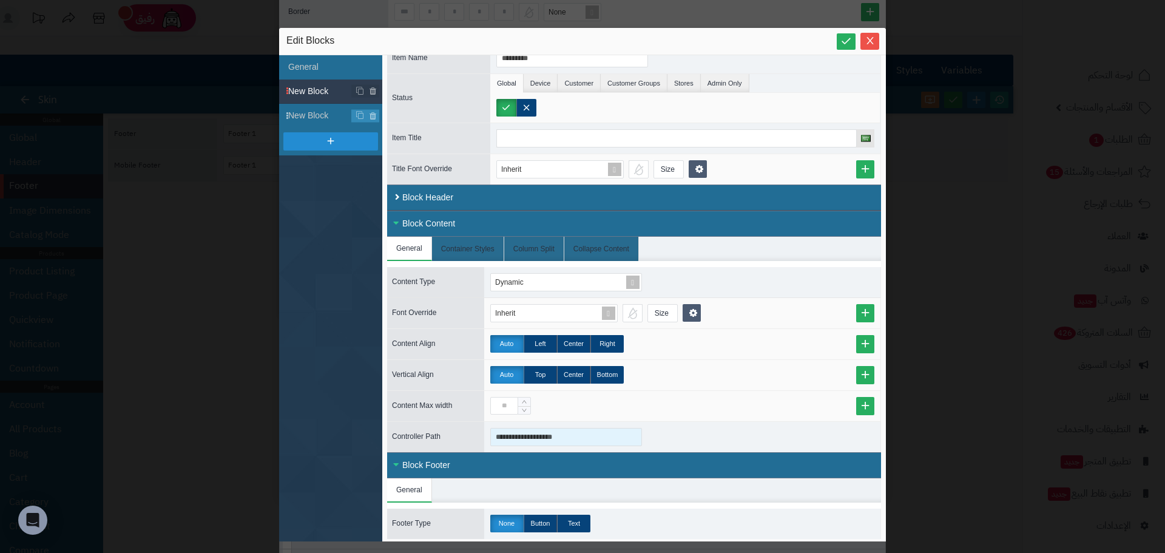
scroll to position [46, 0]
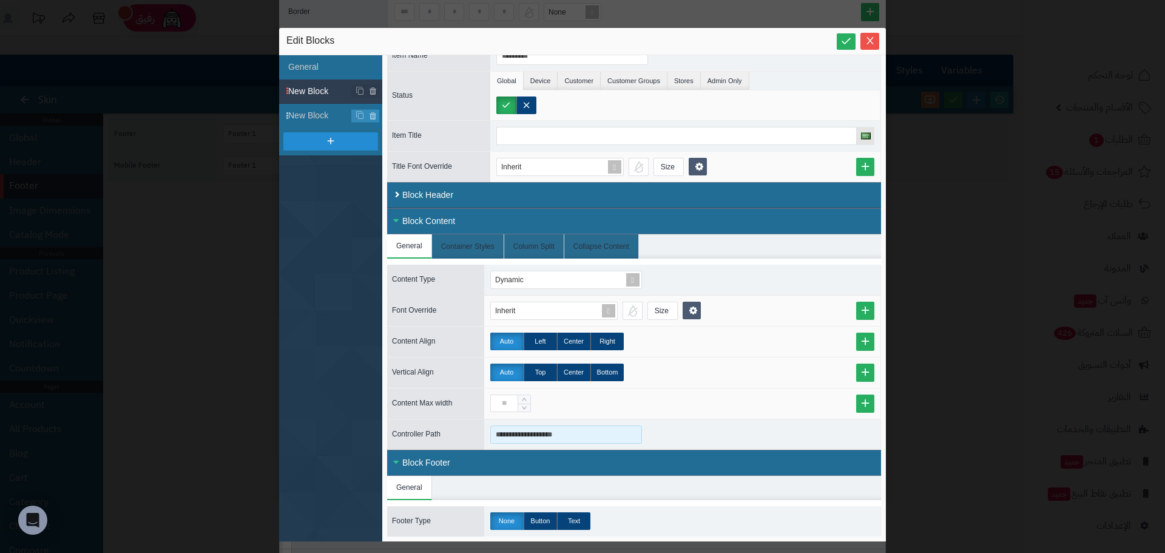
drag, startPoint x: 591, startPoint y: 432, endPoint x: 488, endPoint y: 433, distance: 102.5
click at [488, 433] on div "**********" at bounding box center [682, 434] width 396 height 30
click at [634, 279] on span at bounding box center [632, 279] width 17 height 17
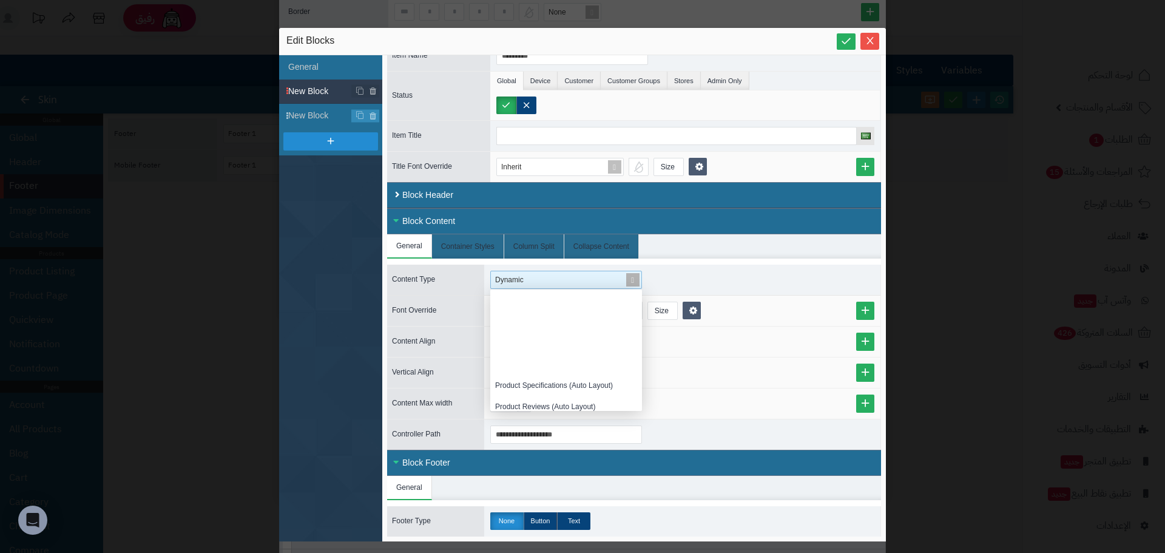
scroll to position [112, 143]
click at [634, 279] on span at bounding box center [632, 279] width 17 height 17
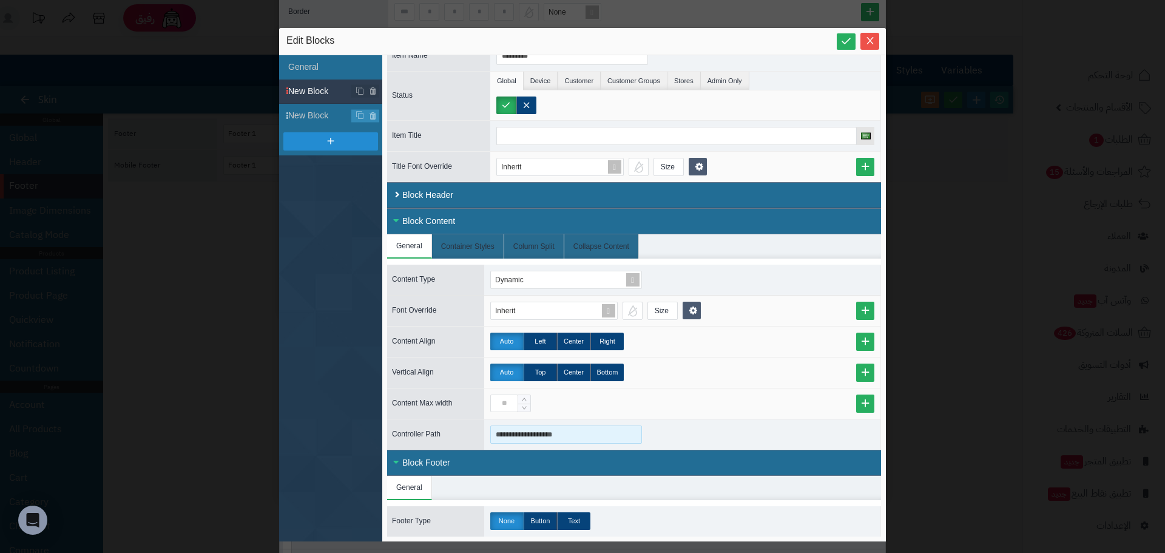
click at [591, 434] on input "**********" at bounding box center [566, 434] width 152 height 18
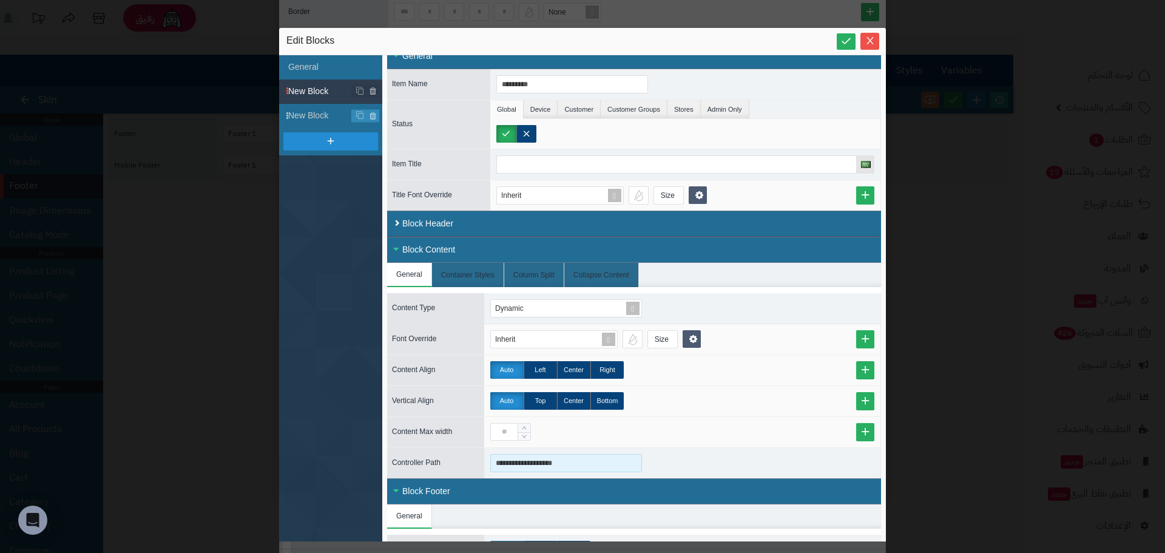
scroll to position [46, 0]
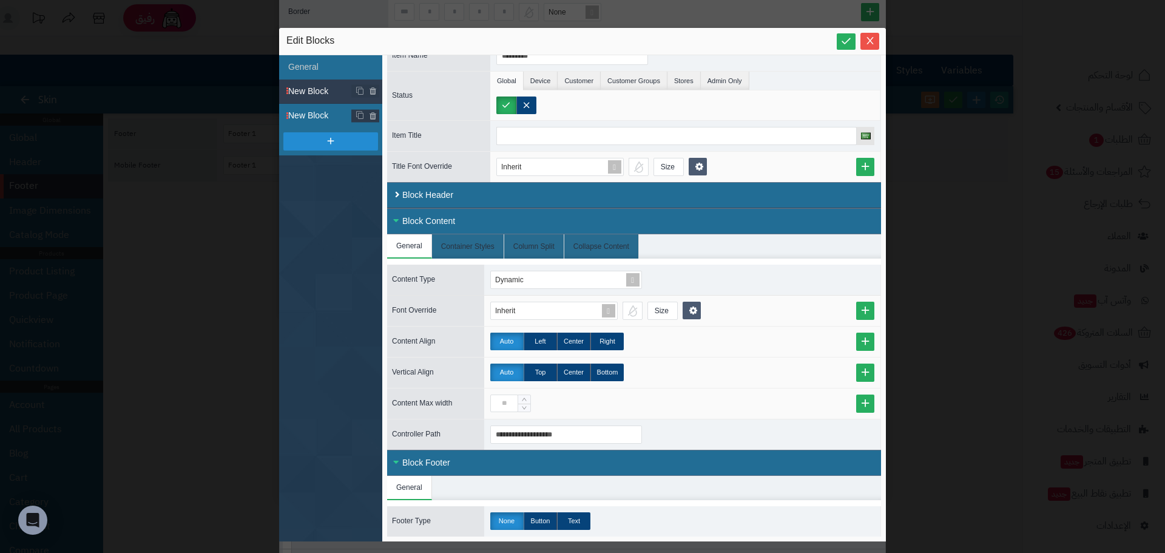
click at [322, 113] on span "New Block" at bounding box center [335, 115] width 94 height 13
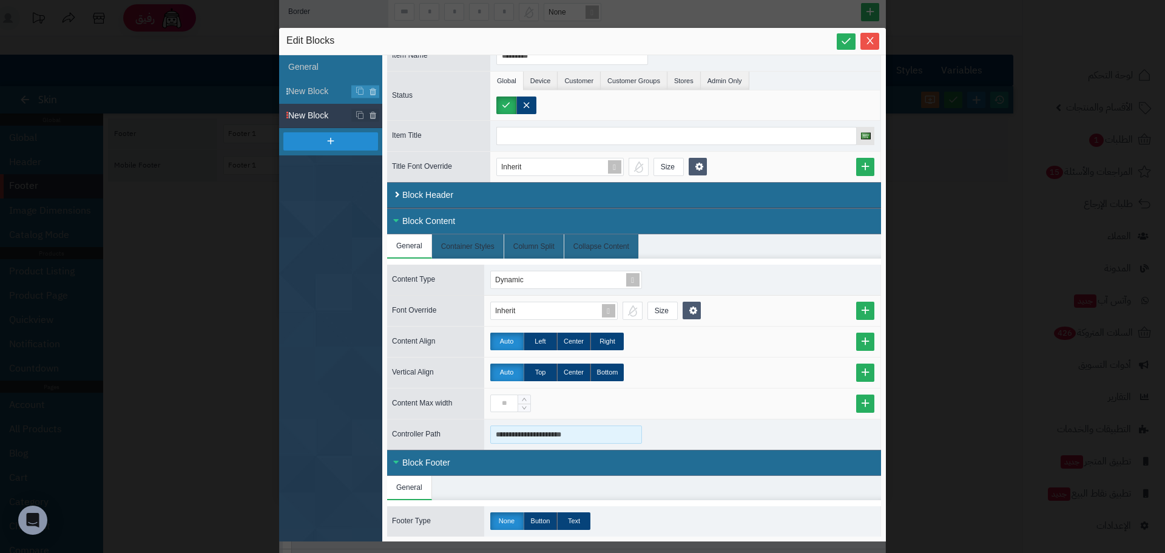
drag, startPoint x: 584, startPoint y: 434, endPoint x: 494, endPoint y: 428, distance: 90.6
click at [494, 428] on input "**********" at bounding box center [566, 434] width 152 height 18
click at [530, 435] on input "**********" at bounding box center [566, 434] width 152 height 18
click at [567, 434] on input "**********" at bounding box center [566, 434] width 152 height 18
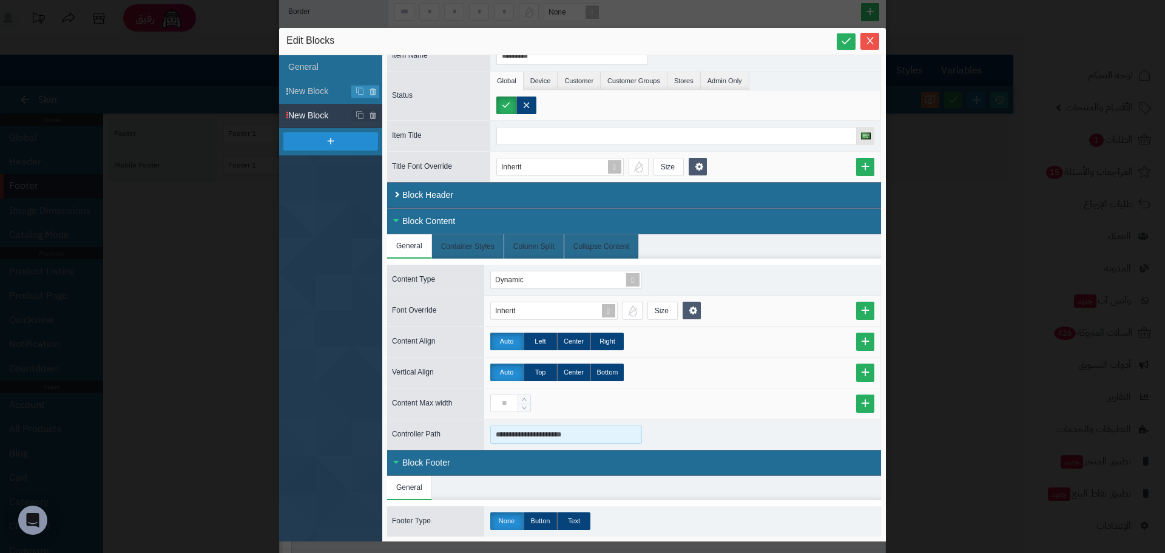
click at [567, 434] on input "**********" at bounding box center [566, 434] width 152 height 18
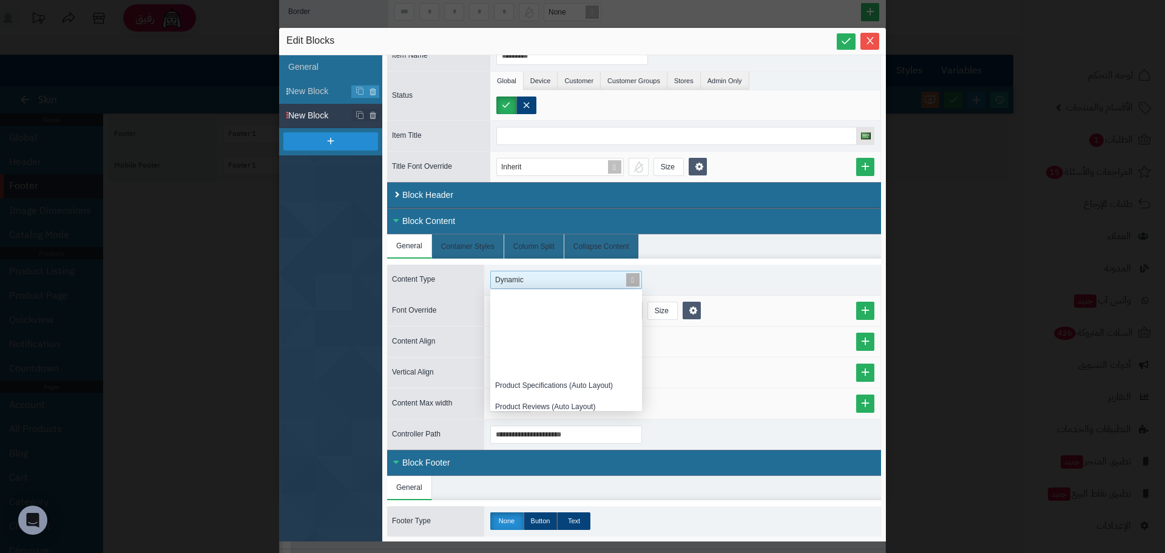
click at [534, 277] on div "Dynamic" at bounding box center [561, 279] width 140 height 17
click at [319, 93] on span "New Block" at bounding box center [335, 91] width 94 height 13
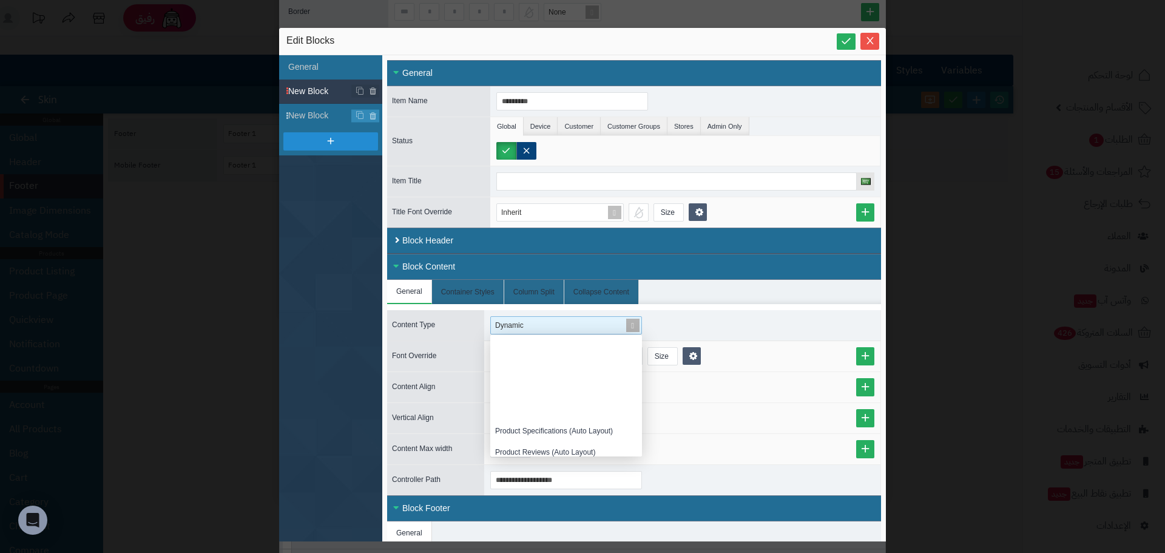
click at [582, 332] on div "Dynamic" at bounding box center [561, 325] width 140 height 17
click at [566, 343] on div "Text or Code" at bounding box center [566, 345] width 152 height 21
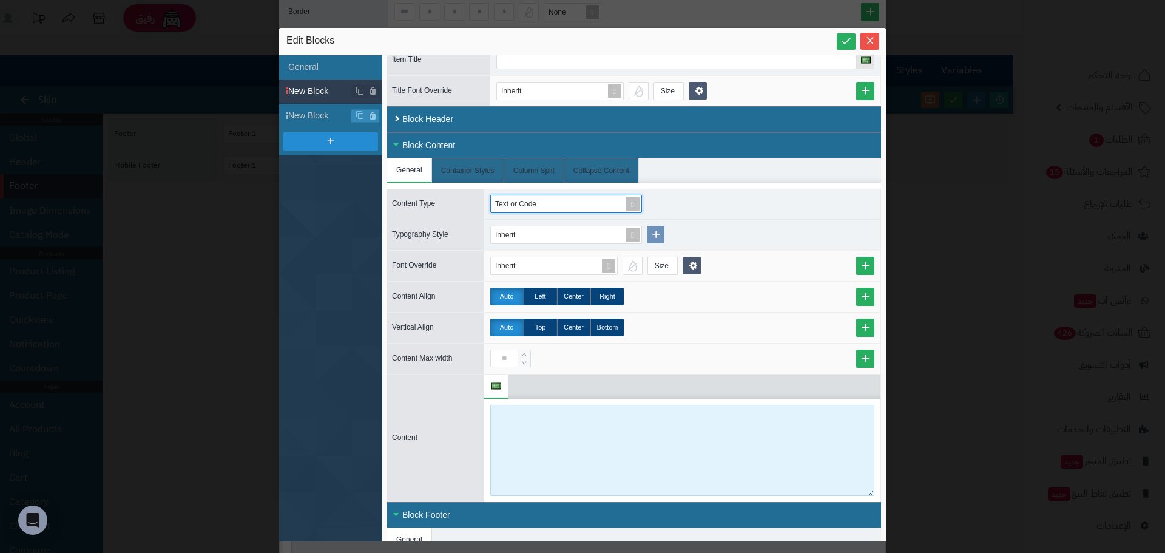
click at [538, 415] on textarea at bounding box center [682, 450] width 384 height 91
paste textarea "**********"
type textarea "**********"
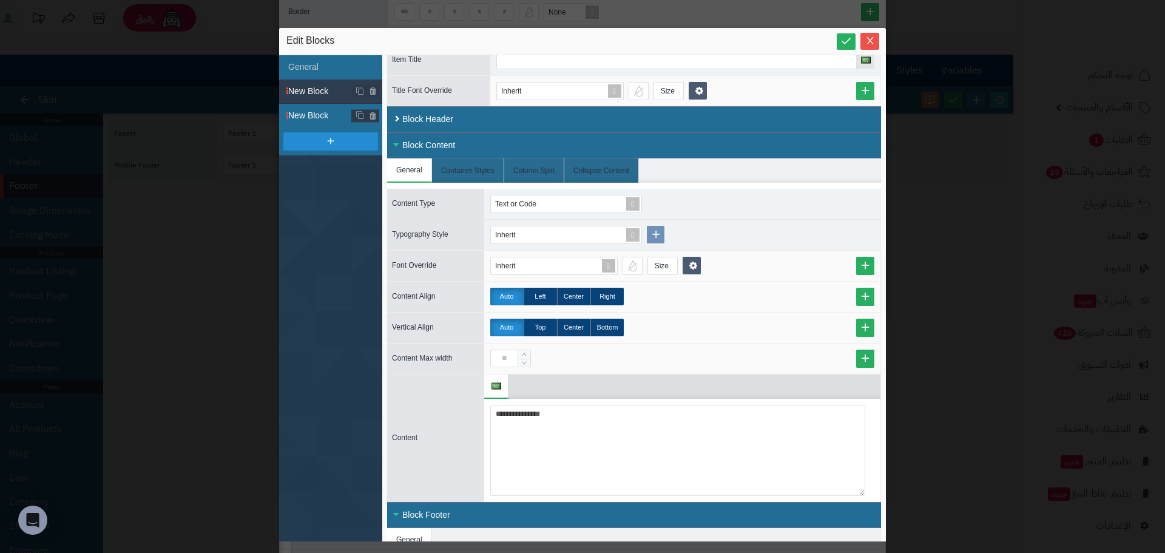
click at [319, 115] on span "New Block" at bounding box center [335, 115] width 94 height 13
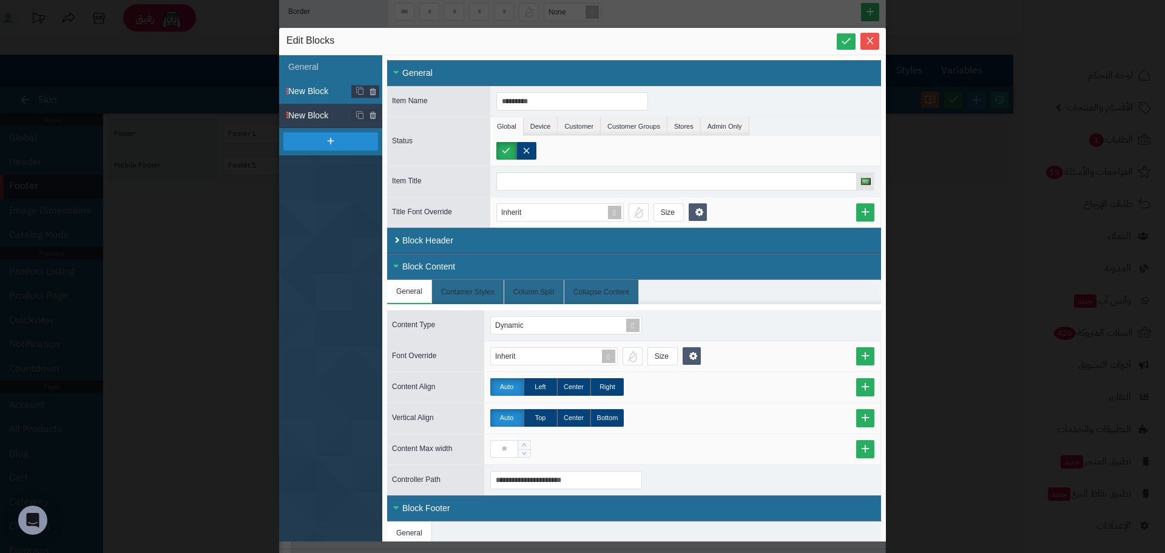
click at [312, 91] on span "New Block" at bounding box center [335, 91] width 94 height 13
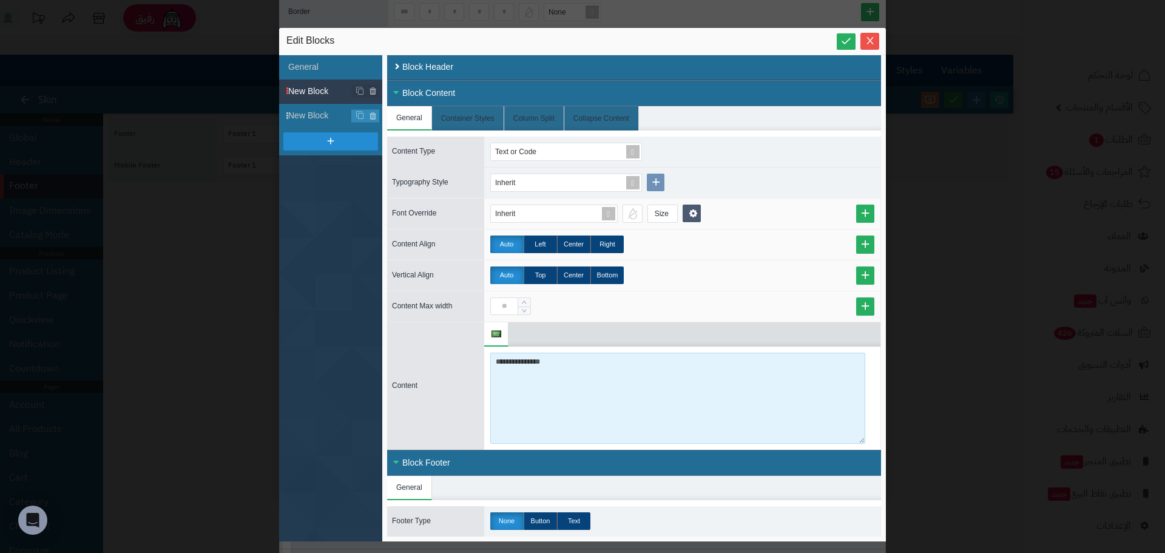
click at [567, 368] on textarea "**********" at bounding box center [677, 397] width 375 height 91
paste textarea "**********"
drag, startPoint x: 561, startPoint y: 360, endPoint x: 622, endPoint y: 365, distance: 62.1
click at [622, 365] on textarea "**********" at bounding box center [677, 397] width 375 height 91
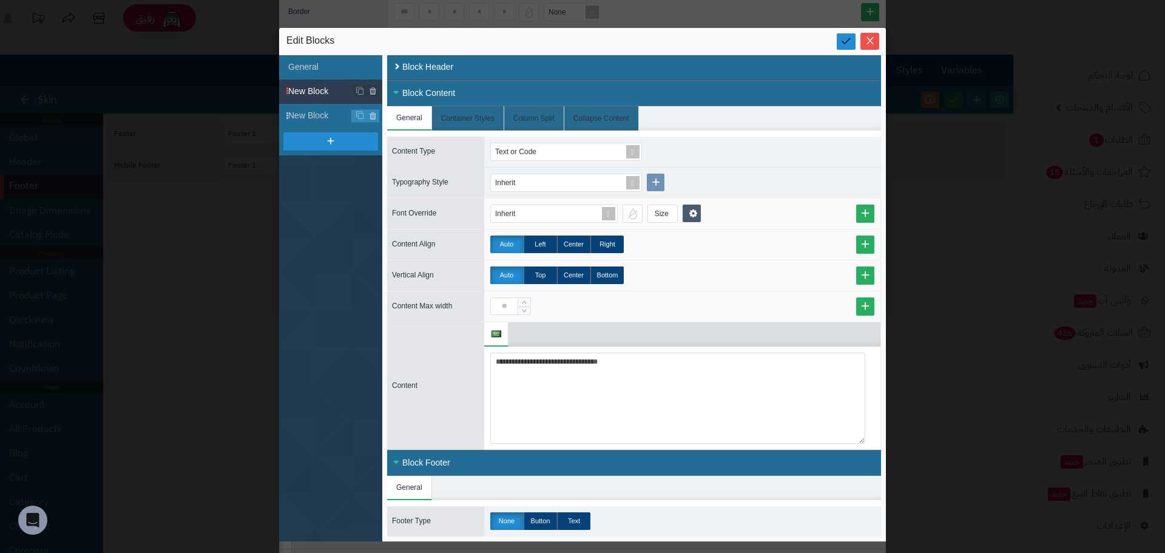
type textarea "**********"
click at [851, 42] on icon at bounding box center [846, 41] width 12 height 12
click at [870, 42] on icon "Close" at bounding box center [870, 40] width 10 height 10
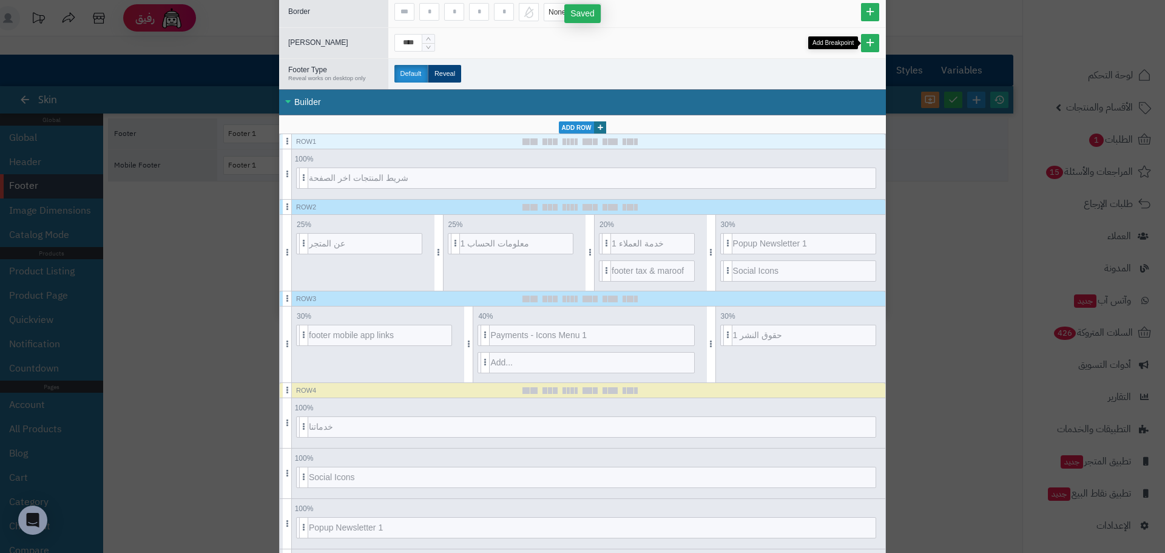
scroll to position [5, 0]
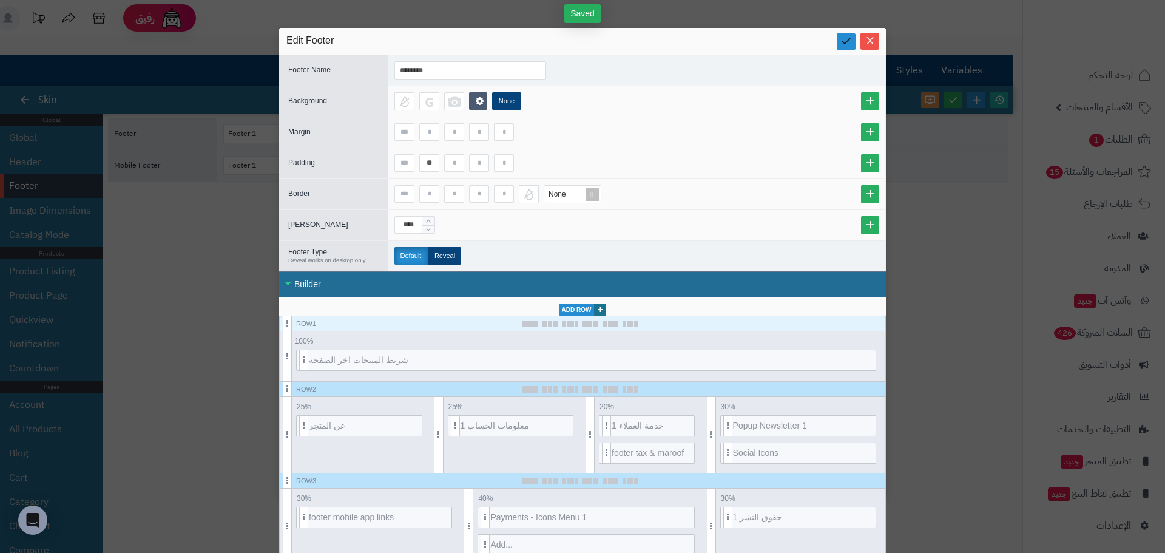
click at [849, 34] on link at bounding box center [846, 41] width 19 height 16
click at [875, 40] on icon "Close" at bounding box center [870, 40] width 10 height 10
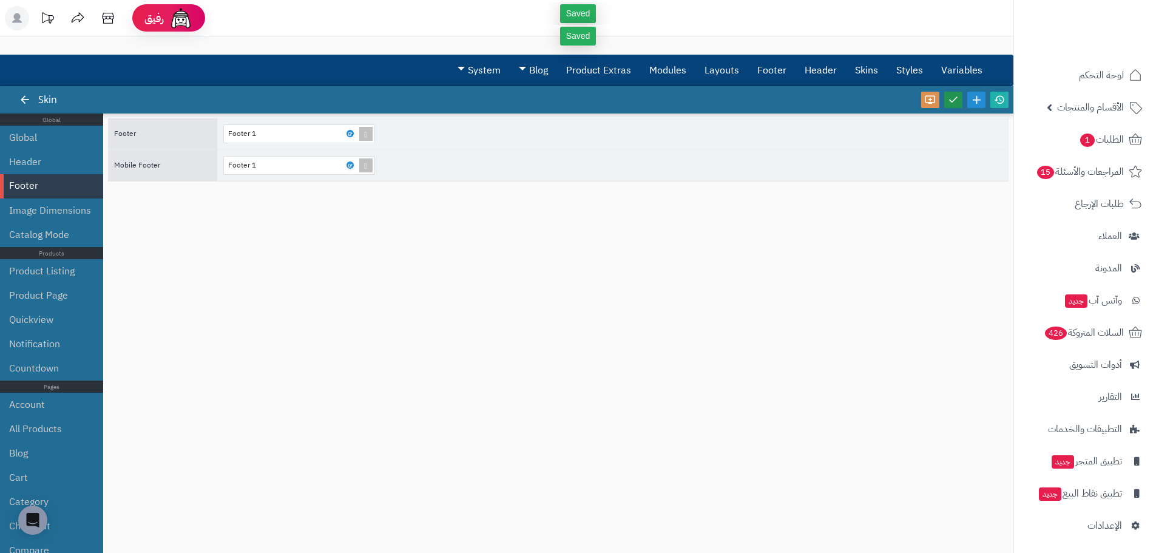
click at [954, 101] on icon at bounding box center [953, 99] width 11 height 11
click at [998, 100] on icon at bounding box center [999, 99] width 11 height 11
click at [353, 133] on link at bounding box center [349, 133] width 7 height 7
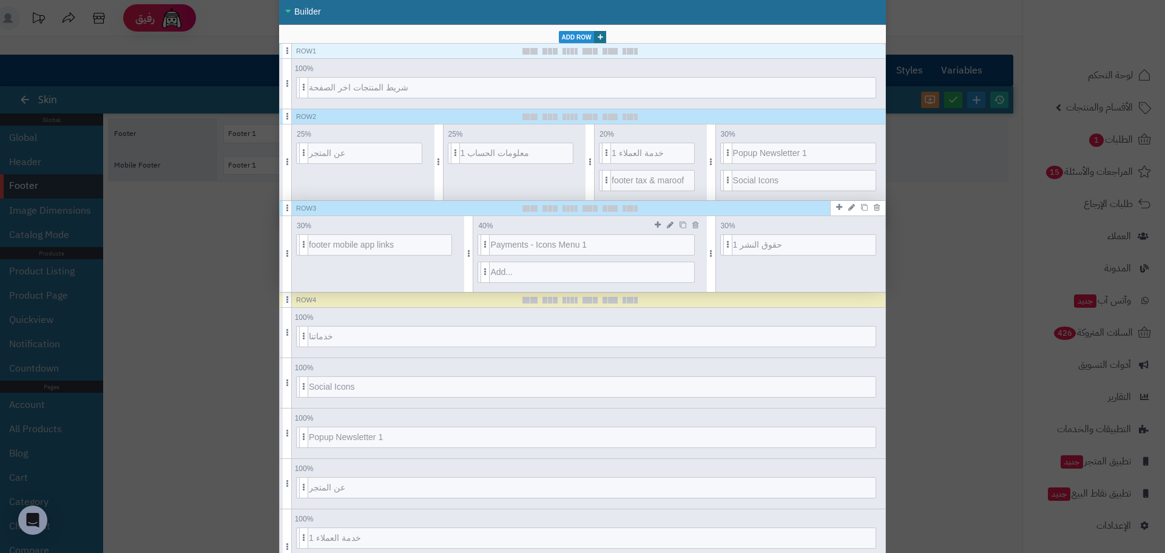
scroll to position [269, 0]
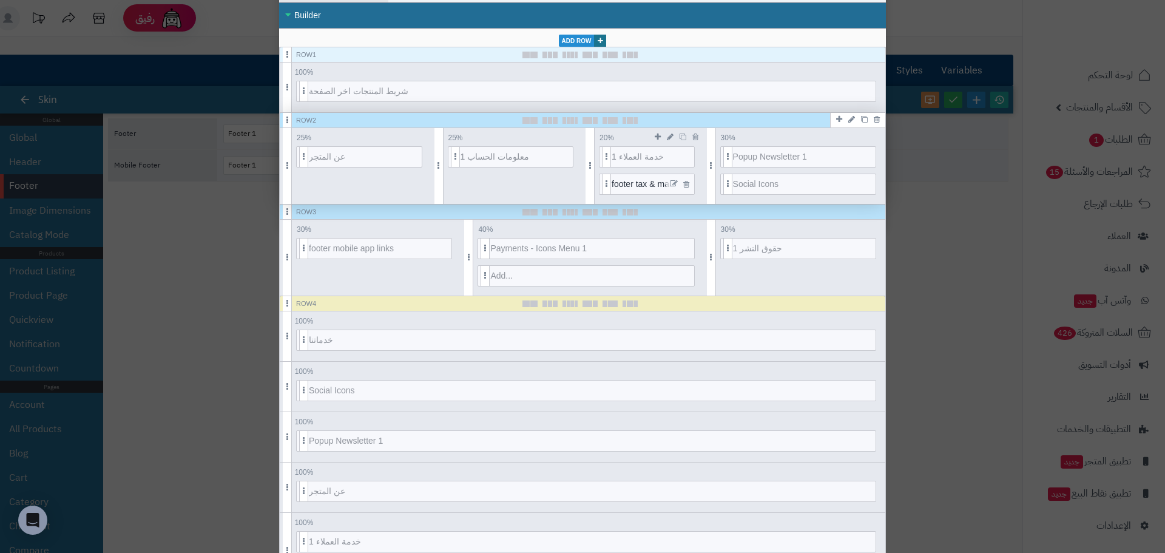
click at [676, 182] on icon at bounding box center [674, 184] width 8 height 8
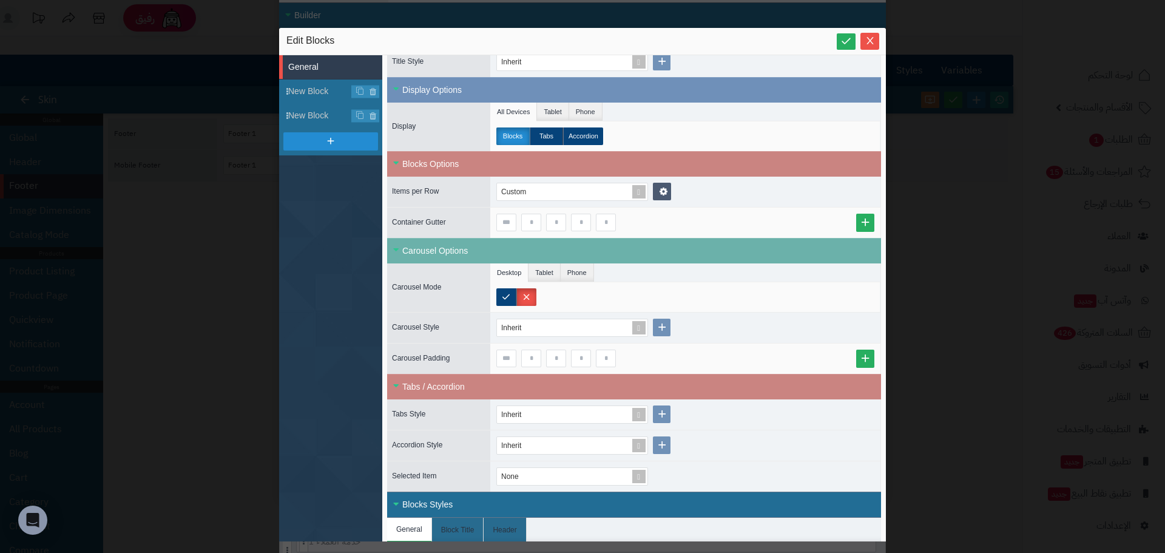
scroll to position [243, 0]
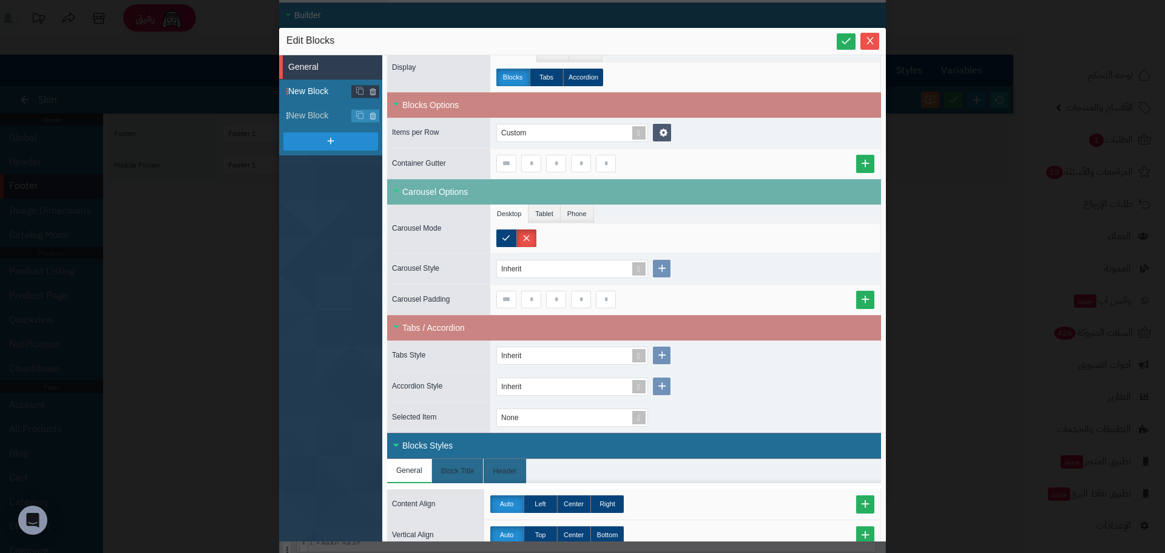
click at [315, 87] on span "New Block" at bounding box center [335, 91] width 94 height 13
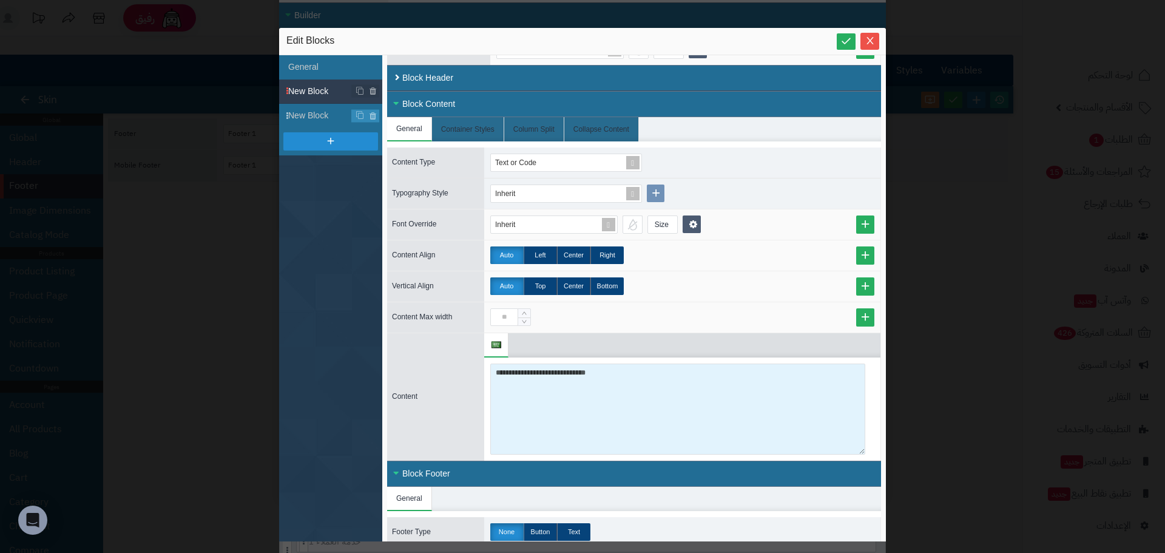
scroll to position [174, 0]
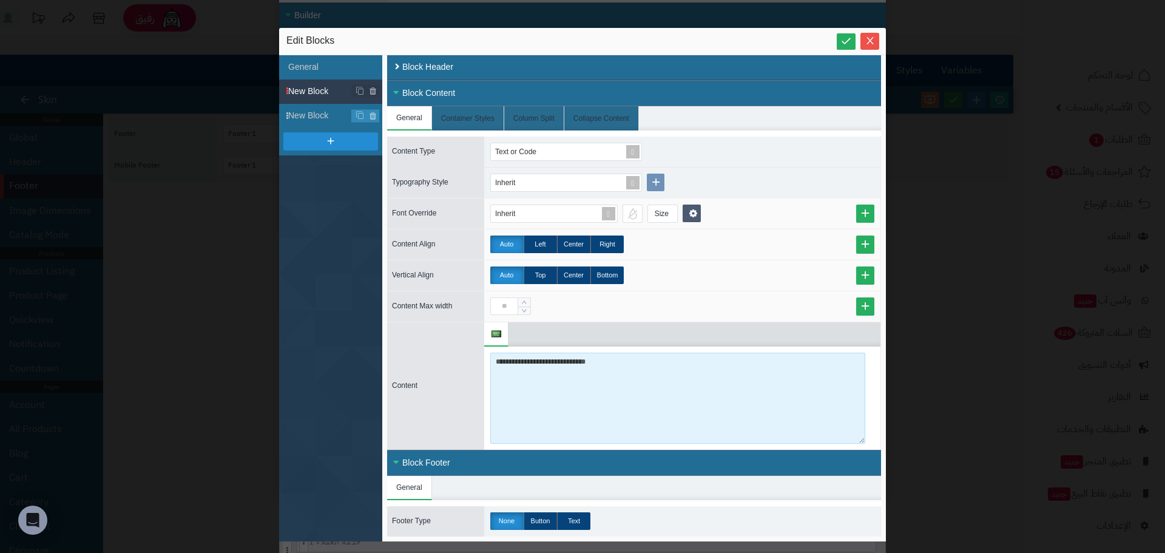
click at [531, 360] on textarea "**********" at bounding box center [677, 397] width 375 height 91
click at [602, 365] on textarea "**********" at bounding box center [677, 397] width 375 height 91
paste textarea "**********"
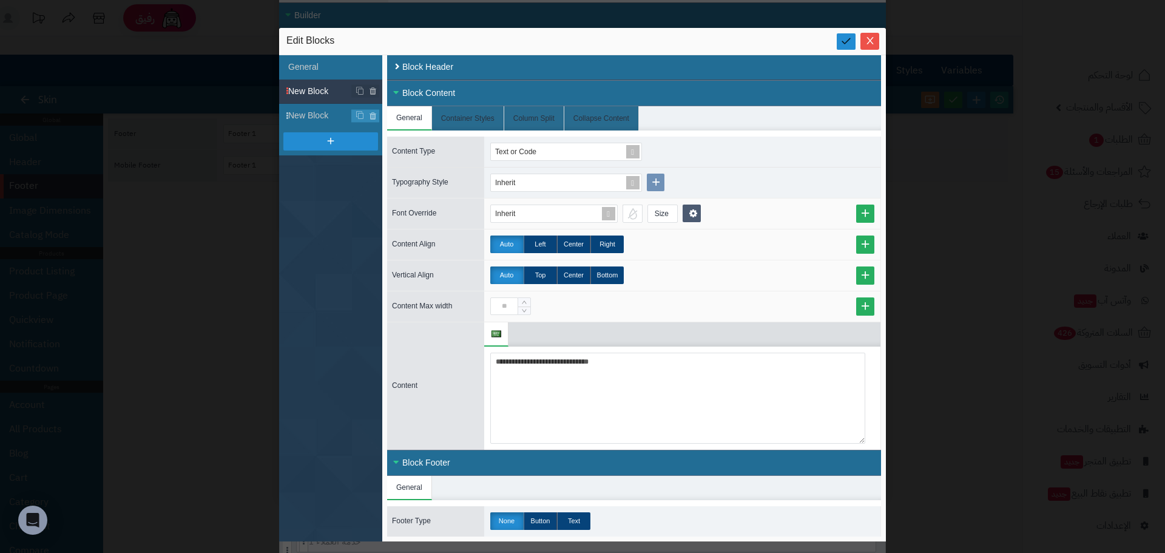
type textarea "**********"
click at [845, 39] on icon at bounding box center [846, 41] width 12 height 12
click at [874, 40] on icon "Close" at bounding box center [870, 40] width 10 height 10
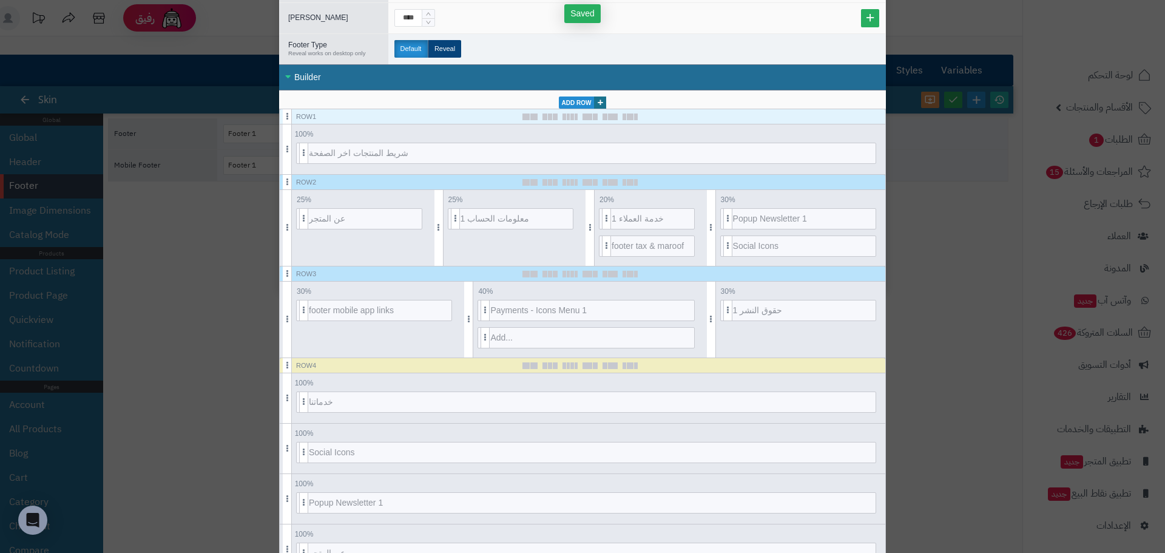
scroll to position [0, 0]
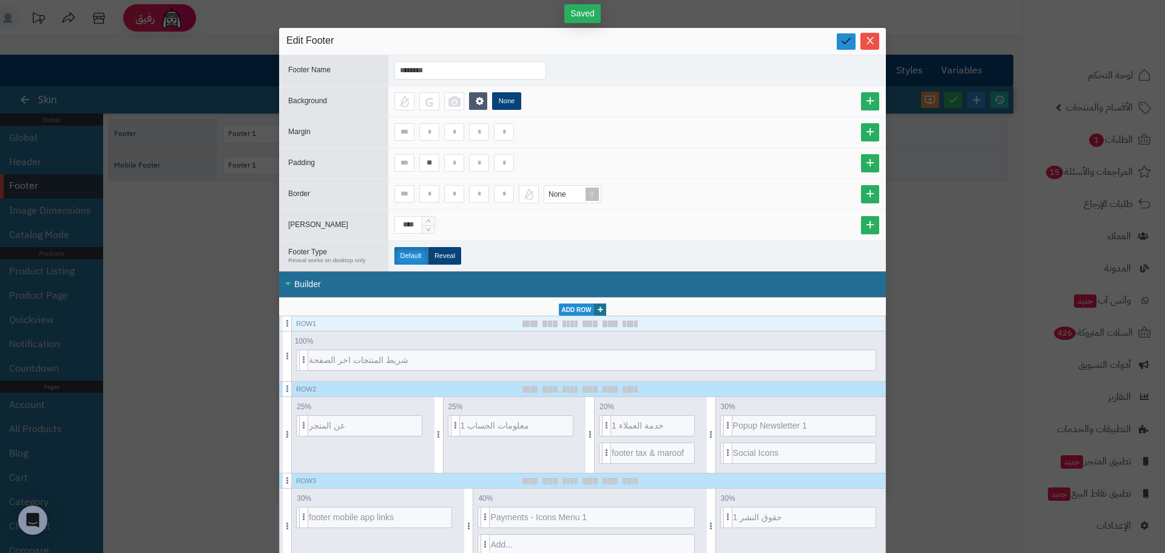
click at [850, 41] on icon at bounding box center [846, 41] width 12 height 12
click at [872, 38] on icon "Close" at bounding box center [869, 39] width 7 height 7
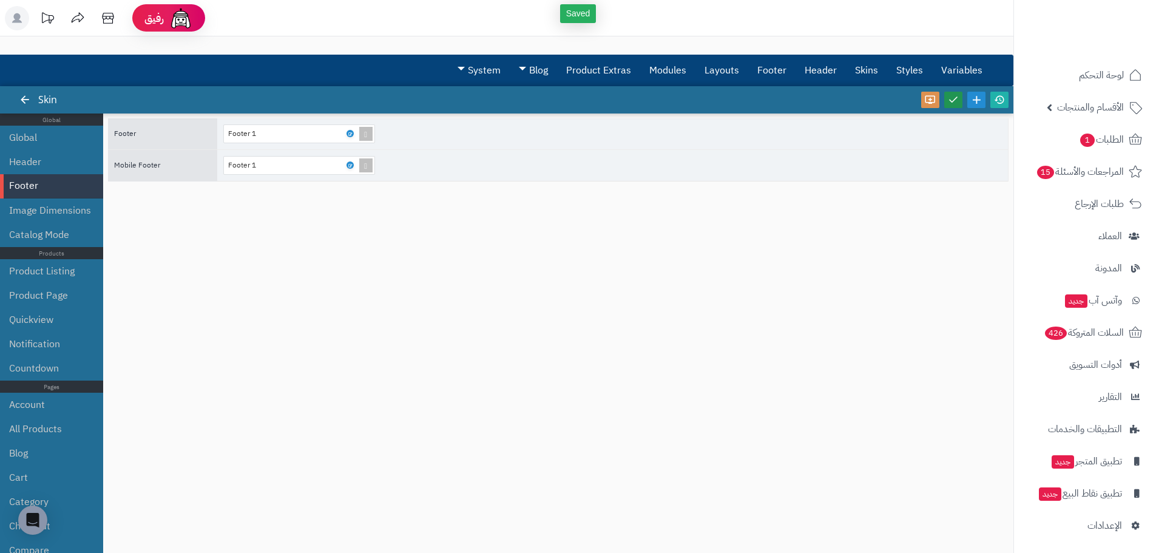
click at [953, 99] on icon at bounding box center [953, 99] width 11 height 11
click at [1001, 99] on icon at bounding box center [999, 99] width 11 height 11
click at [351, 135] on icon at bounding box center [350, 133] width 4 height 5
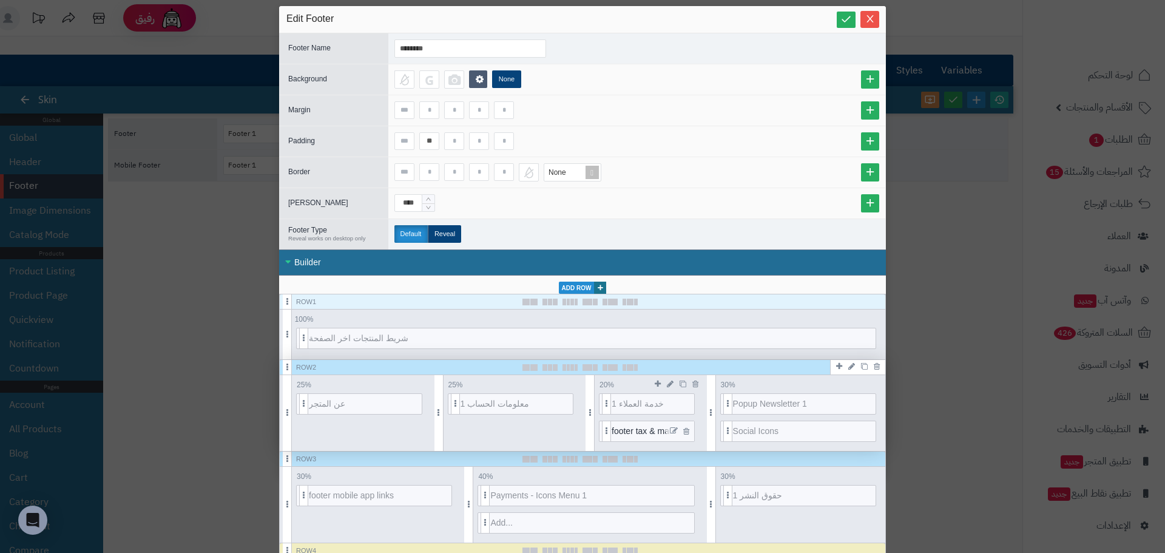
scroll to position [61, 0]
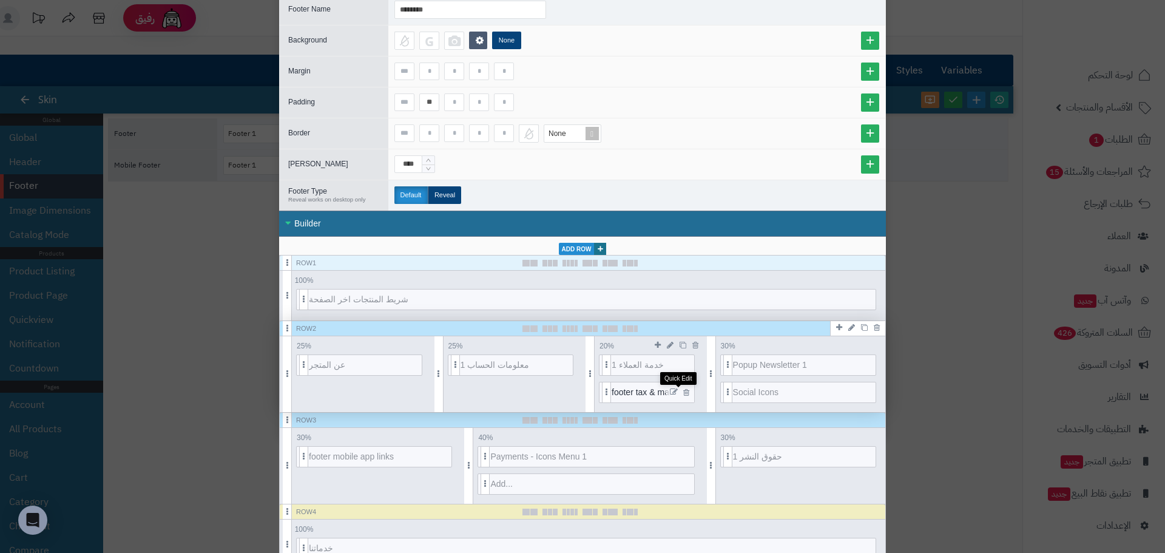
click at [675, 391] on icon at bounding box center [674, 392] width 8 height 8
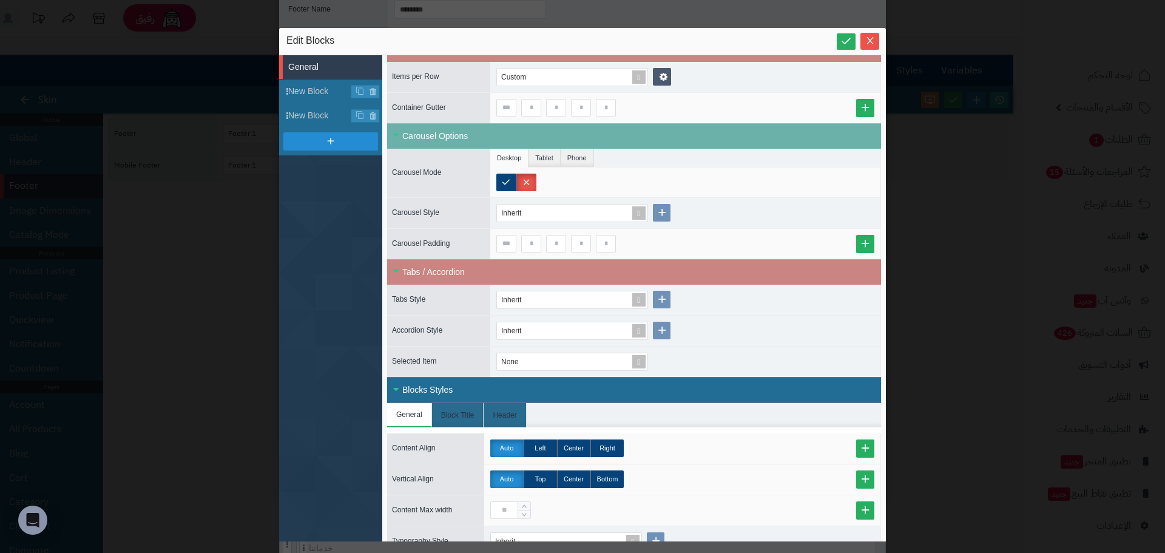
scroll to position [303, 0]
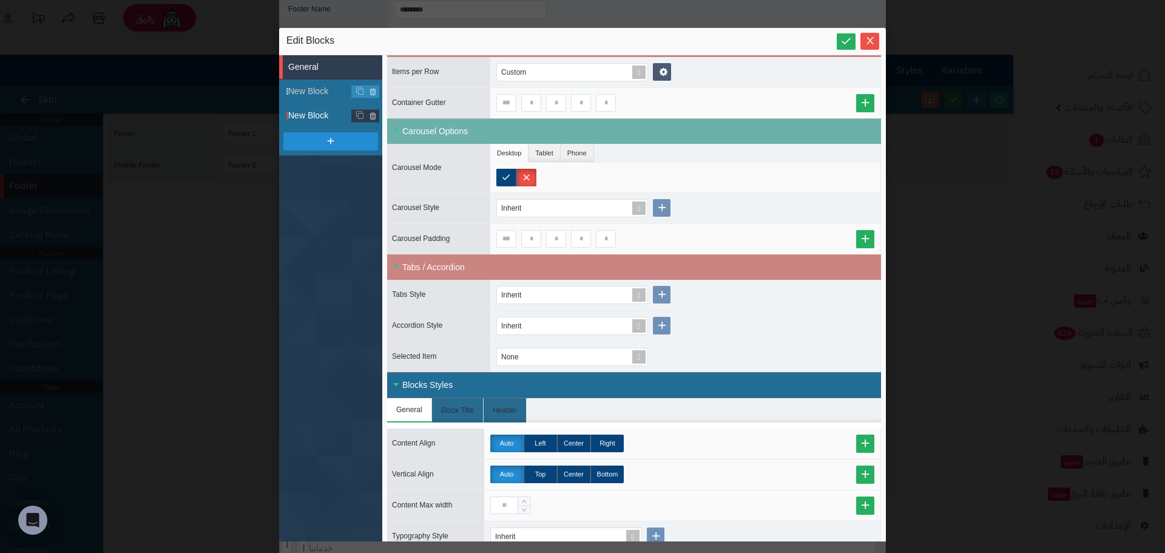
click at [300, 92] on span "New Block" at bounding box center [335, 91] width 94 height 13
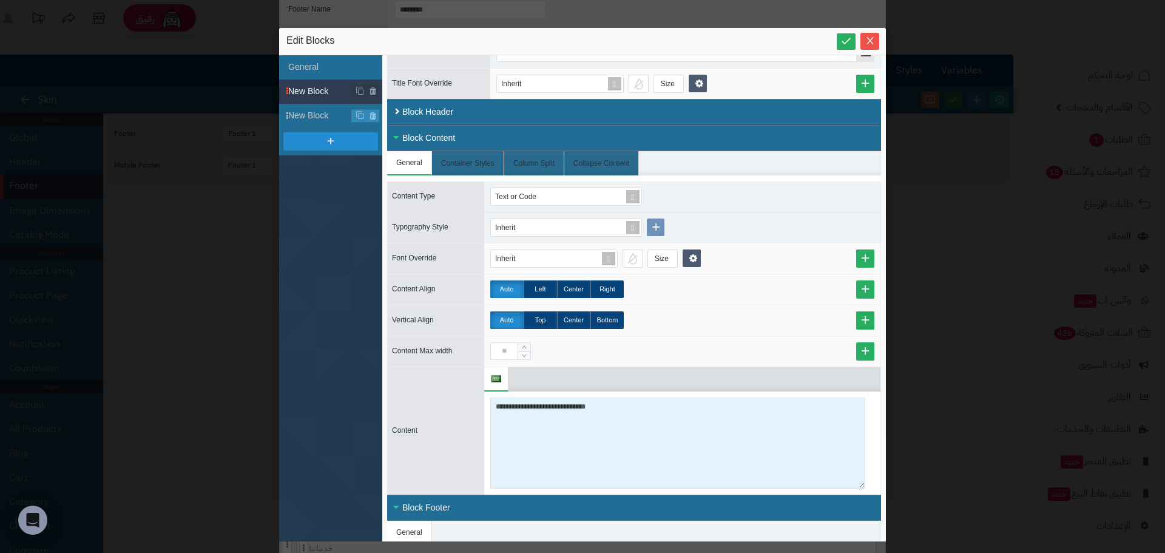
scroll to position [174, 0]
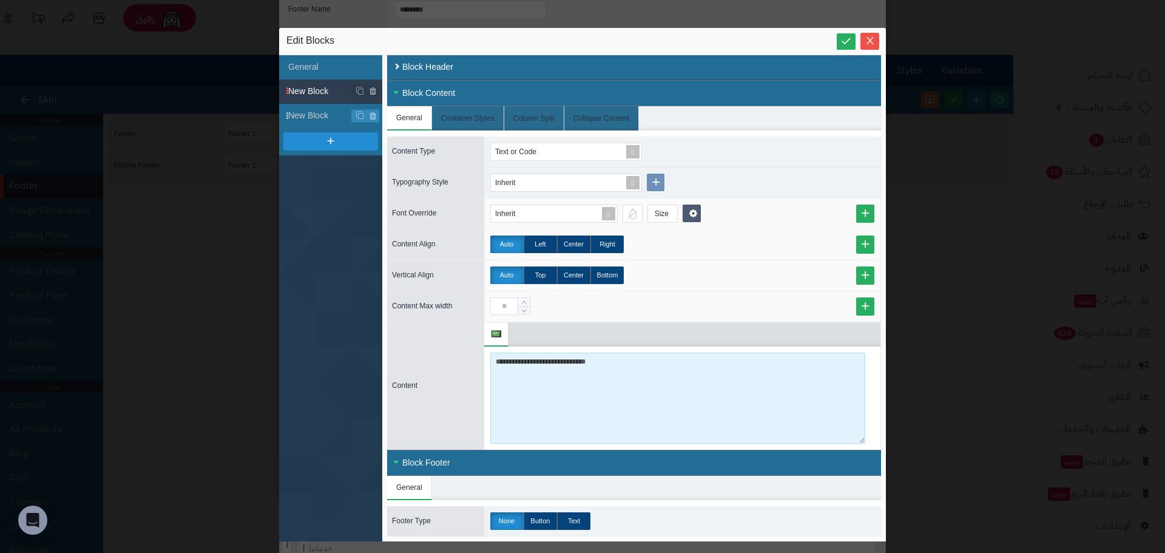
click at [582, 360] on textarea "**********" at bounding box center [677, 397] width 375 height 91
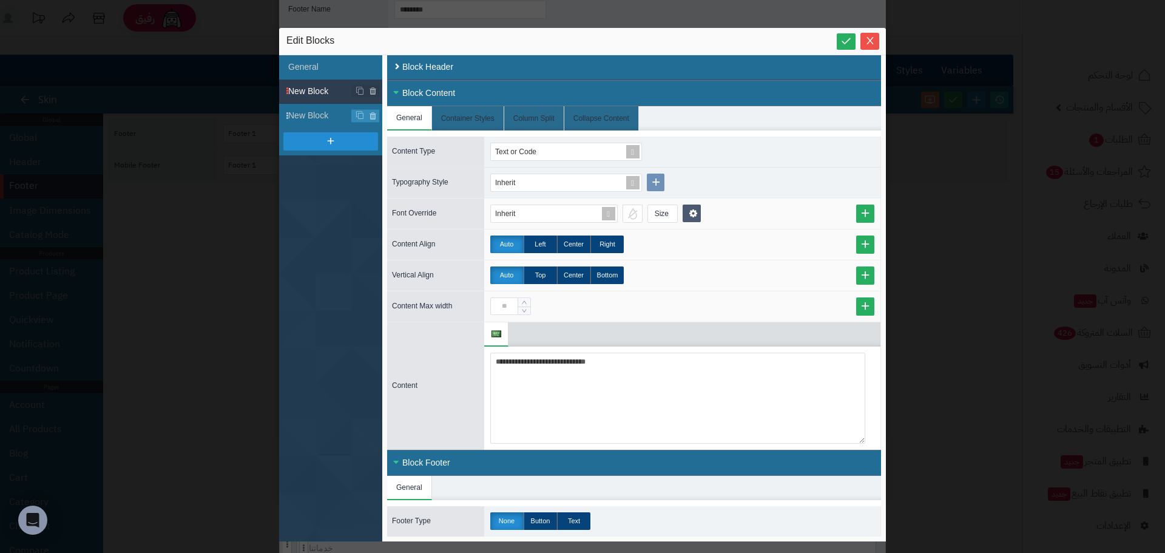
click at [231, 358] on div "**********" at bounding box center [582, 276] width 1165 height 553
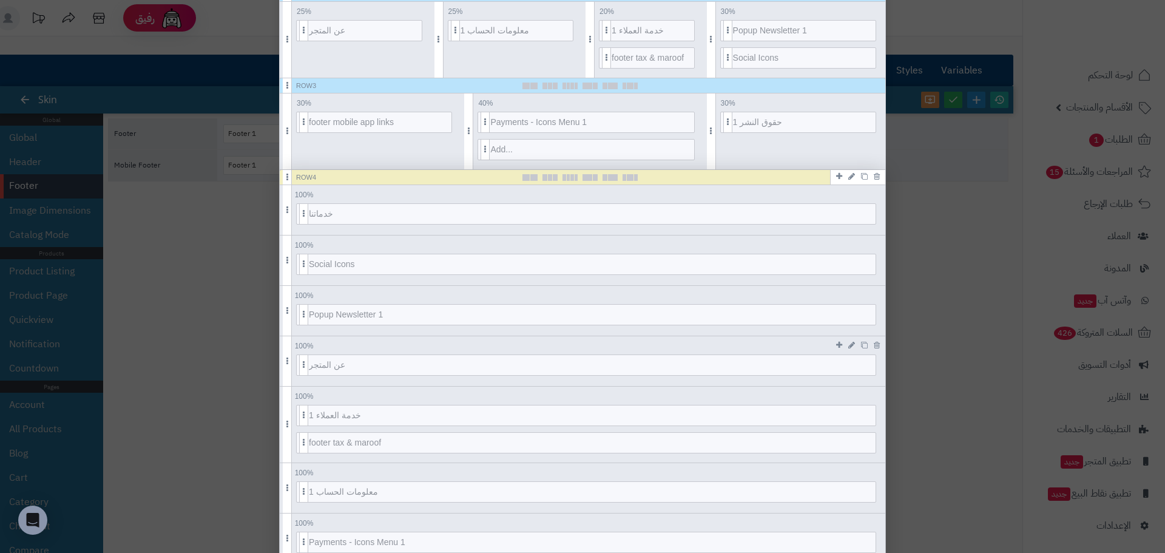
scroll to position [572, 0]
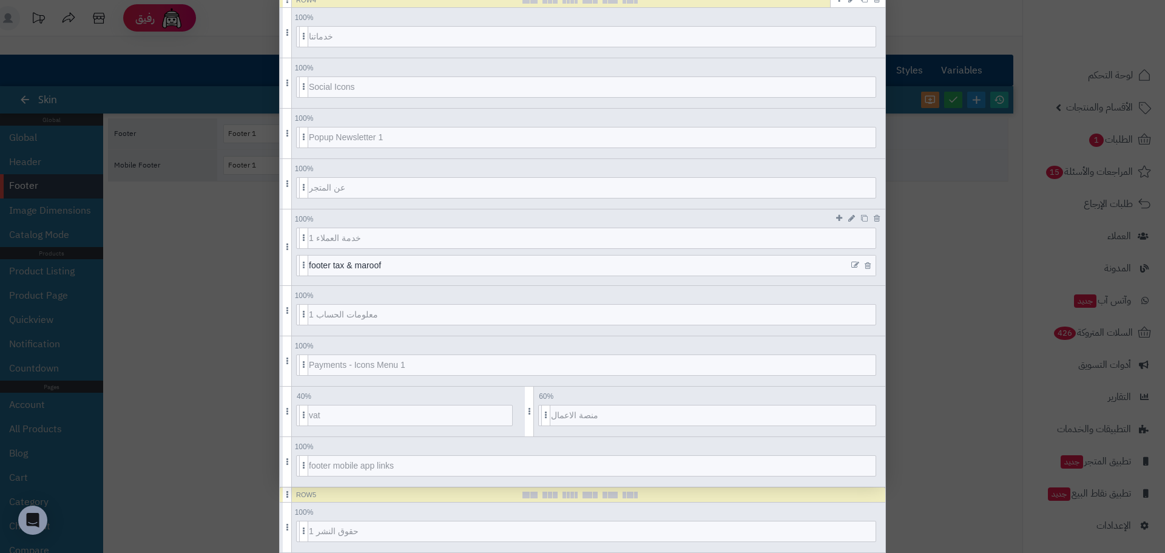
click at [855, 265] on icon at bounding box center [855, 265] width 8 height 8
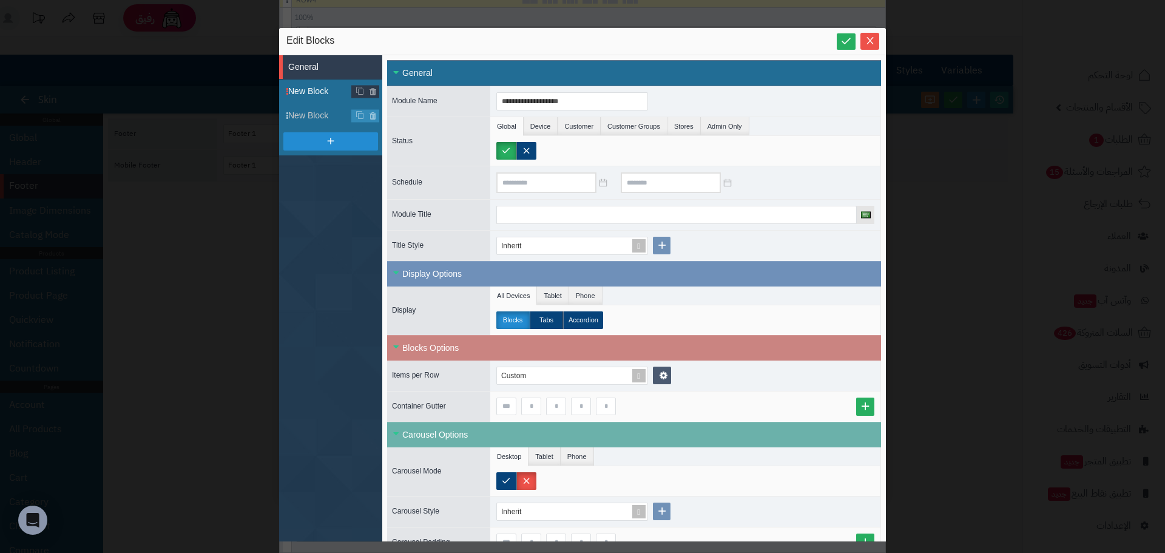
click at [314, 91] on span "New Block" at bounding box center [335, 91] width 94 height 13
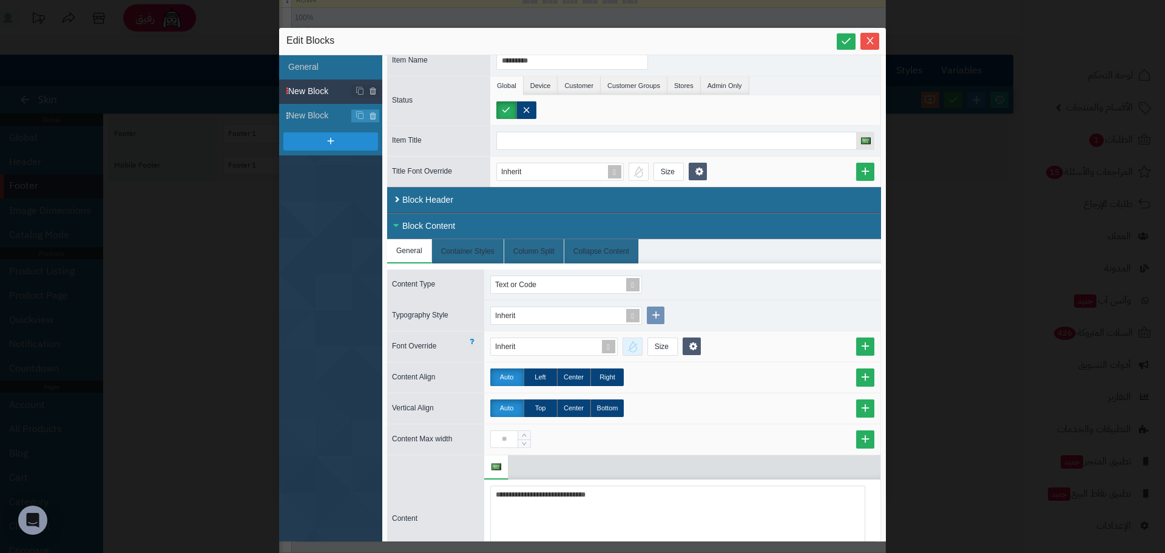
scroll to position [174, 0]
